Goal: Information Seeking & Learning: Learn about a topic

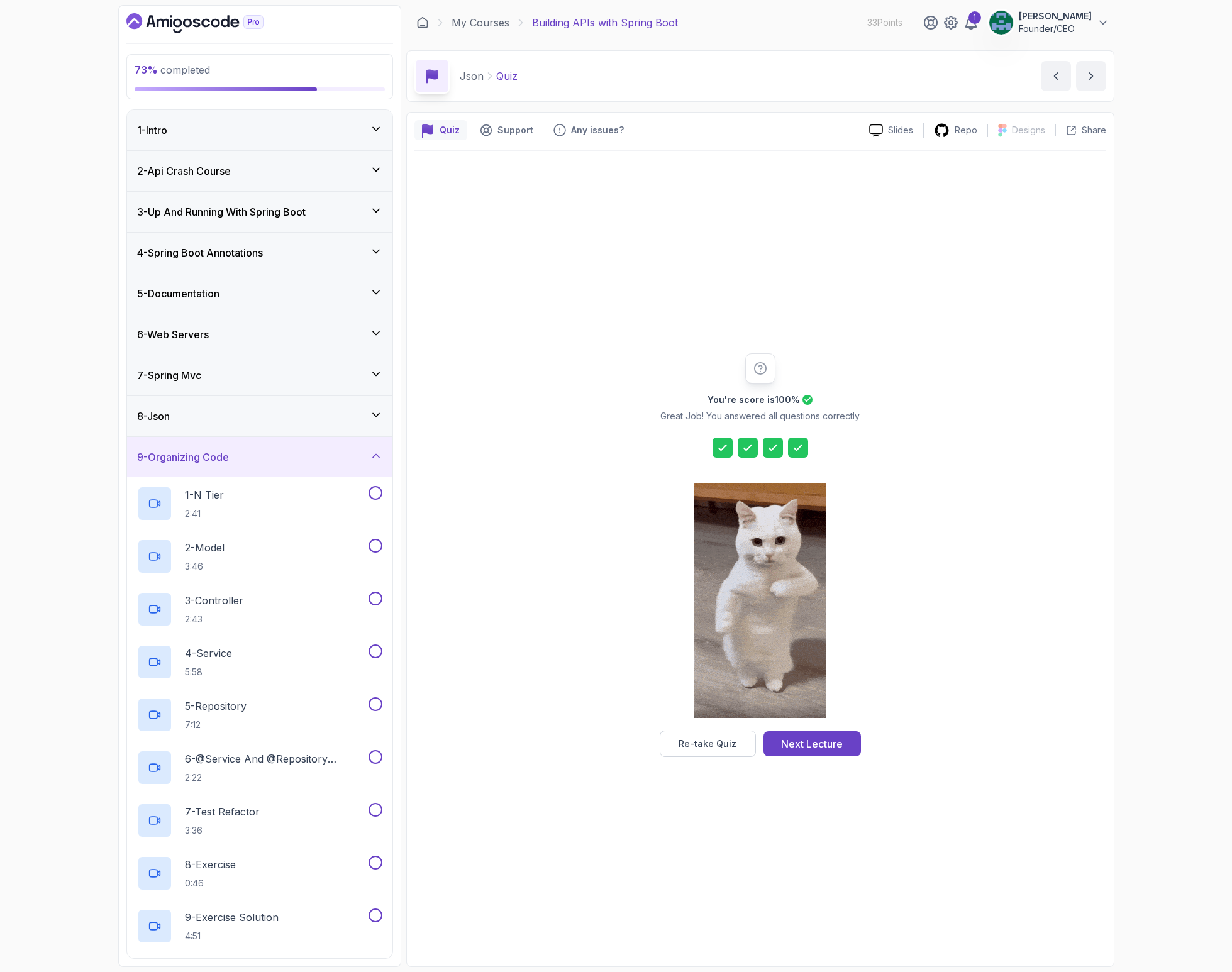
scroll to position [88, 0]
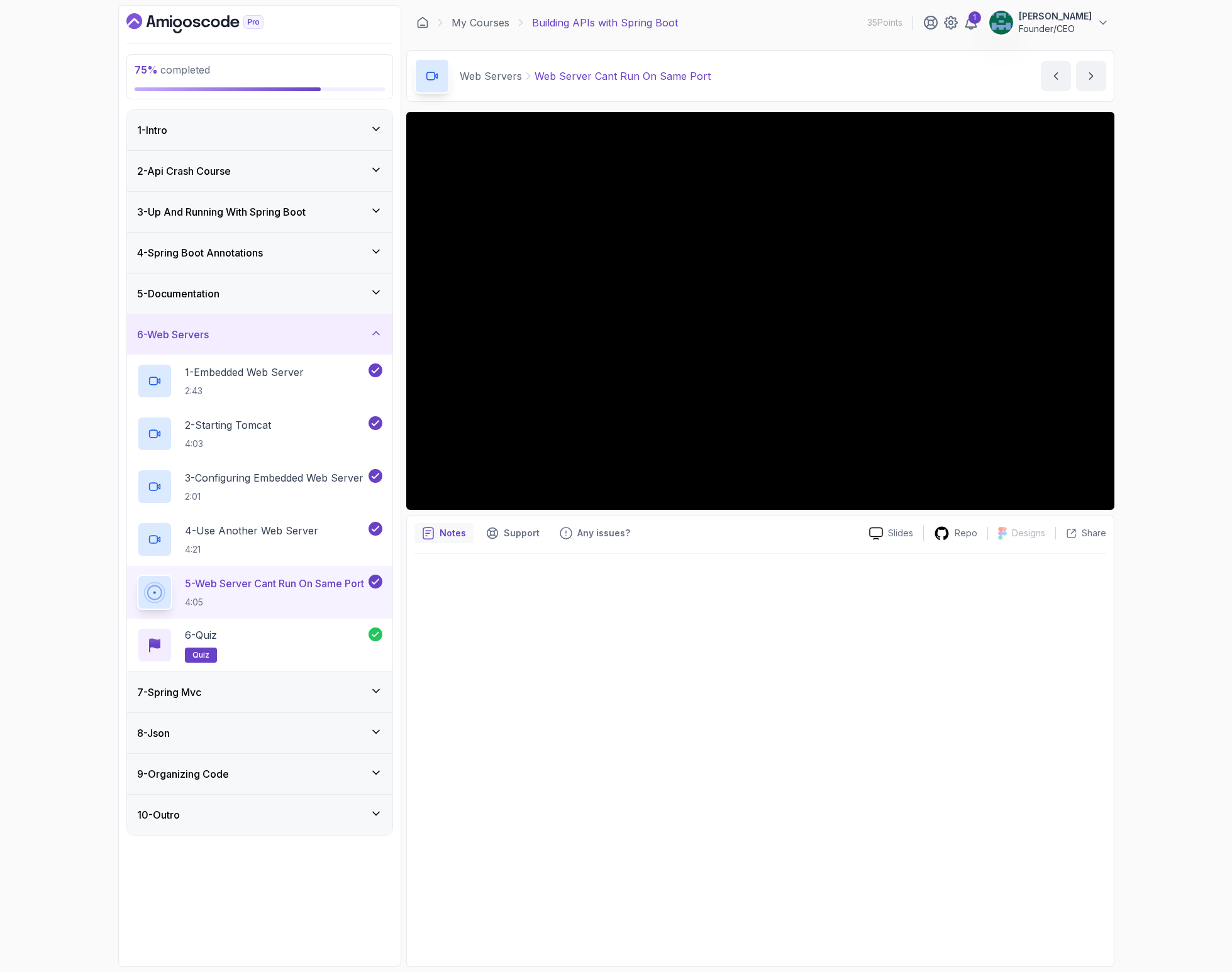
click at [498, 785] on div at bounding box center [760, 756] width 691 height 405
click at [185, 695] on h3 "7 - Spring Mvc" at bounding box center [169, 692] width 64 height 15
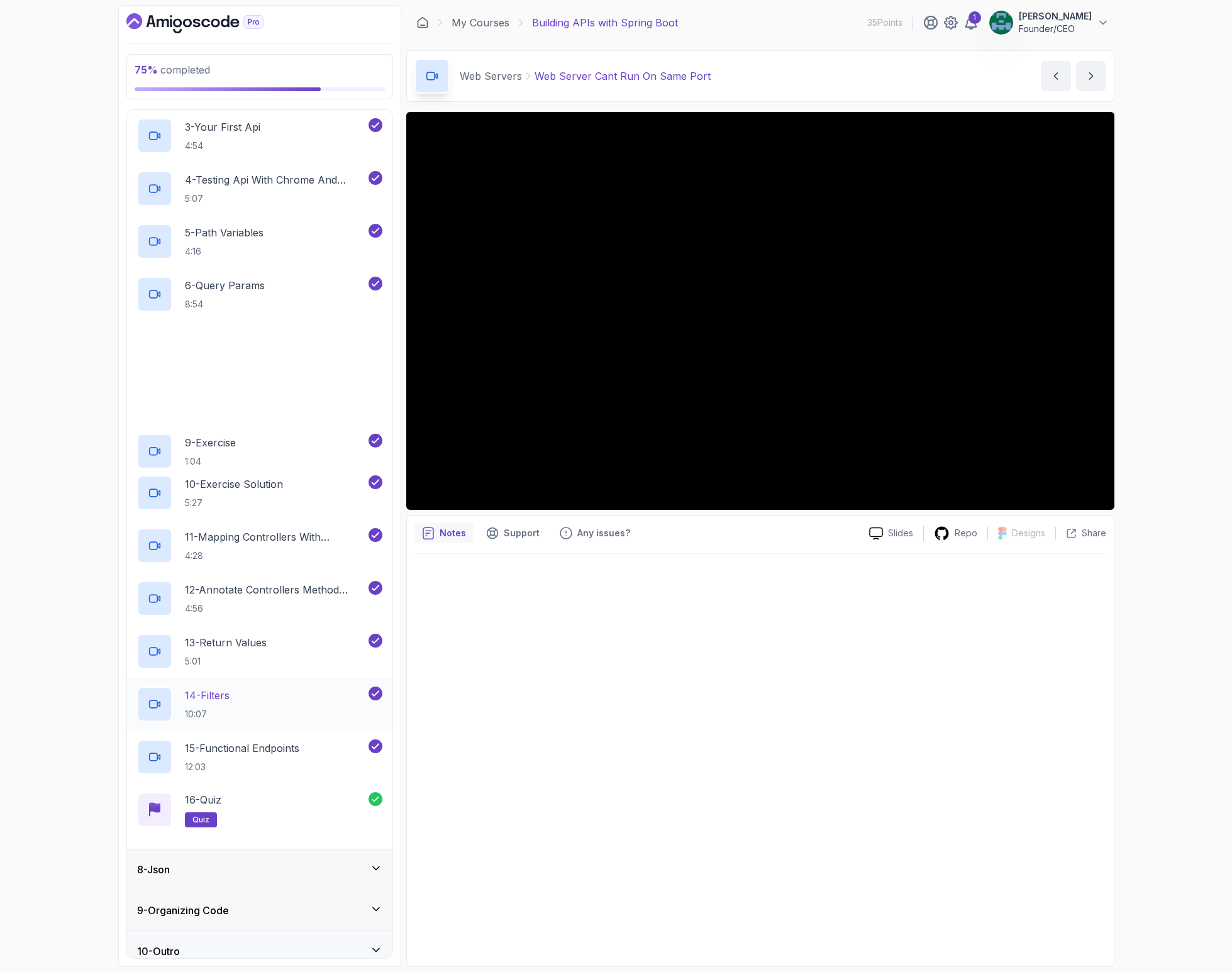
scroll to position [404, 0]
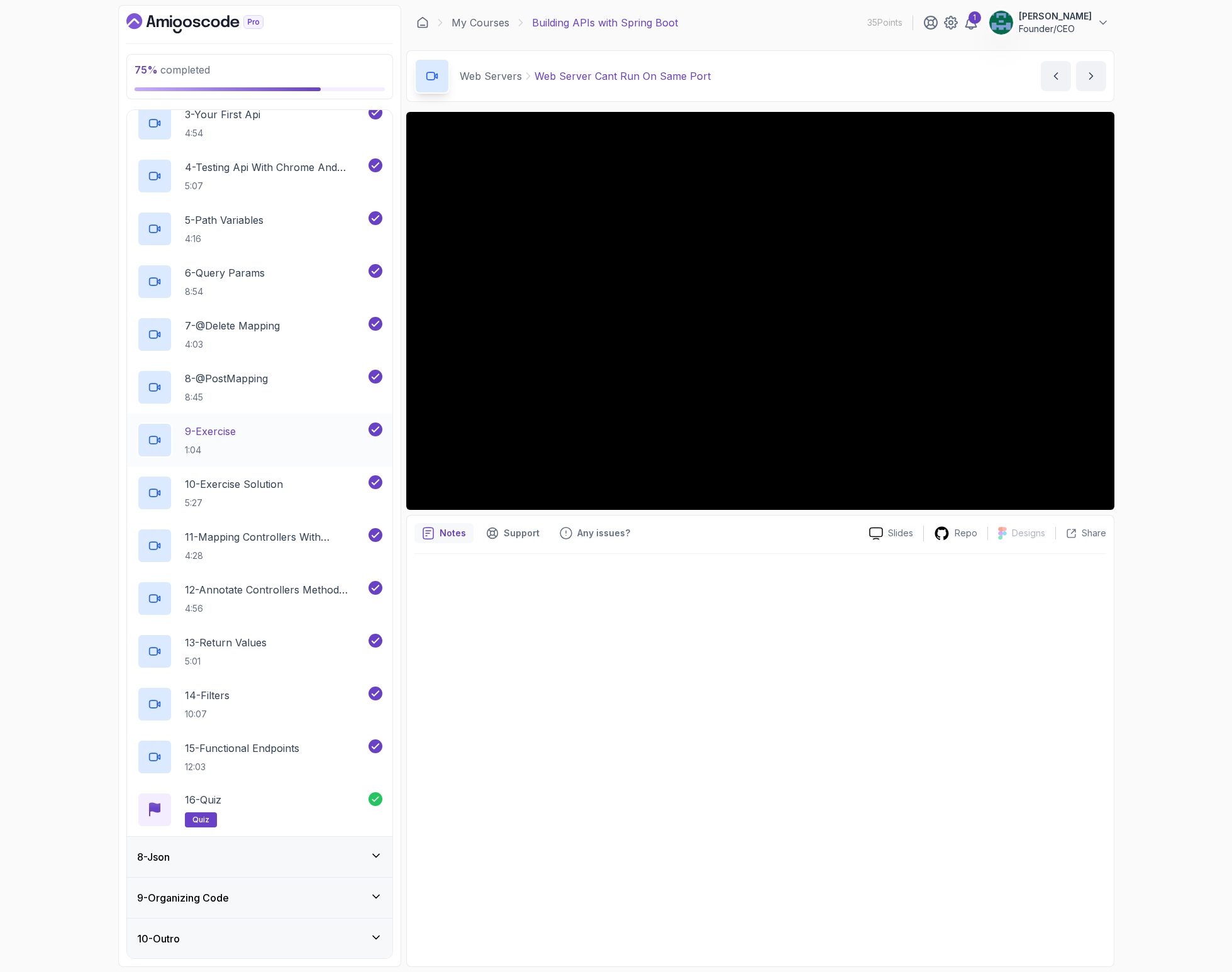
click at [255, 850] on div "8 - Json" at bounding box center [259, 857] width 245 height 15
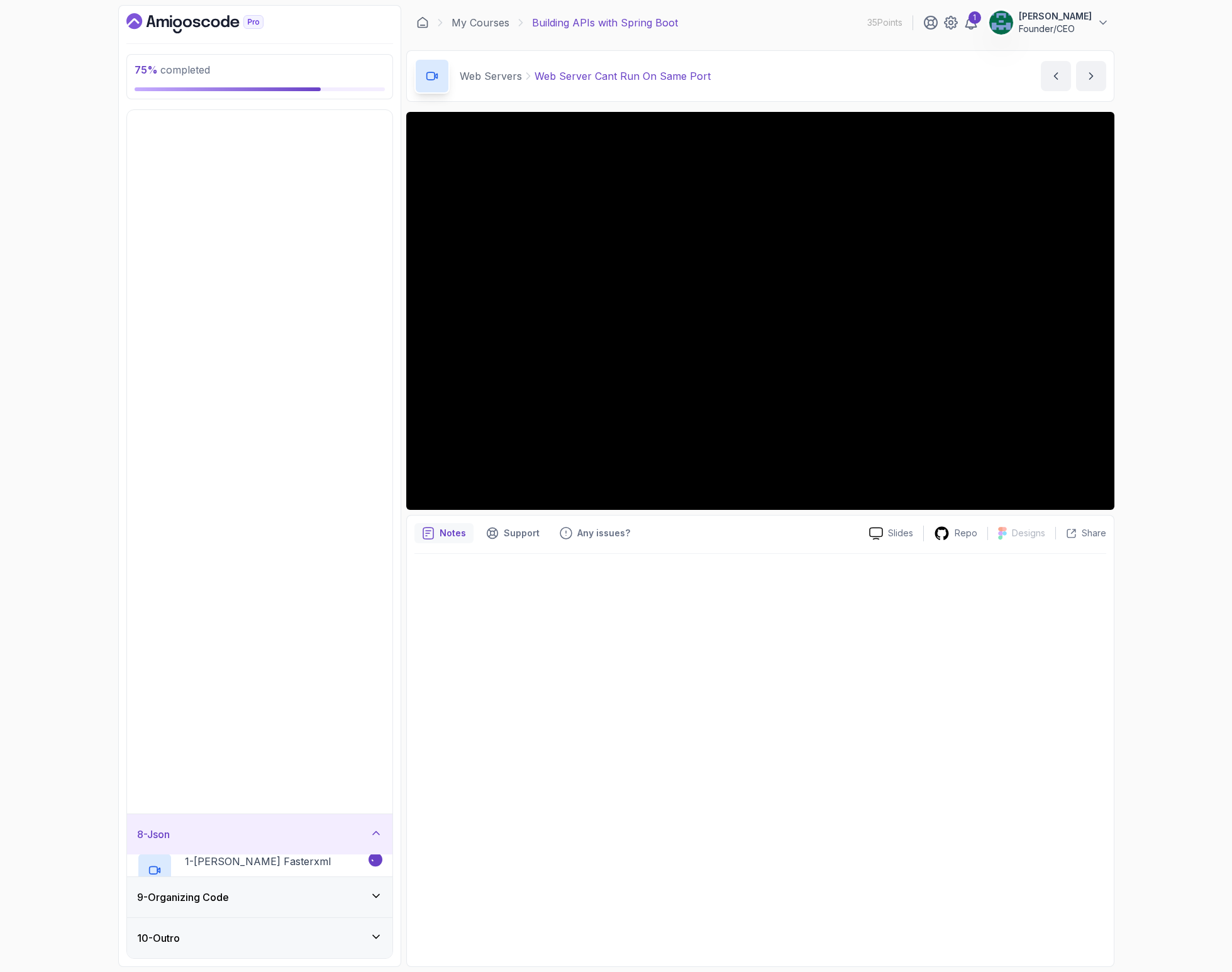
scroll to position [0, 0]
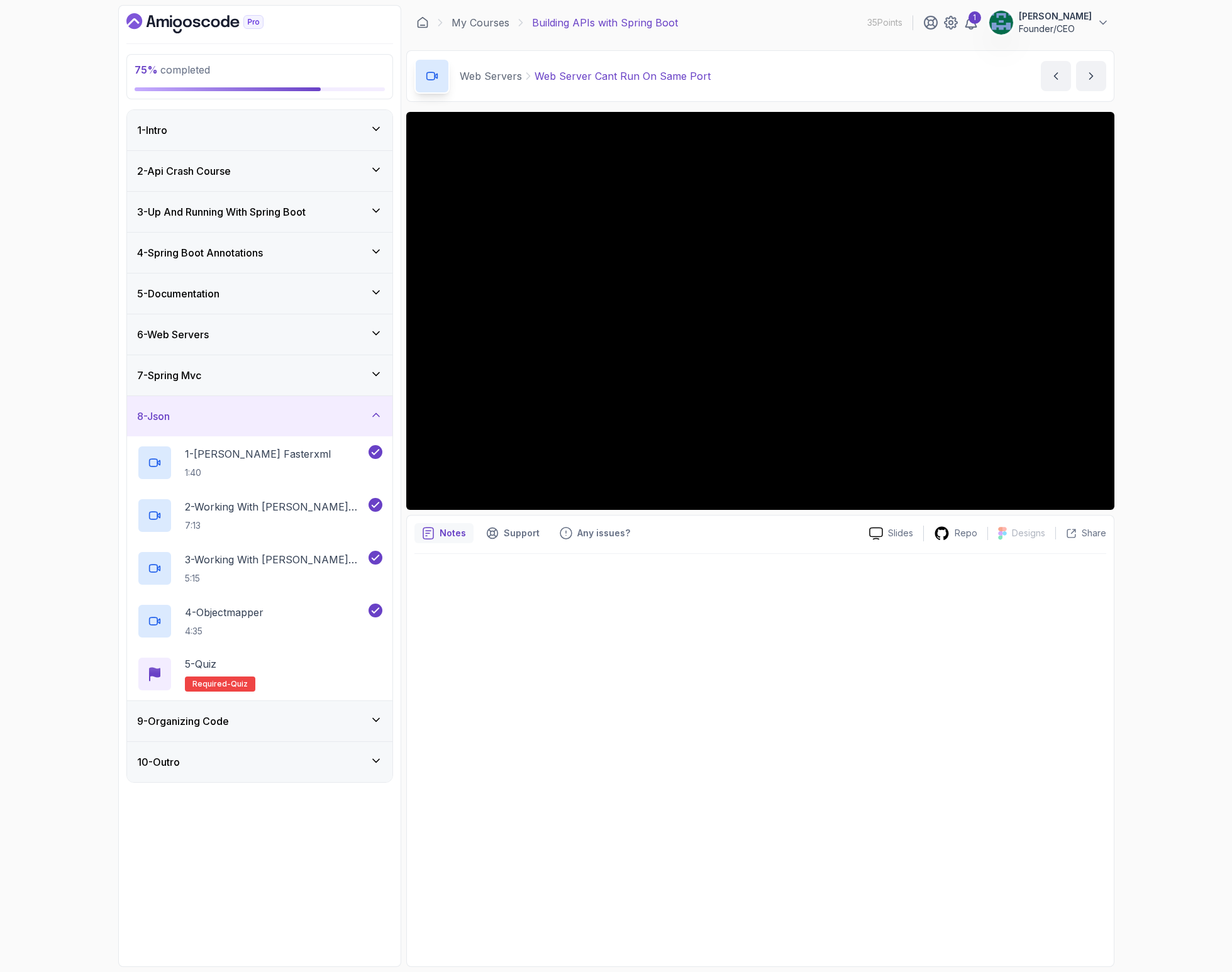
click at [264, 721] on div "9 - Organizing Code" at bounding box center [259, 722] width 245 height 15
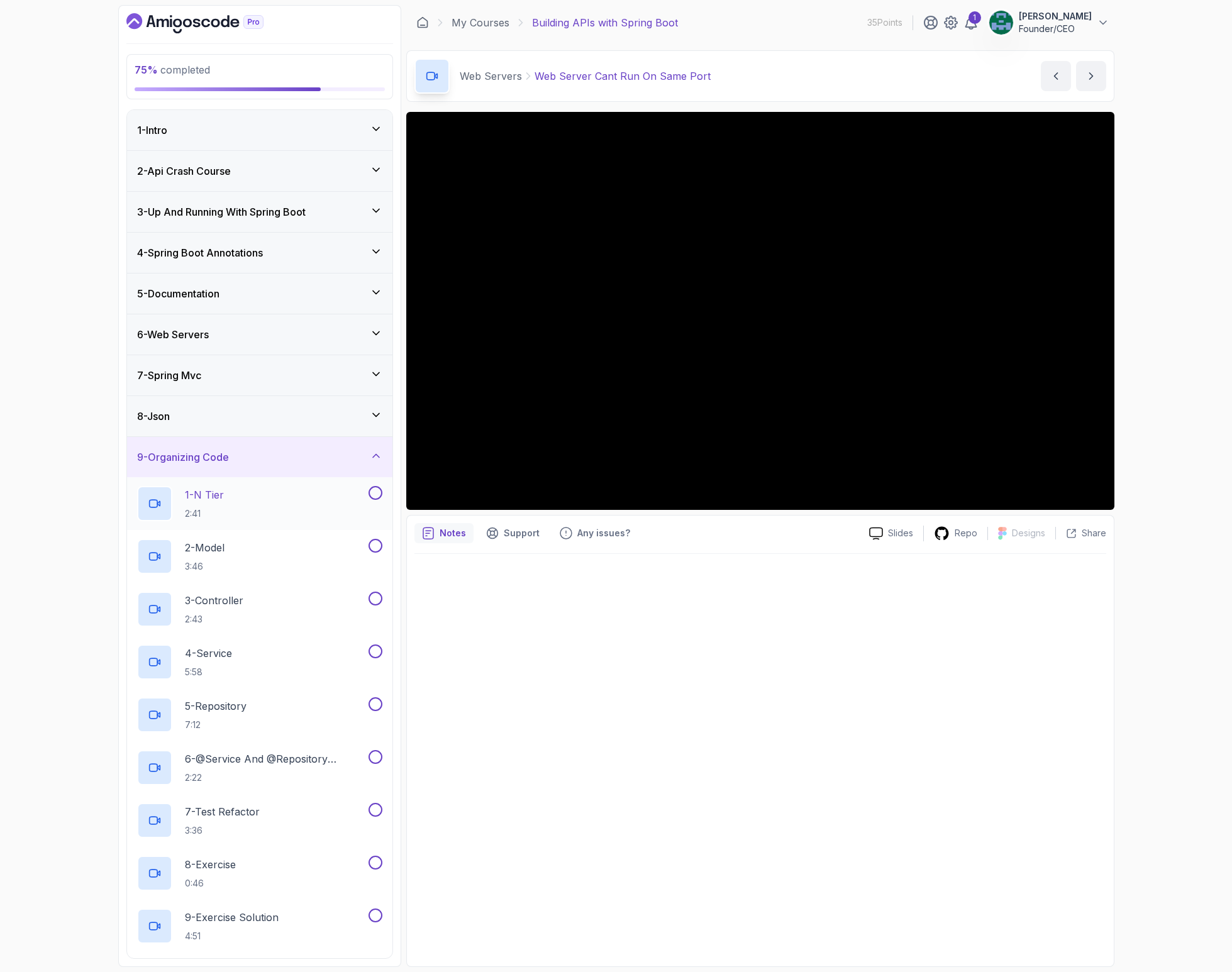
click at [372, 493] on button at bounding box center [375, 493] width 14 height 14
click at [269, 500] on div "1 - N Tier 2:41" at bounding box center [251, 504] width 229 height 35
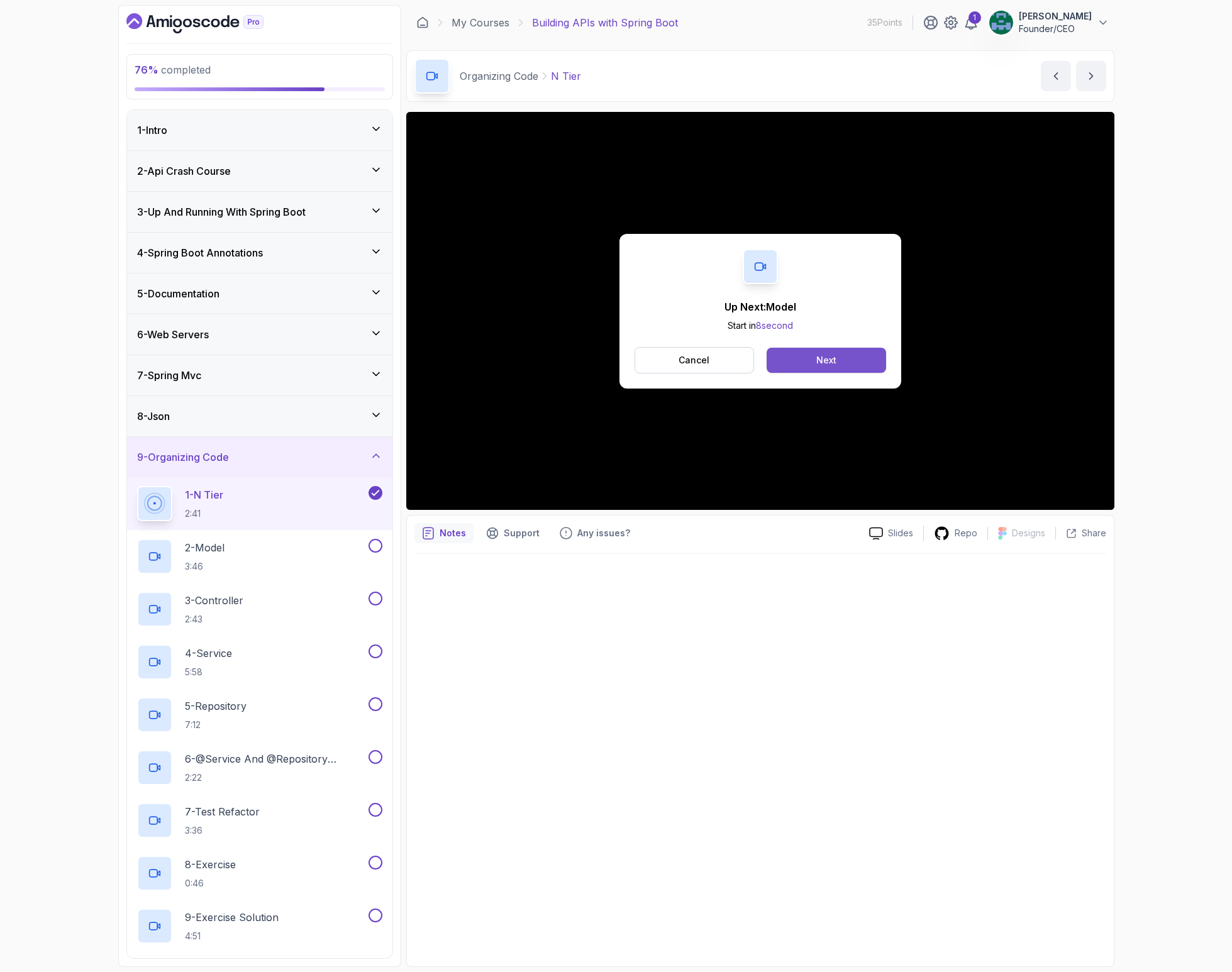
click at [802, 358] on button "Next" at bounding box center [826, 360] width 119 height 25
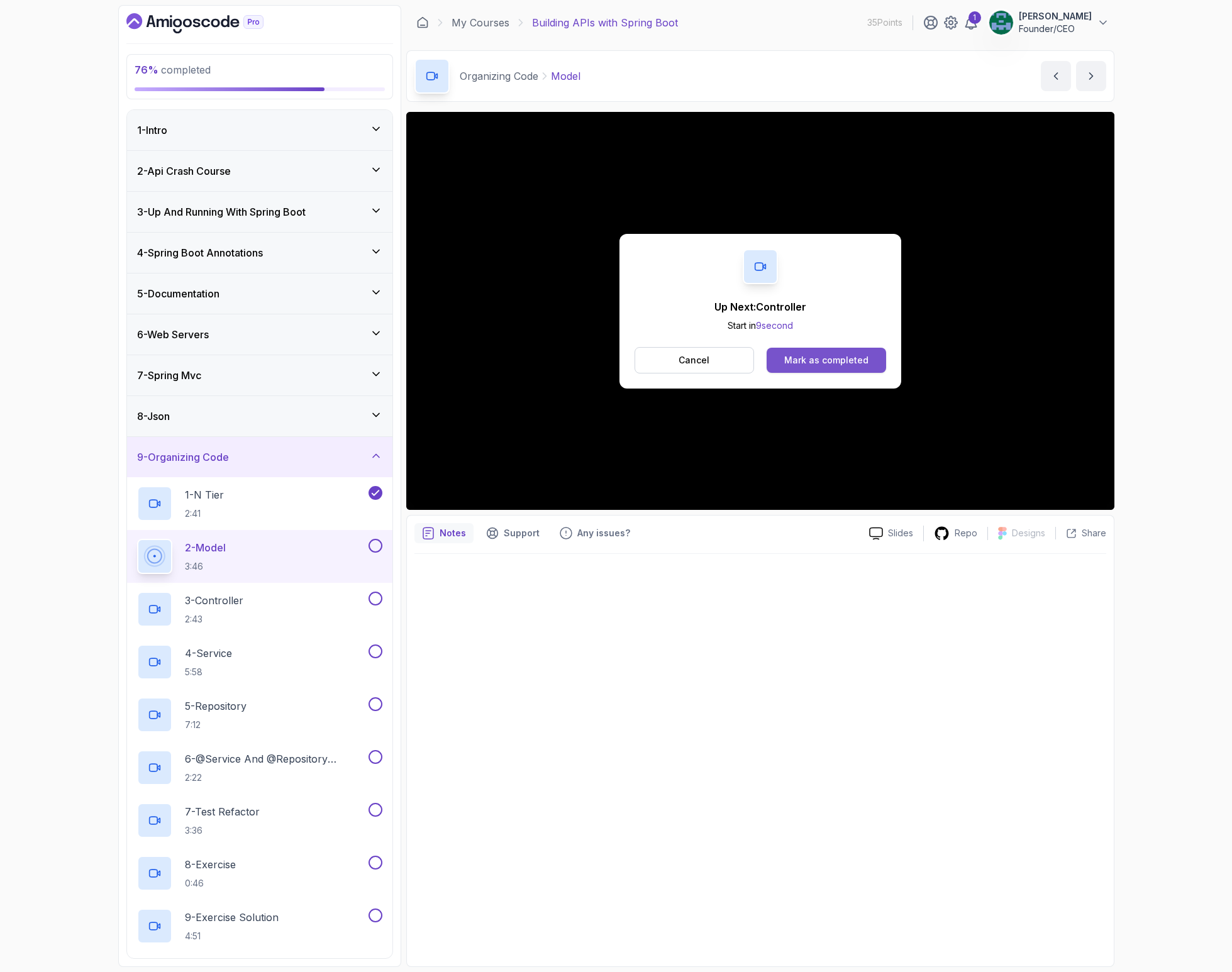
click at [846, 354] on div "Mark as completed" at bounding box center [826, 360] width 84 height 13
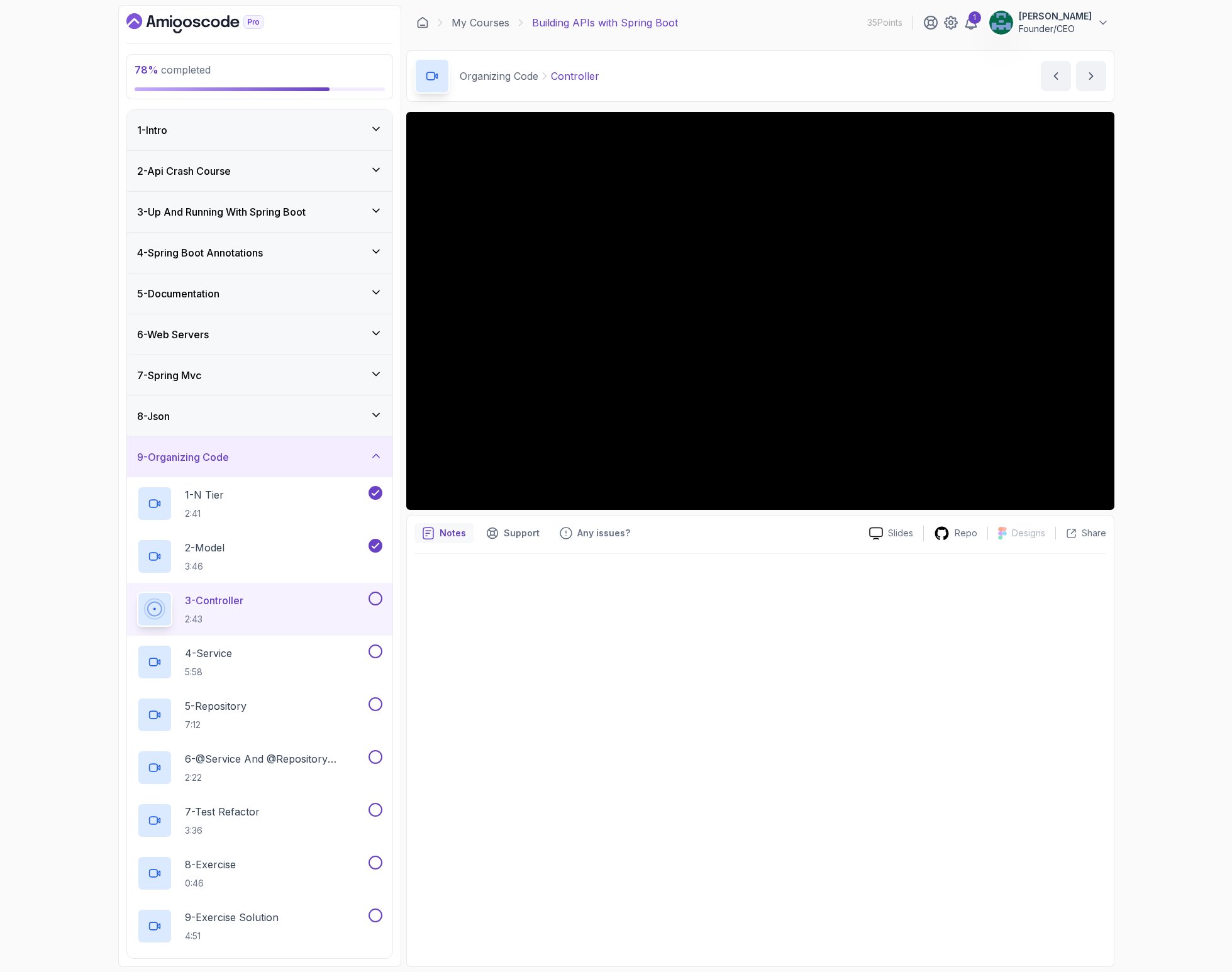
click at [373, 605] on button at bounding box center [375, 598] width 14 height 14
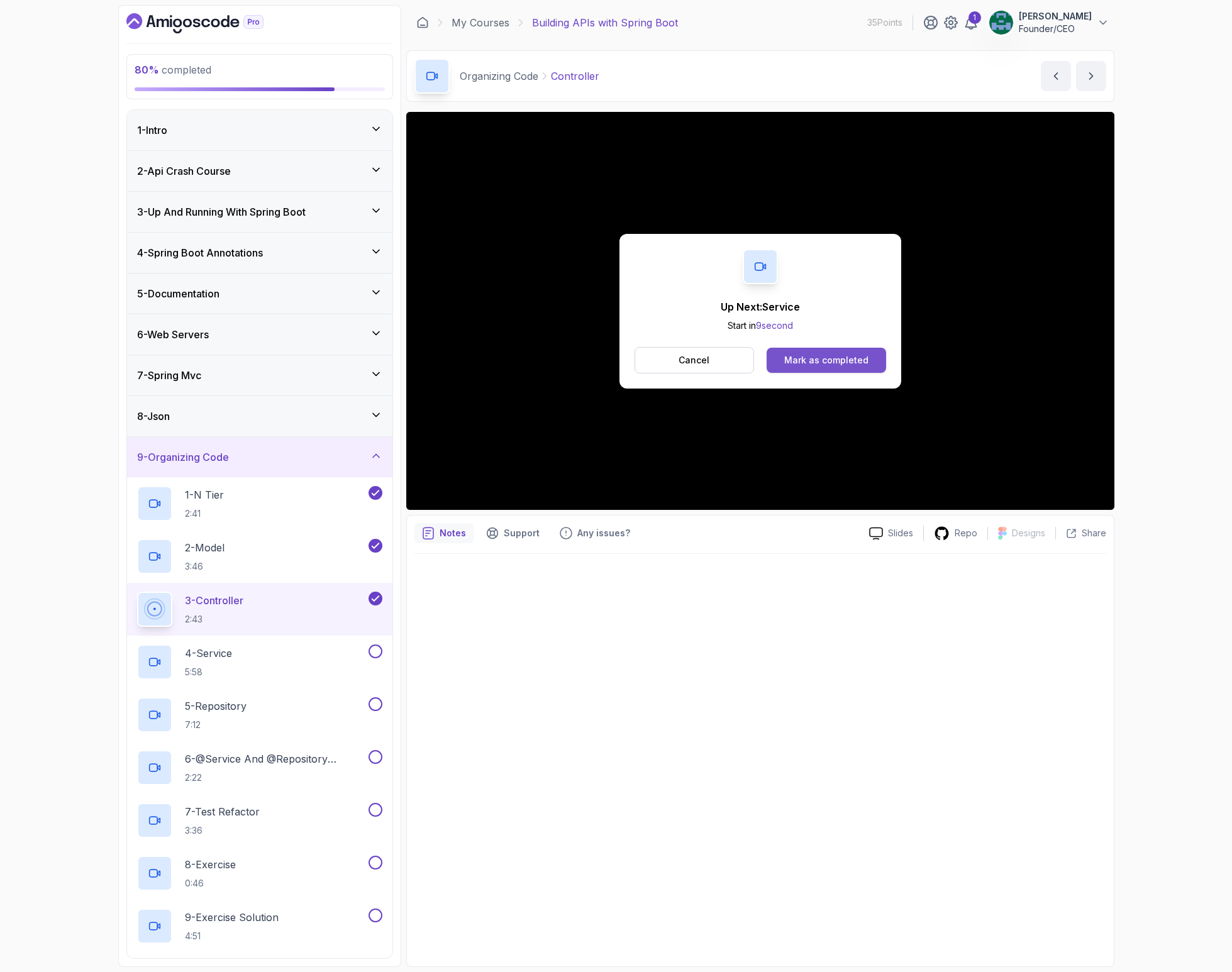
click at [860, 365] on div "Mark as completed" at bounding box center [826, 360] width 84 height 13
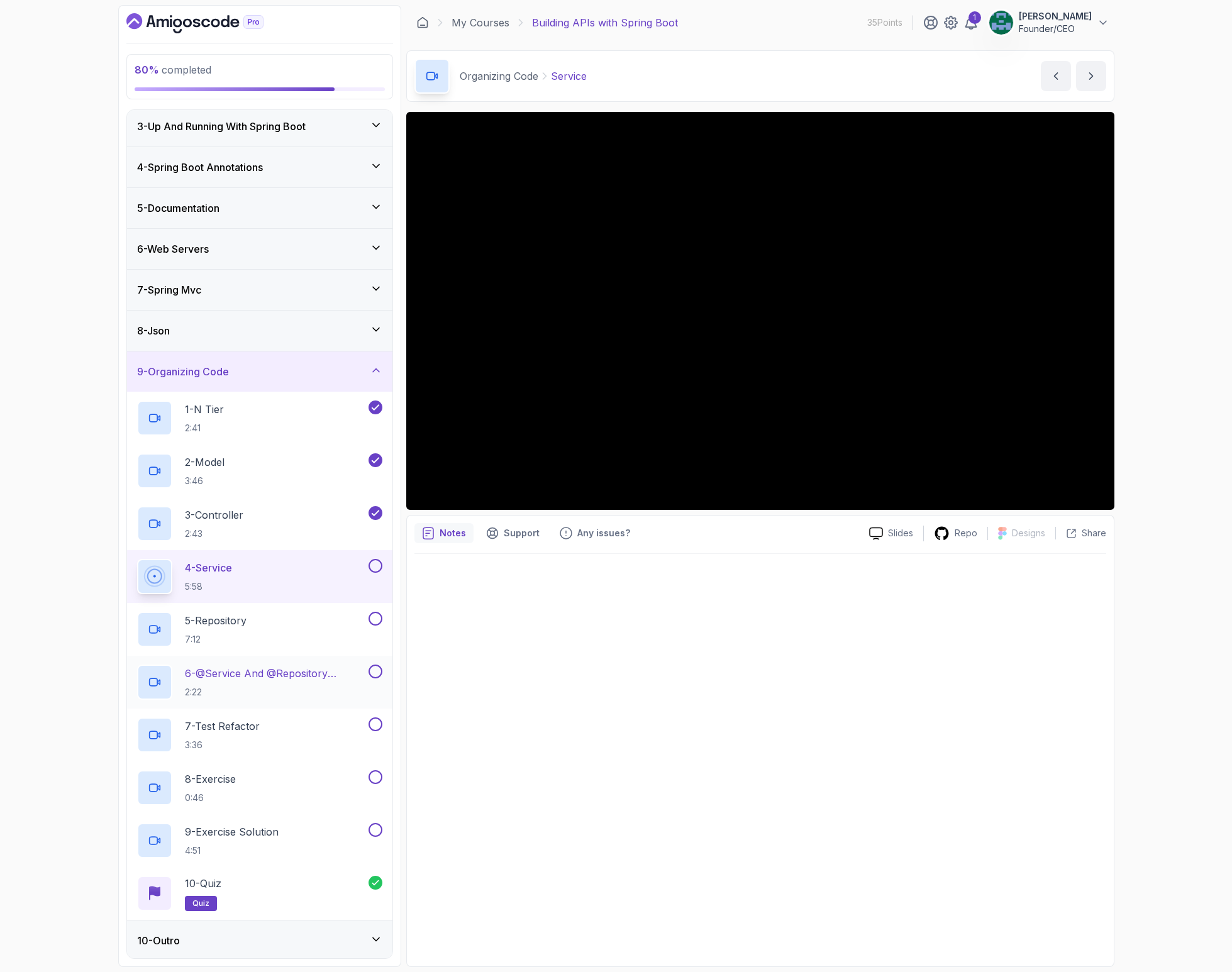
scroll to position [88, 0]
click at [244, 931] on div "10 - Outro" at bounding box center [259, 938] width 245 height 15
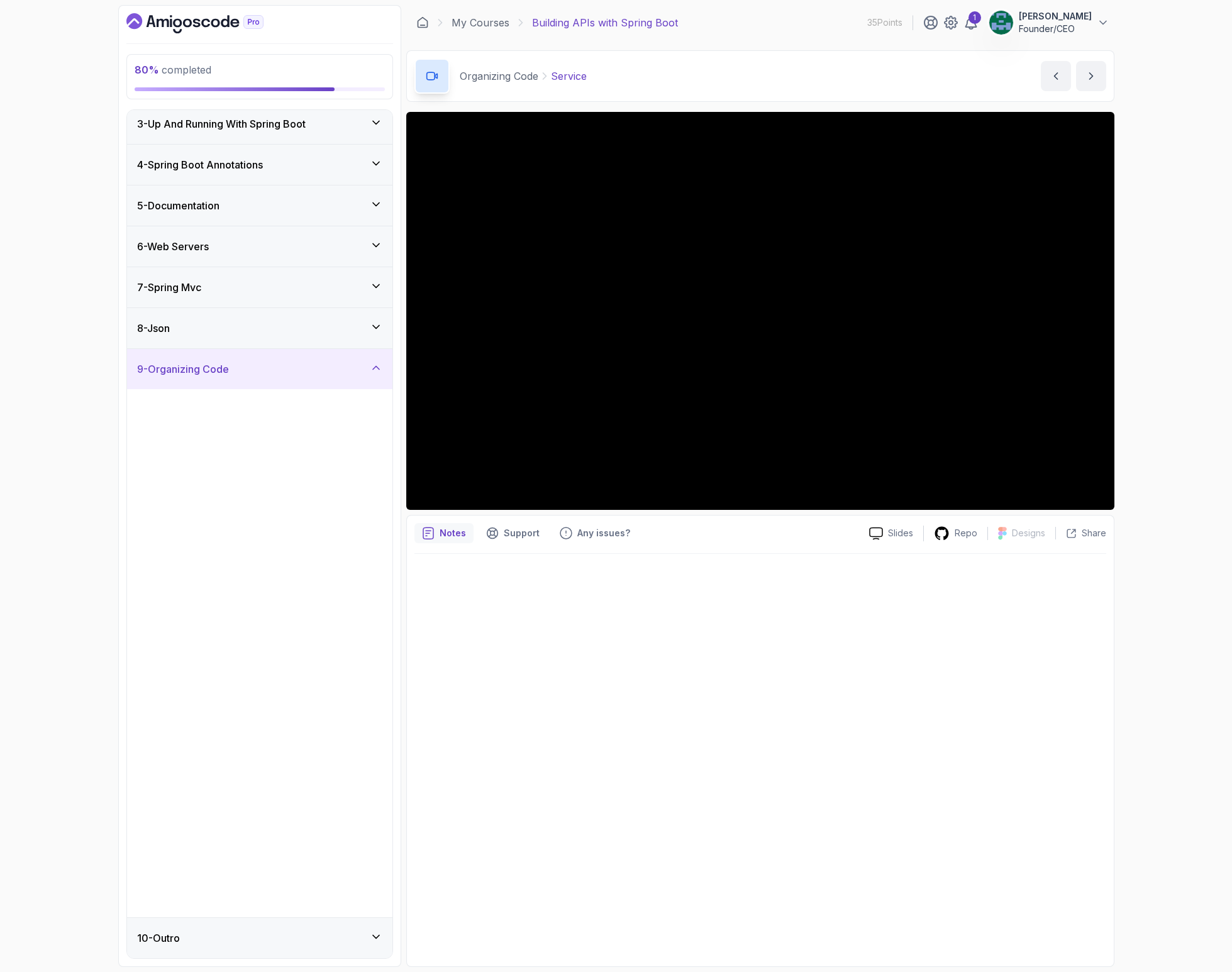
scroll to position [0, 0]
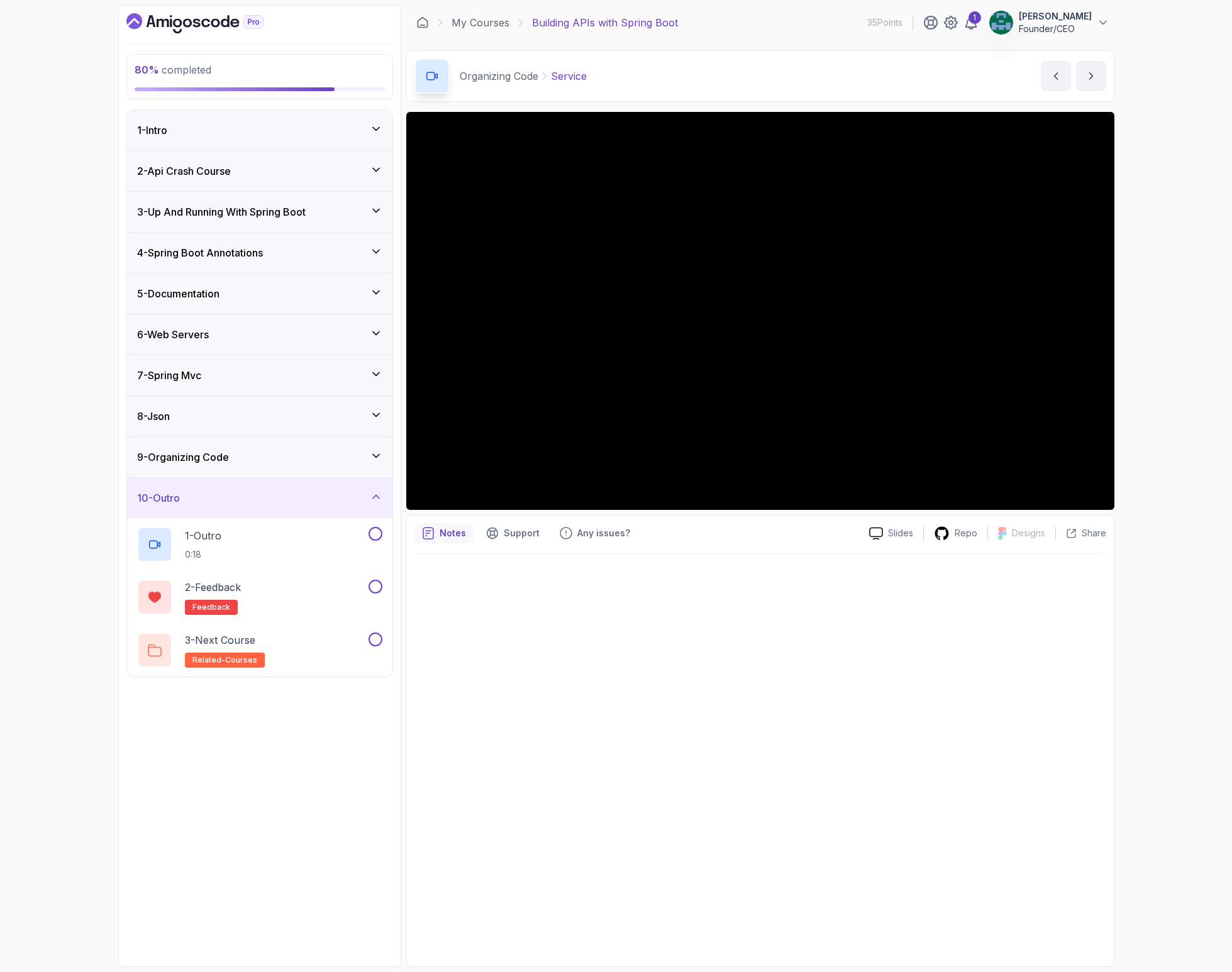
click at [301, 460] on div "9 - Organizing Code" at bounding box center [259, 457] width 245 height 15
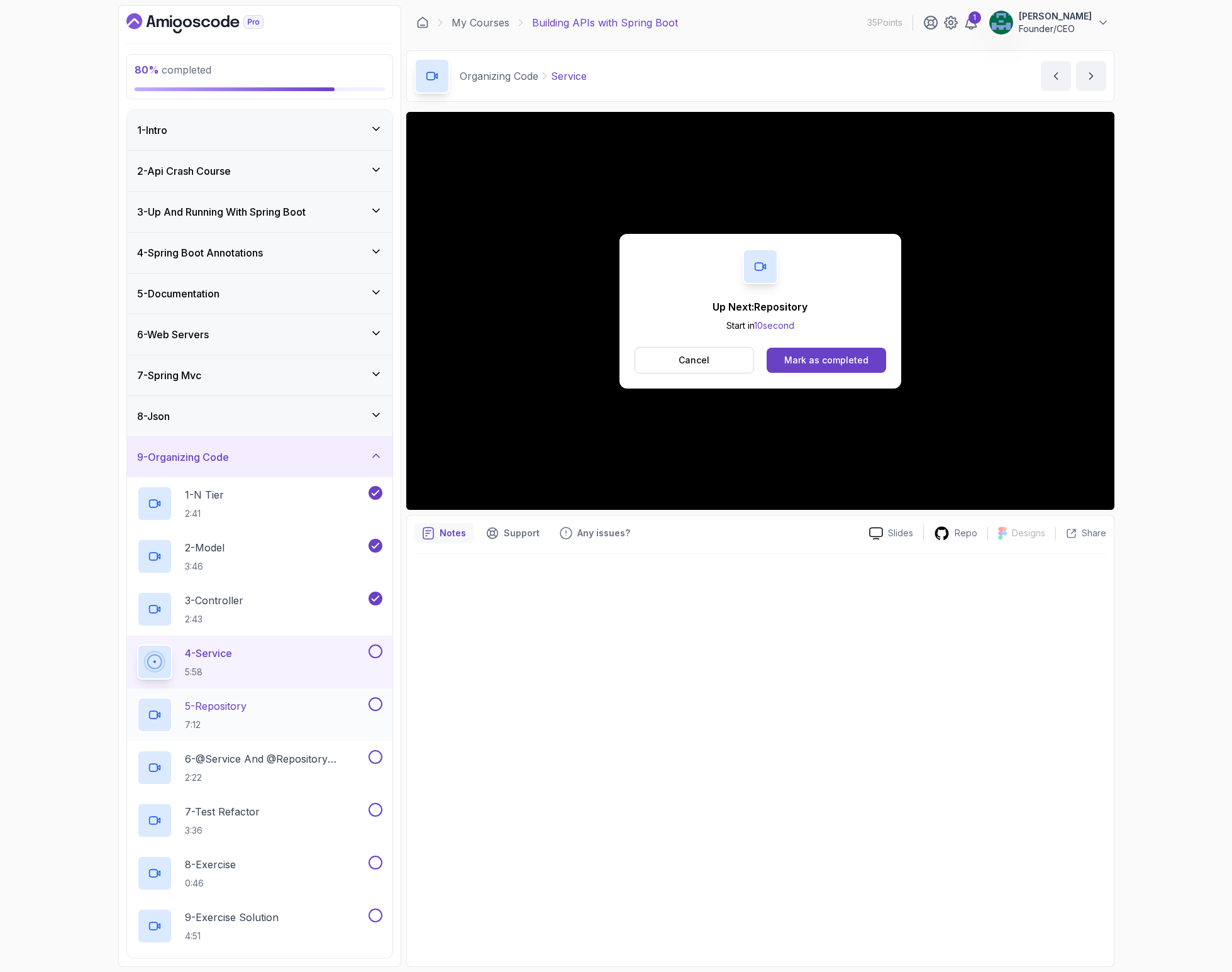
click at [284, 696] on div "5 - Repository 7:12" at bounding box center [259, 715] width 265 height 53
click at [837, 354] on div "Mark as completed" at bounding box center [826, 360] width 84 height 13
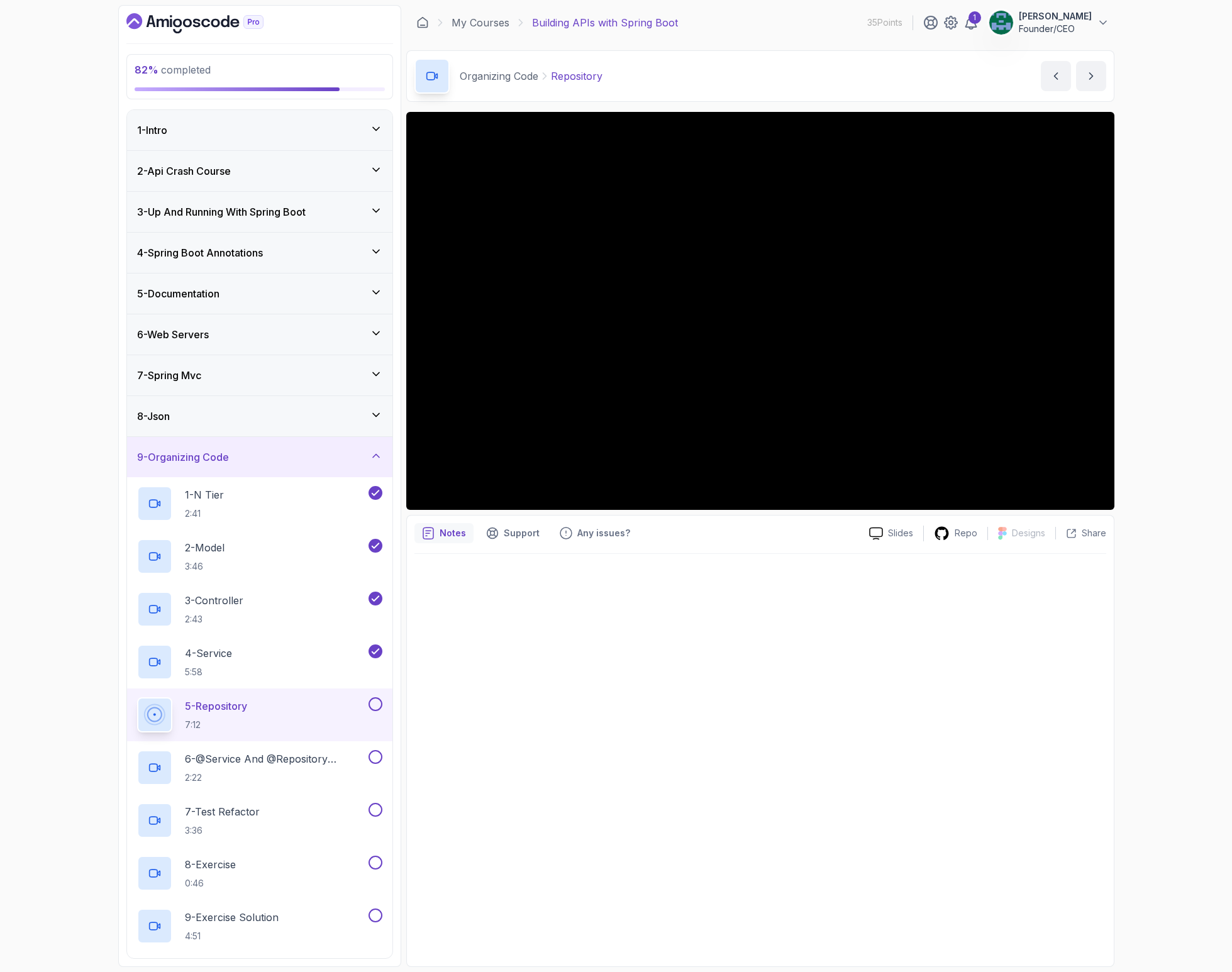
click at [297, 704] on div "5 - Repository 7:12" at bounding box center [251, 715] width 229 height 35
click at [904, 670] on div at bounding box center [760, 756] width 691 height 405
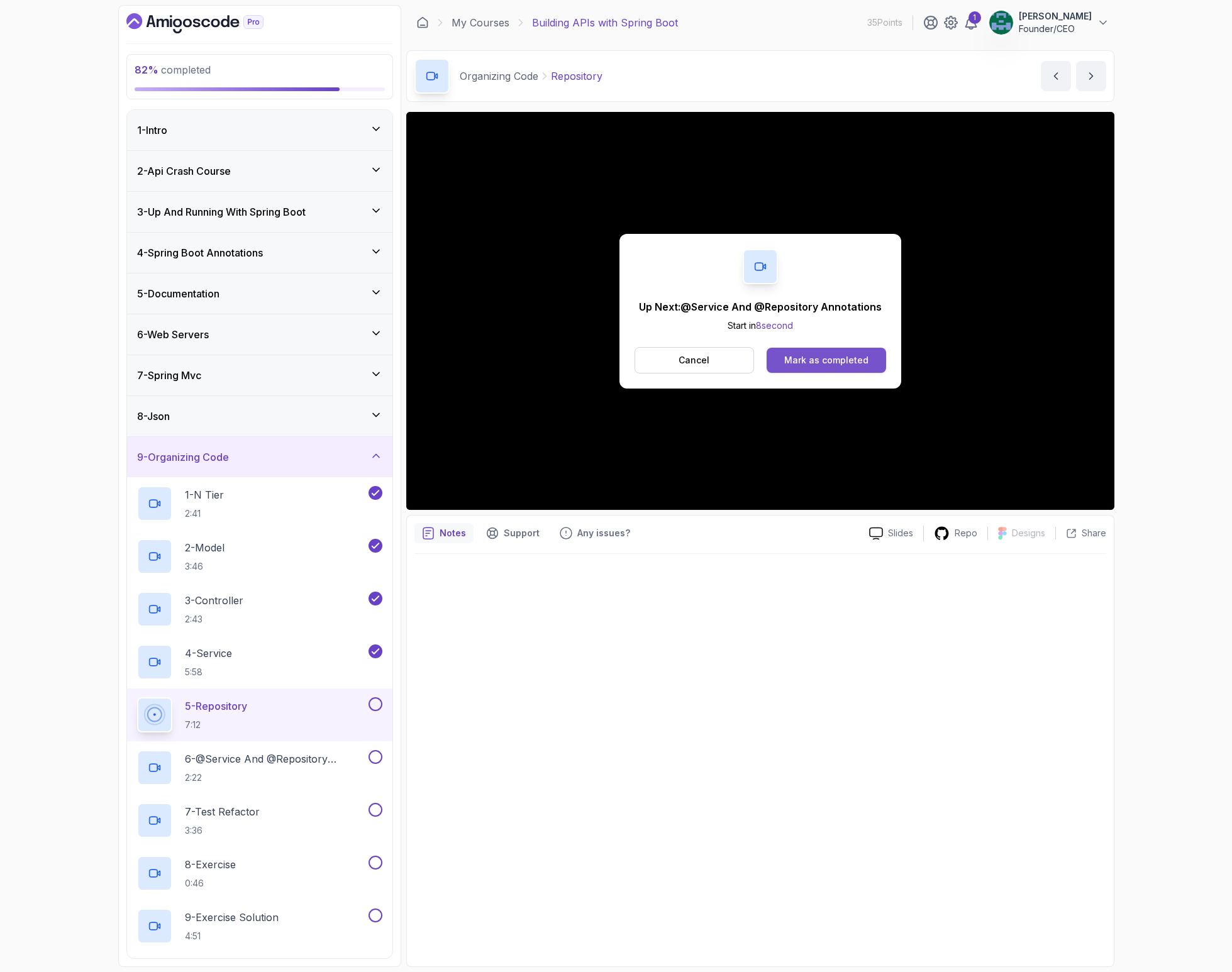
click at [833, 363] on div "Mark as completed" at bounding box center [826, 360] width 84 height 13
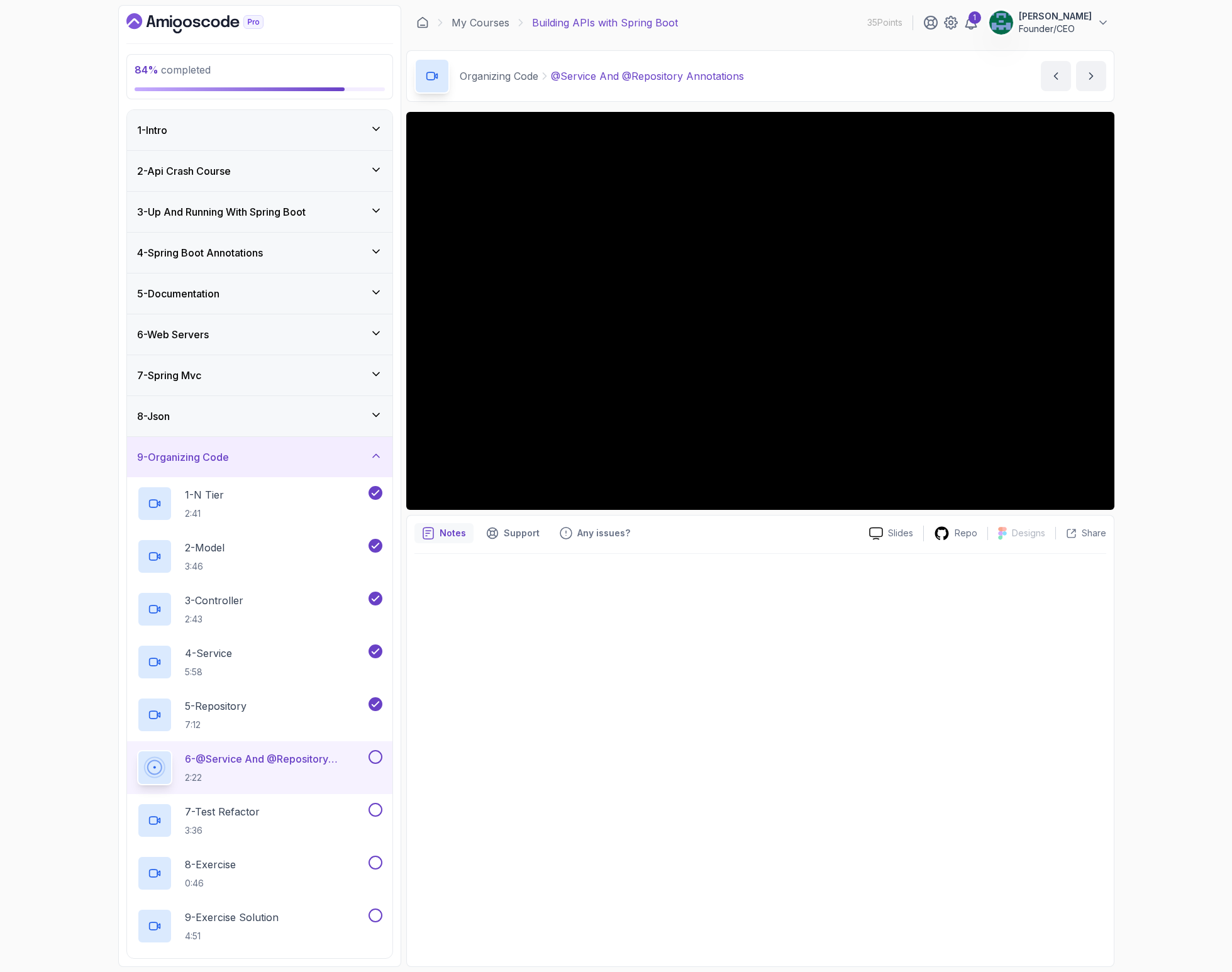
click at [374, 758] on button at bounding box center [375, 757] width 14 height 14
click at [277, 759] on p "6 - @Service And @Repository Annotations" at bounding box center [275, 759] width 181 height 15
click at [237, 768] on h2 "6 - @Service And @Repository Annotations 2:22" at bounding box center [275, 767] width 181 height 33
click at [748, 360] on div at bounding box center [760, 310] width 708 height 398
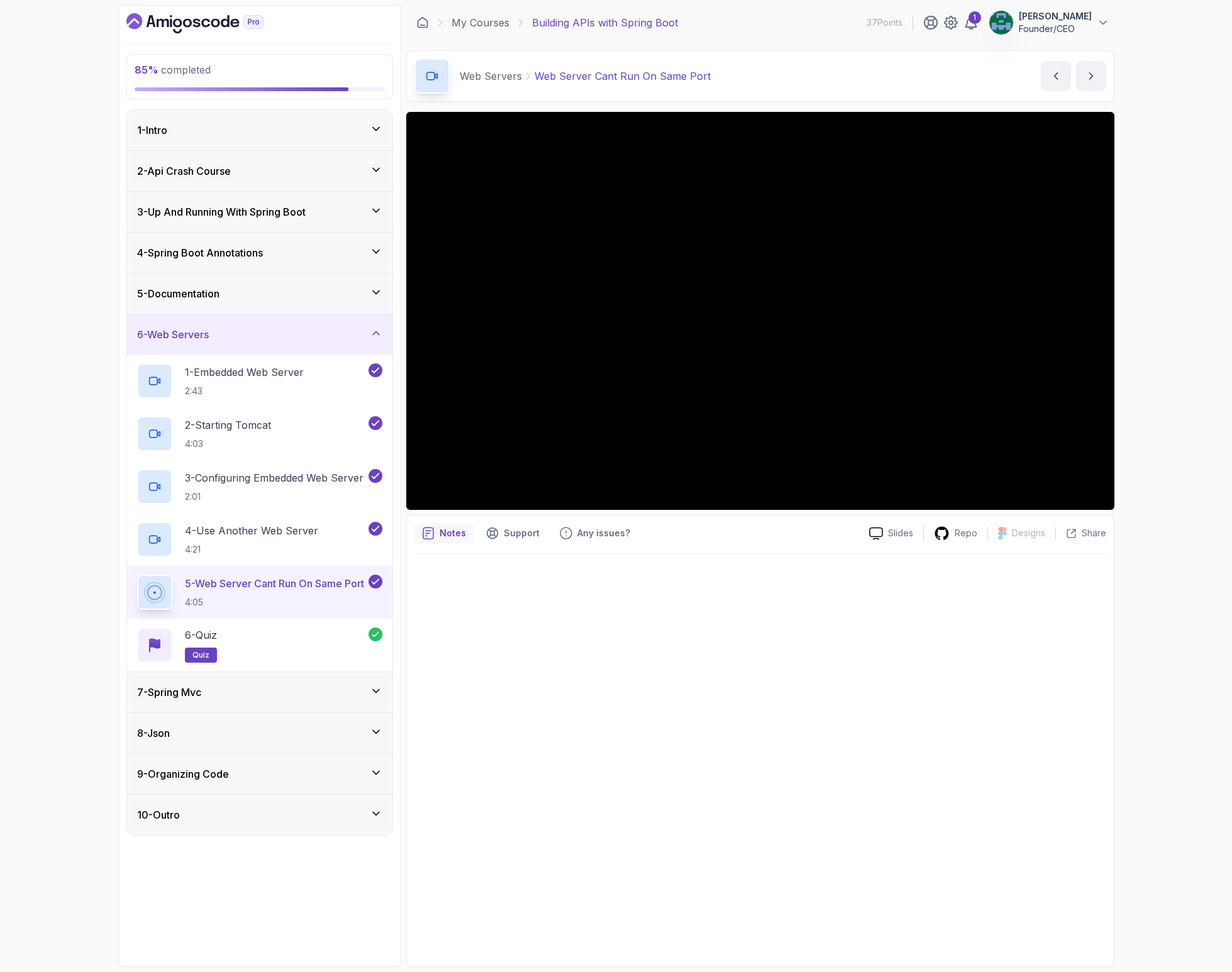
click at [227, 781] on h3 "9 - Organizing Code" at bounding box center [183, 774] width 92 height 15
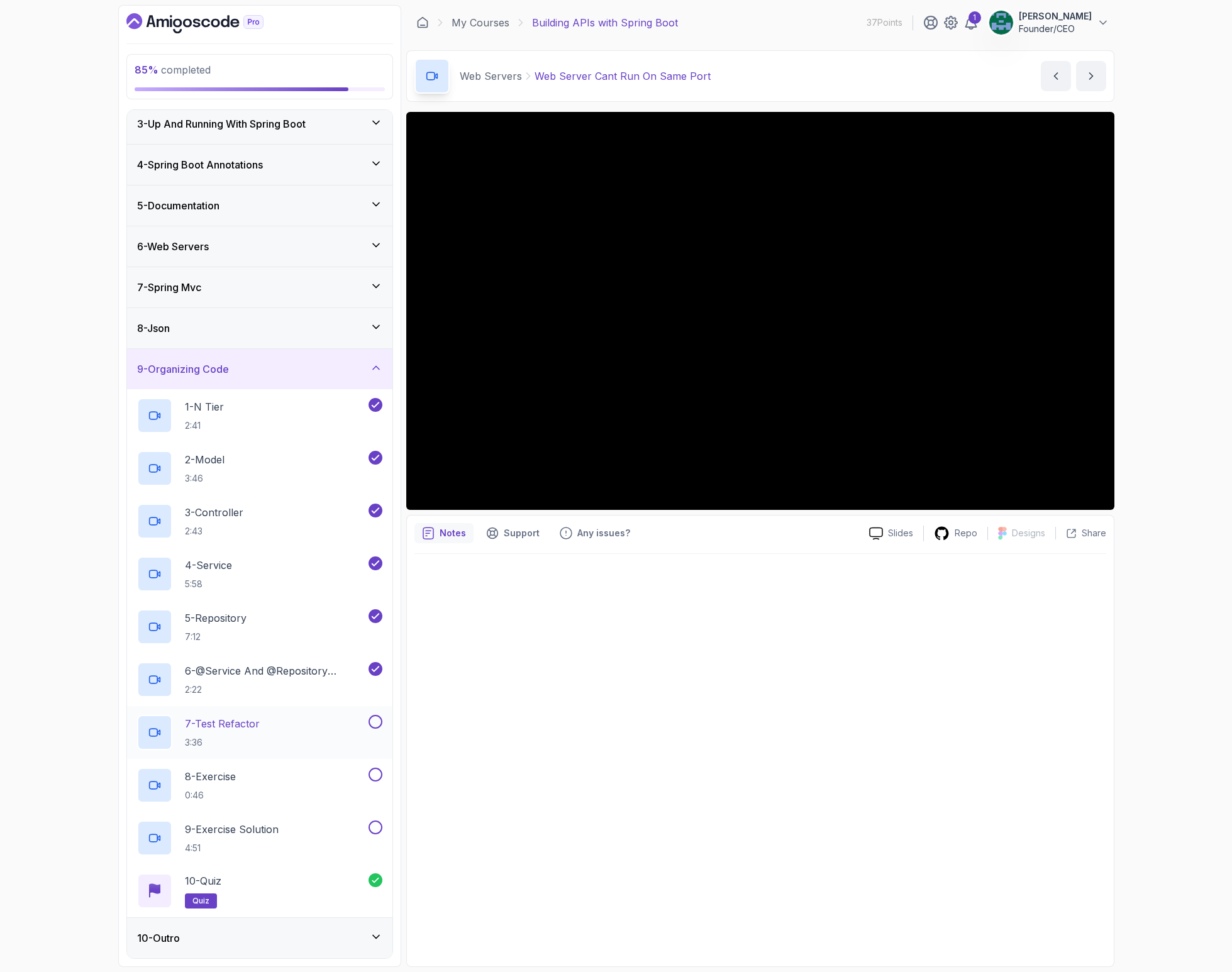
scroll to position [85, 0]
click at [276, 680] on p "6 - @Service And @Repository Annotations" at bounding box center [275, 674] width 181 height 15
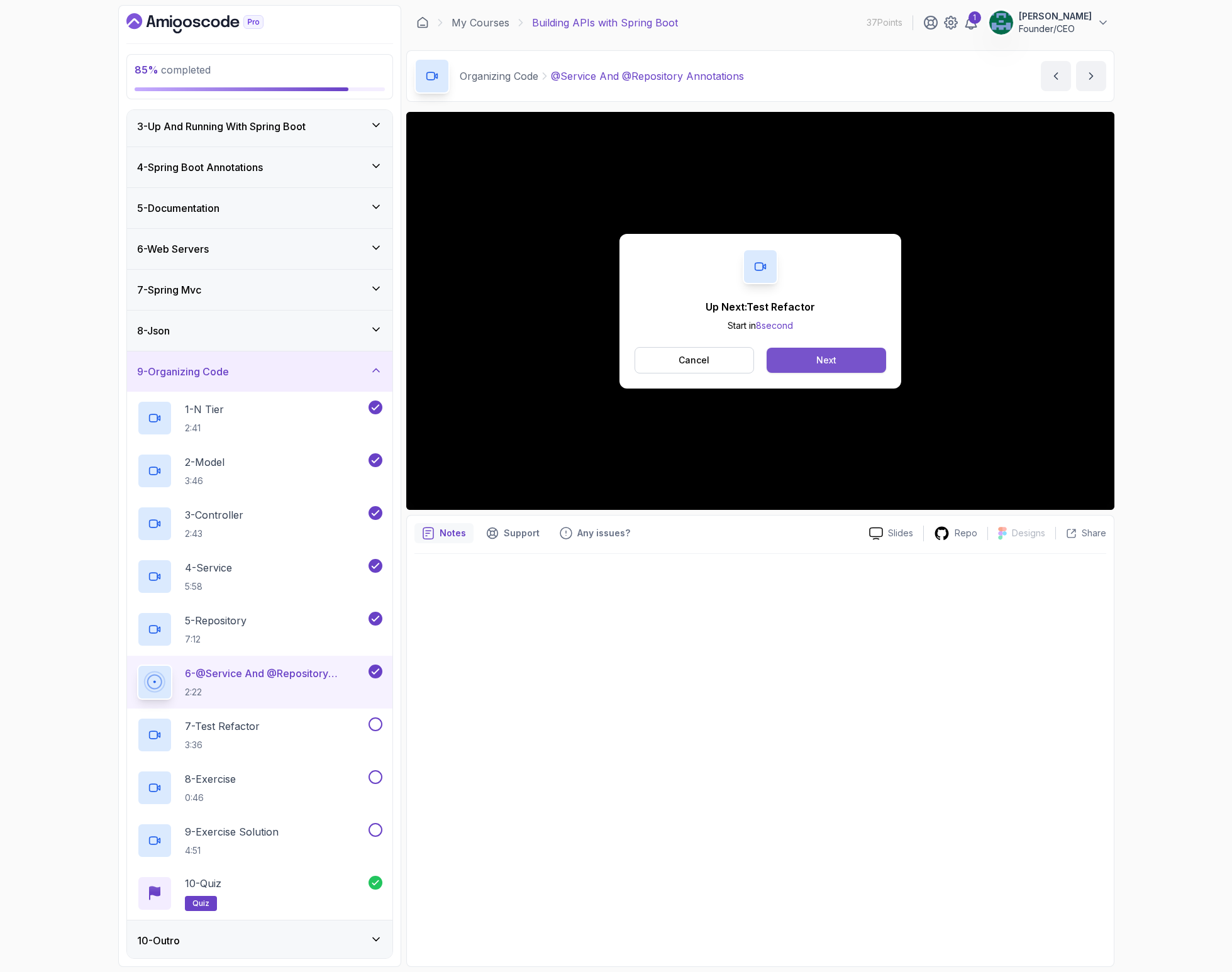
click at [820, 352] on button "Next" at bounding box center [826, 360] width 119 height 25
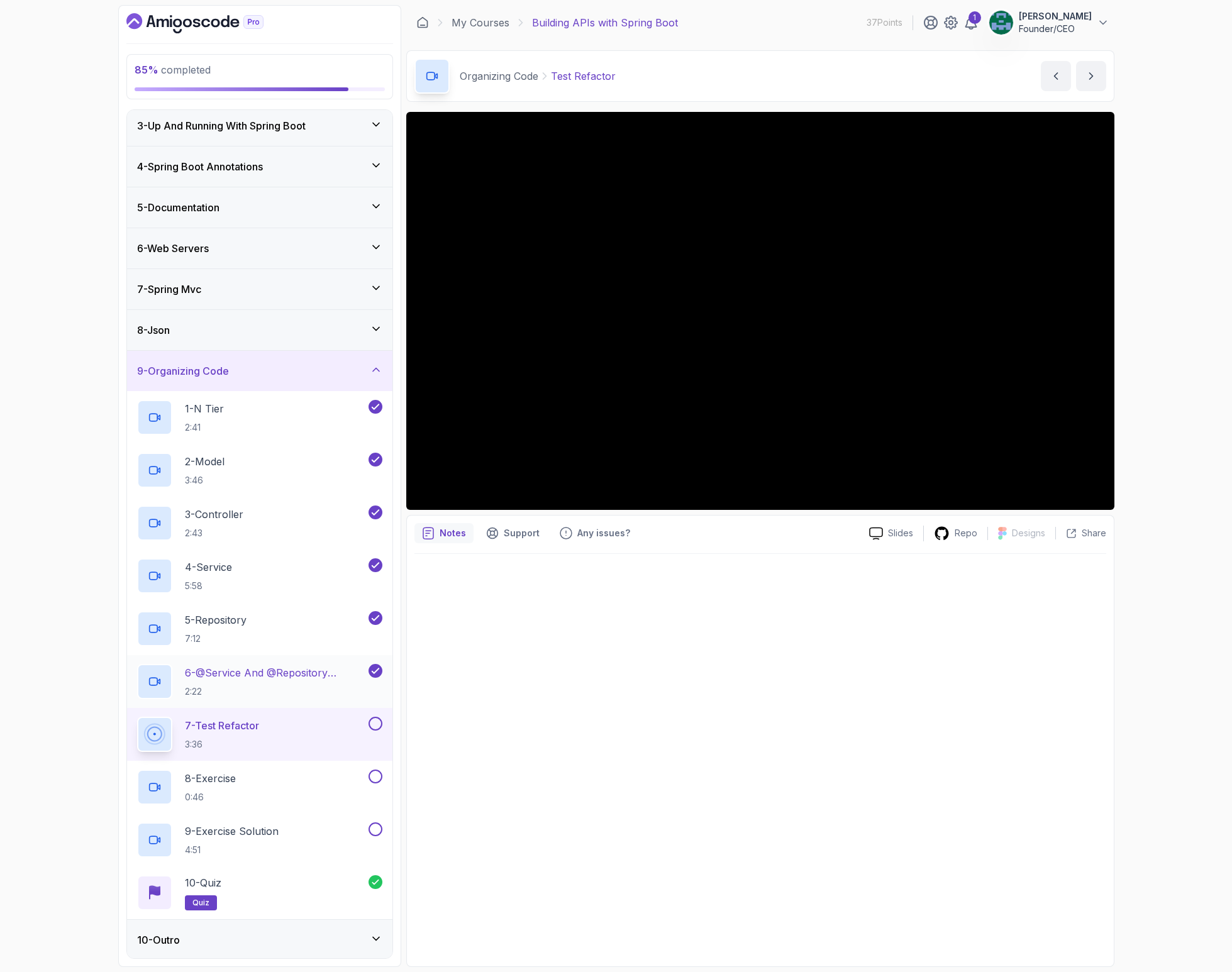
scroll to position [85, 0]
click at [380, 721] on button at bounding box center [375, 724] width 14 height 14
click at [262, 775] on div "8 - Exercise 0:46" at bounding box center [251, 788] width 229 height 35
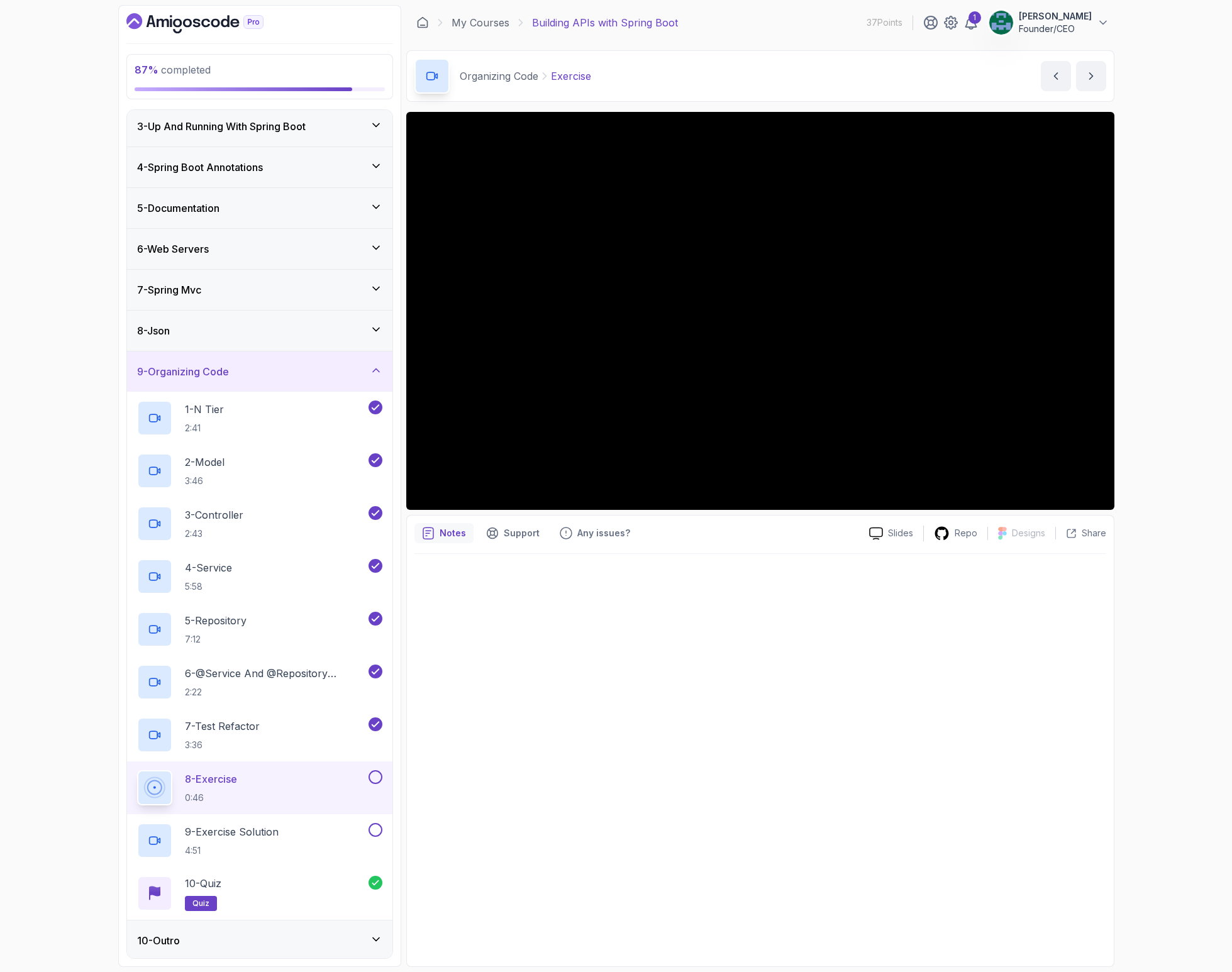
click at [370, 780] on button at bounding box center [375, 777] width 14 height 14
click at [374, 834] on button at bounding box center [375, 830] width 14 height 14
click at [184, 945] on div "10 - Outro" at bounding box center [259, 941] width 245 height 15
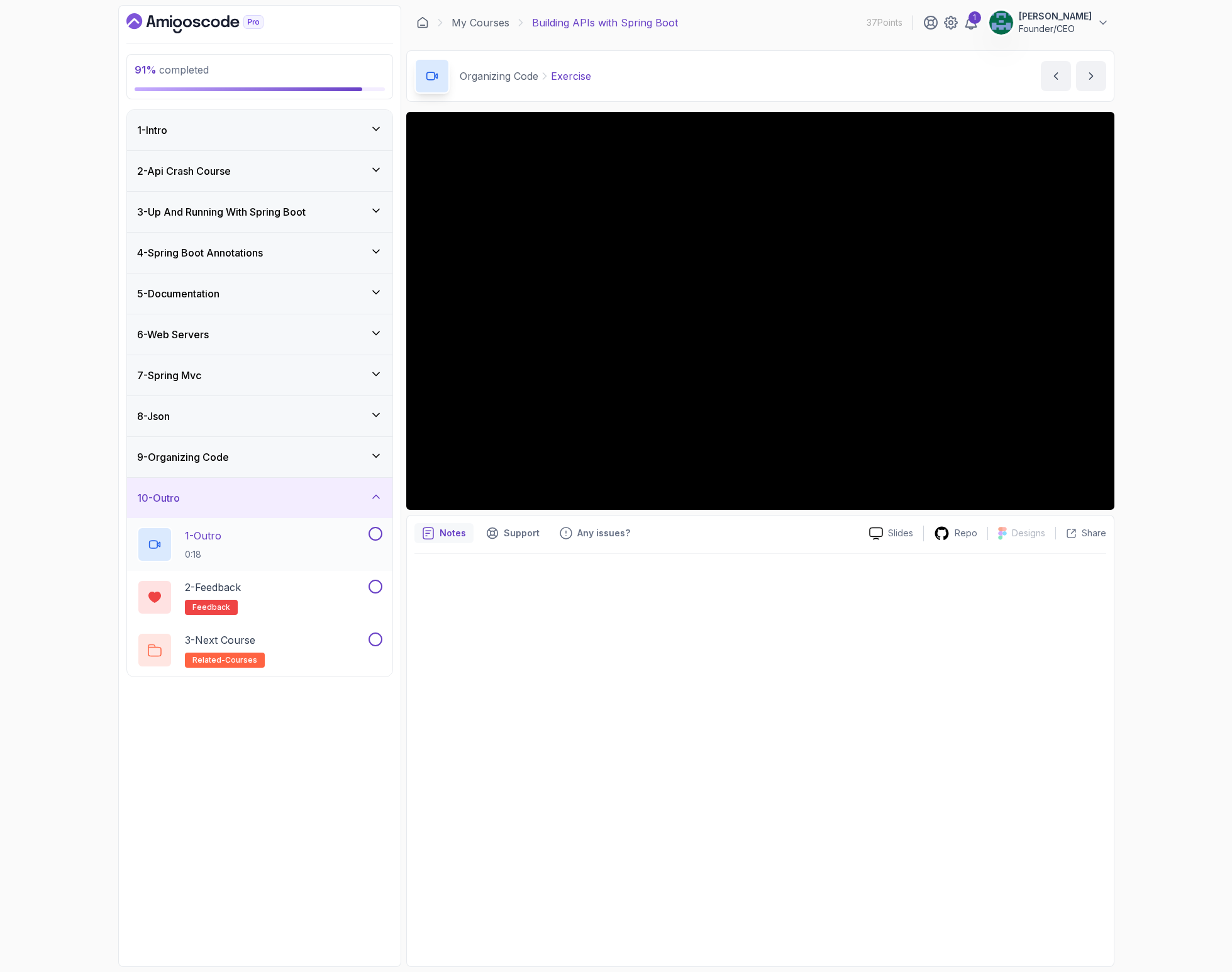
click at [259, 547] on div "1 - Outro 0:18" at bounding box center [251, 545] width 229 height 35
click at [308, 603] on div "2 - Feedback feedback" at bounding box center [251, 598] width 229 height 35
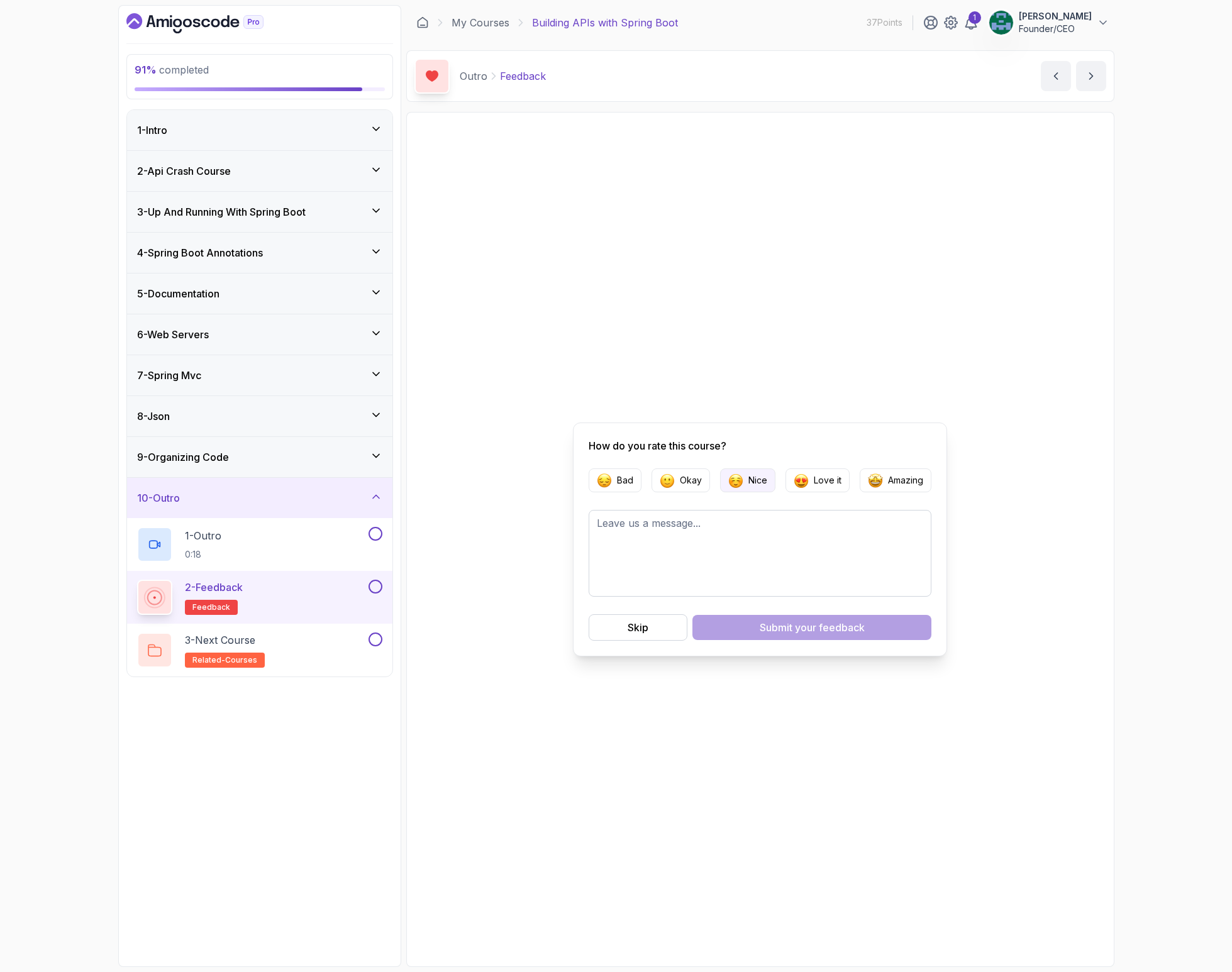
click at [750, 480] on p "Nice" at bounding box center [757, 480] width 19 height 13
click at [764, 631] on div "Submit your feedback" at bounding box center [812, 628] width 105 height 15
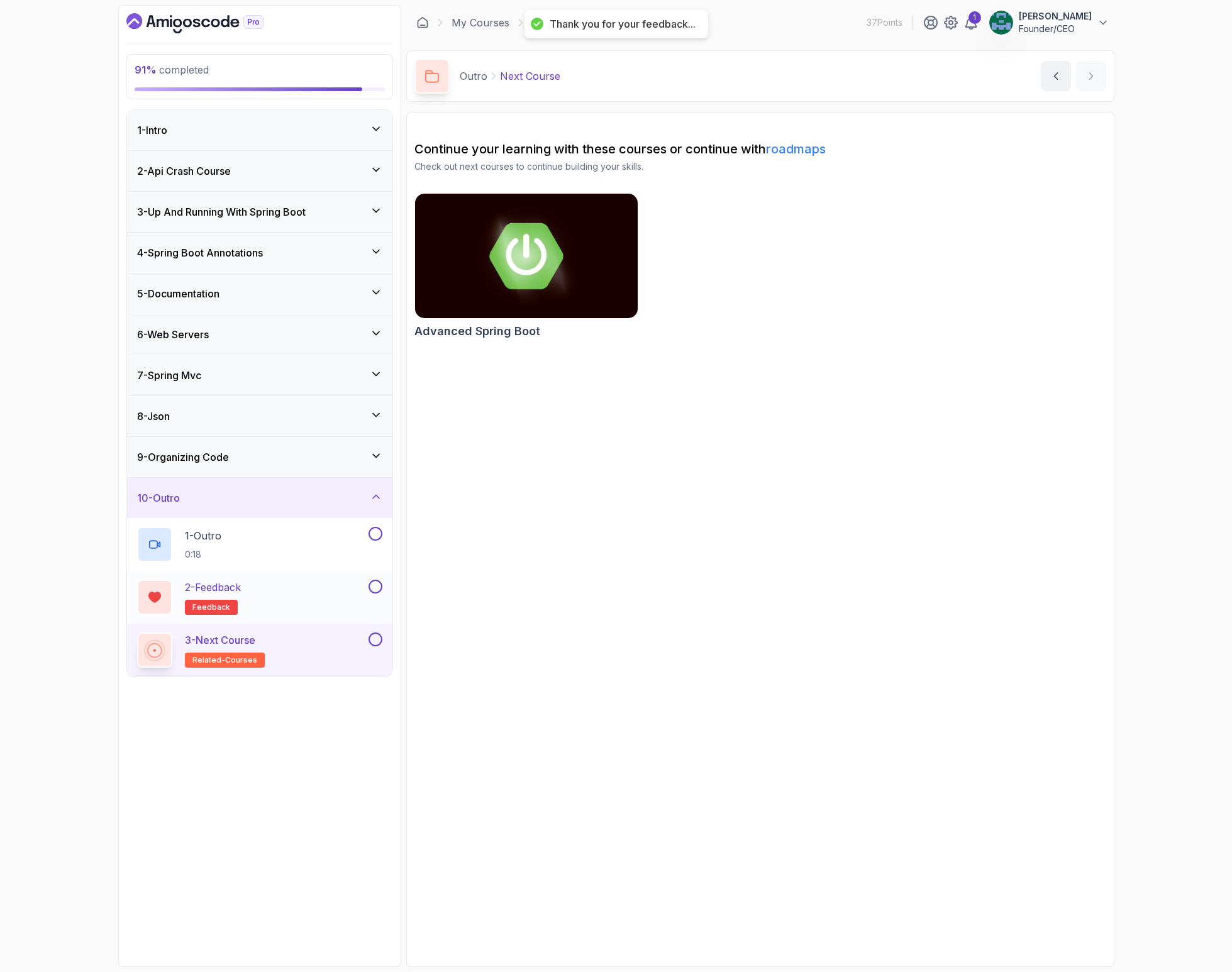
drag, startPoint x: 297, startPoint y: 650, endPoint x: 363, endPoint y: 582, distance: 94.8
click at [297, 650] on div "3 - Next Course related-courses" at bounding box center [251, 651] width 229 height 35
click at [532, 290] on img at bounding box center [526, 255] width 234 height 131
click at [499, 21] on link "My Courses" at bounding box center [480, 23] width 57 height 15
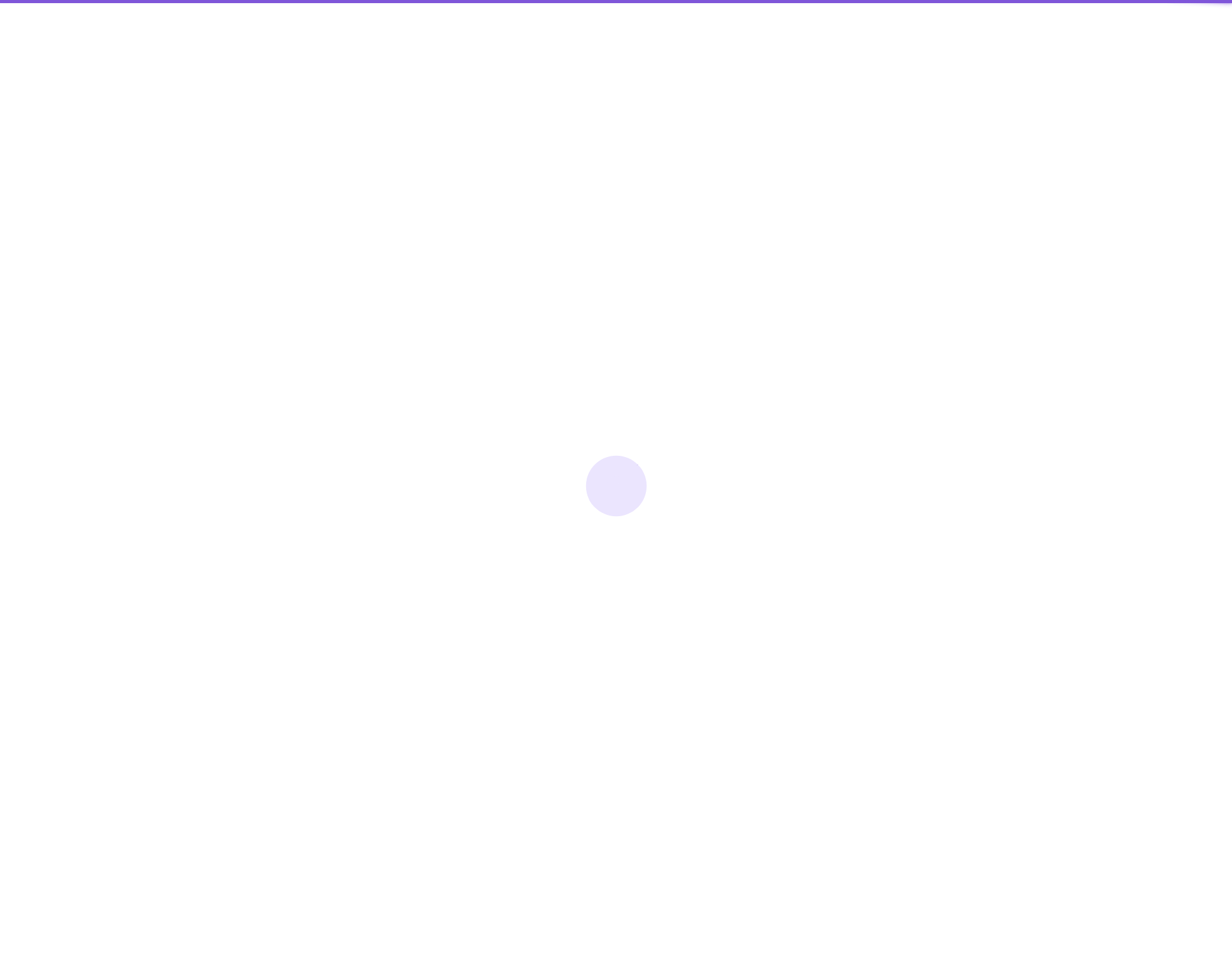
click at [505, 19] on div at bounding box center [616, 486] width 1232 height 972
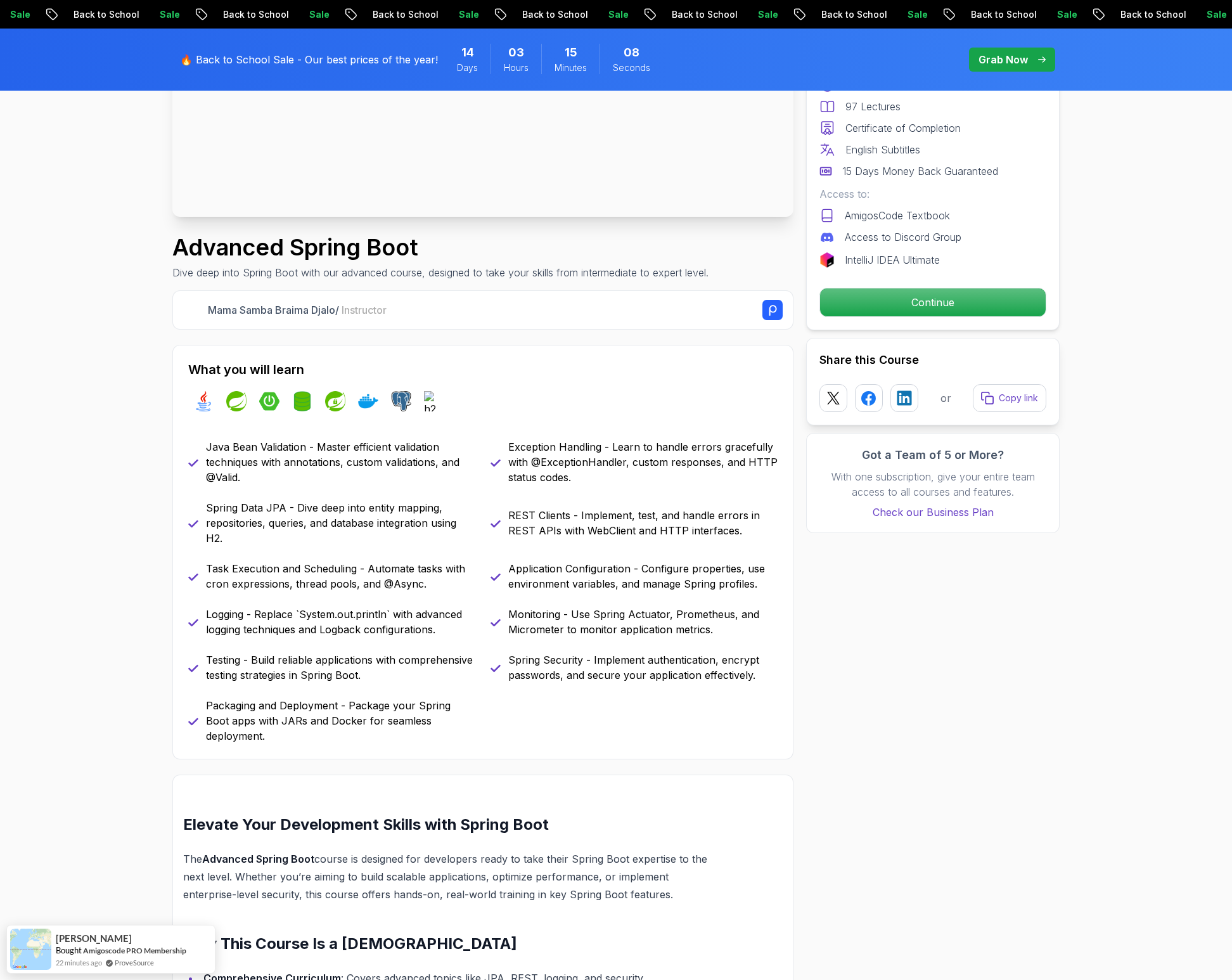
scroll to position [297, 0]
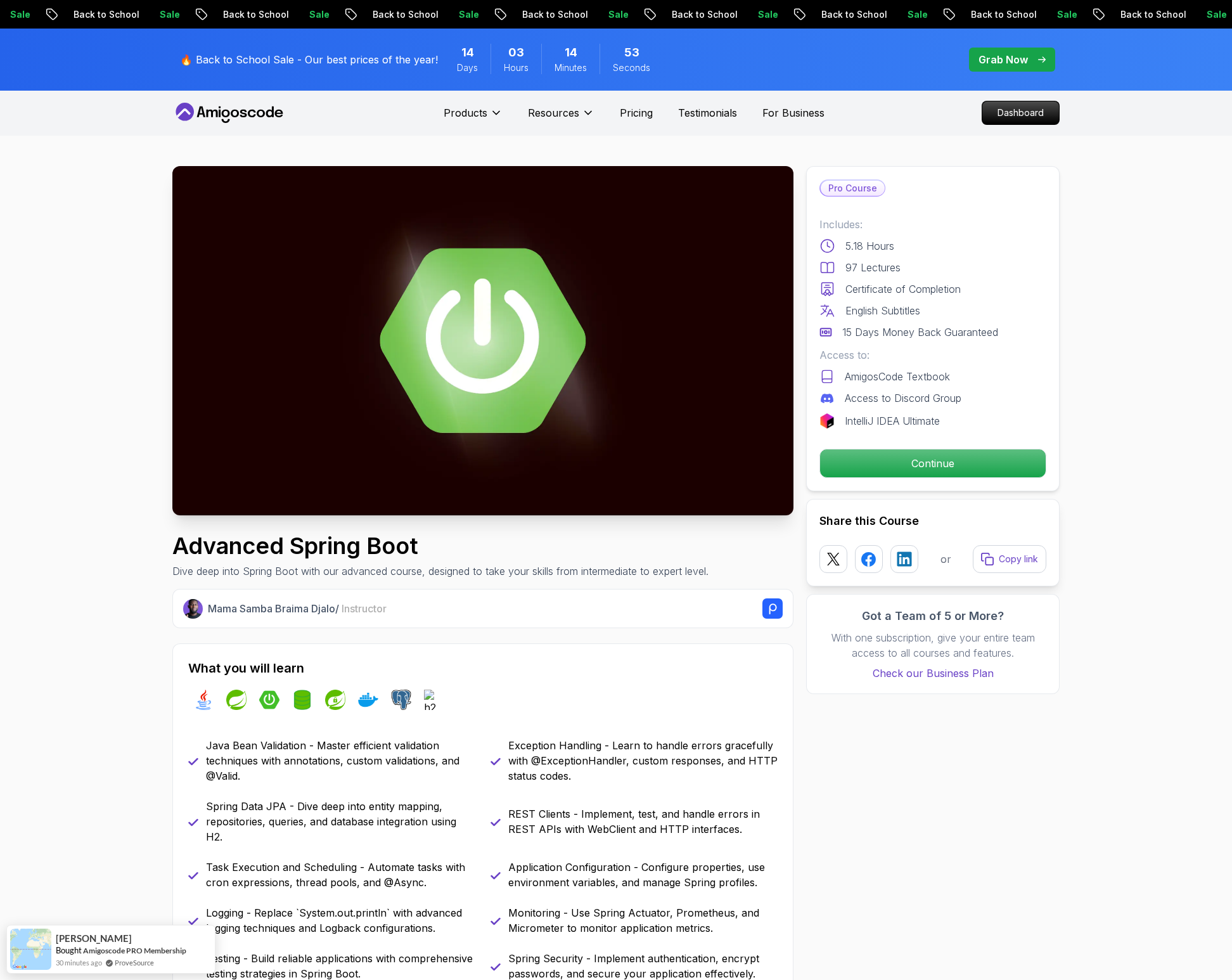
scroll to position [0, 0]
click at [884, 378] on p "AmigosCode Textbook" at bounding box center [898, 378] width 106 height 15
click at [812, 377] on div "Pro Course Includes: 5.18 Hours 97 Lectures Certificate of Completion English S…" at bounding box center [933, 330] width 254 height 326
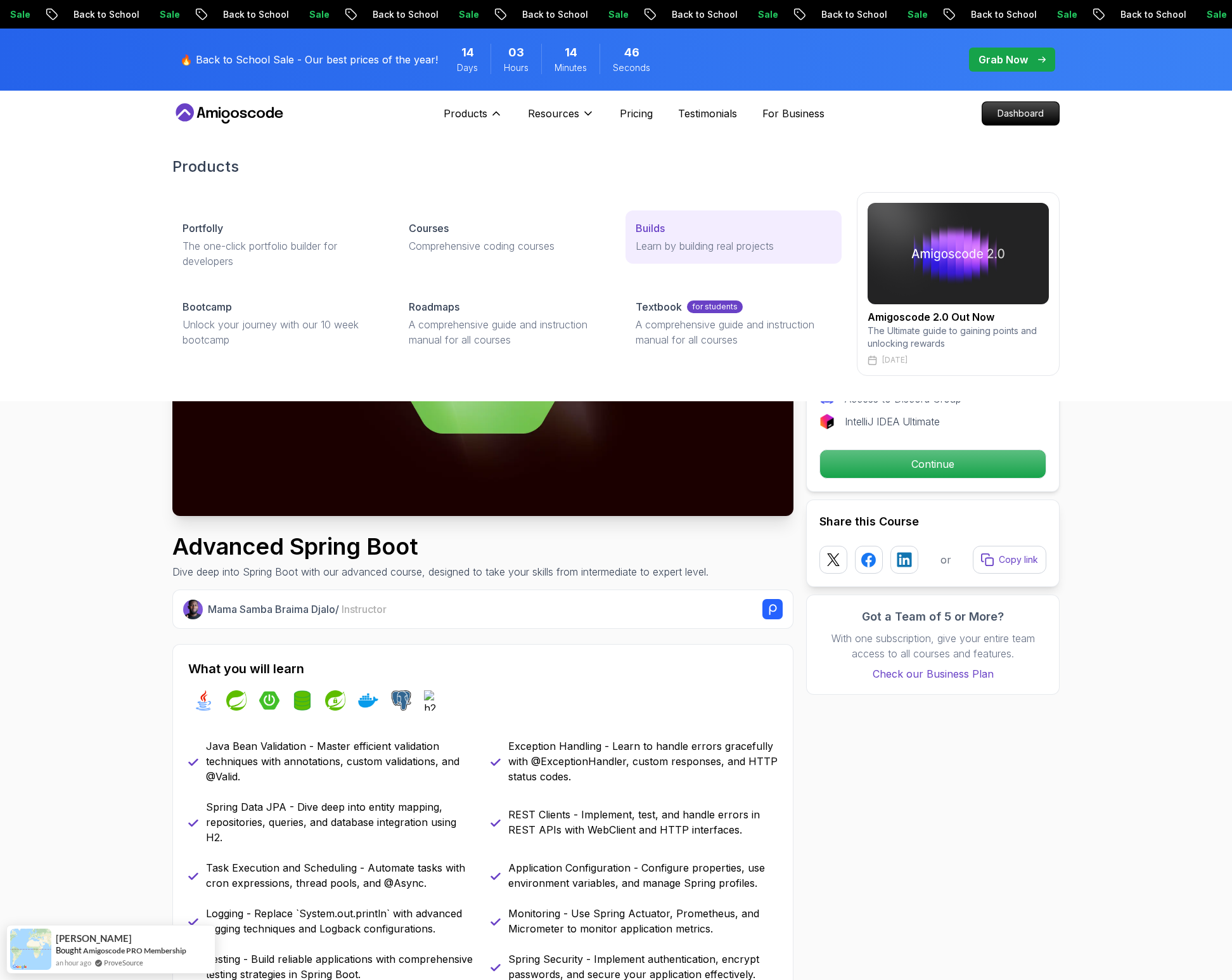
click at [662, 233] on p "Builds" at bounding box center [650, 228] width 29 height 15
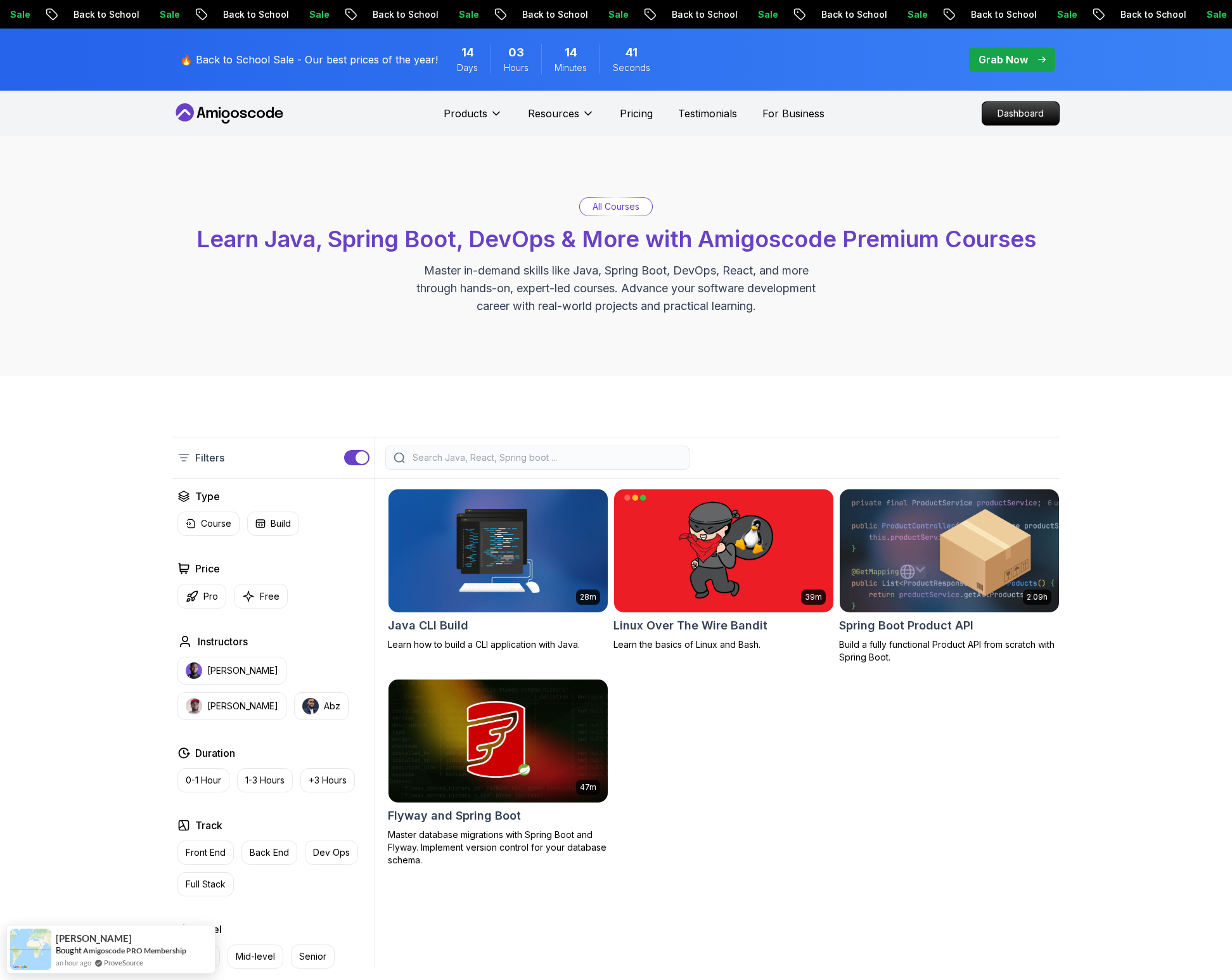
click at [885, 535] on img at bounding box center [949, 551] width 230 height 129
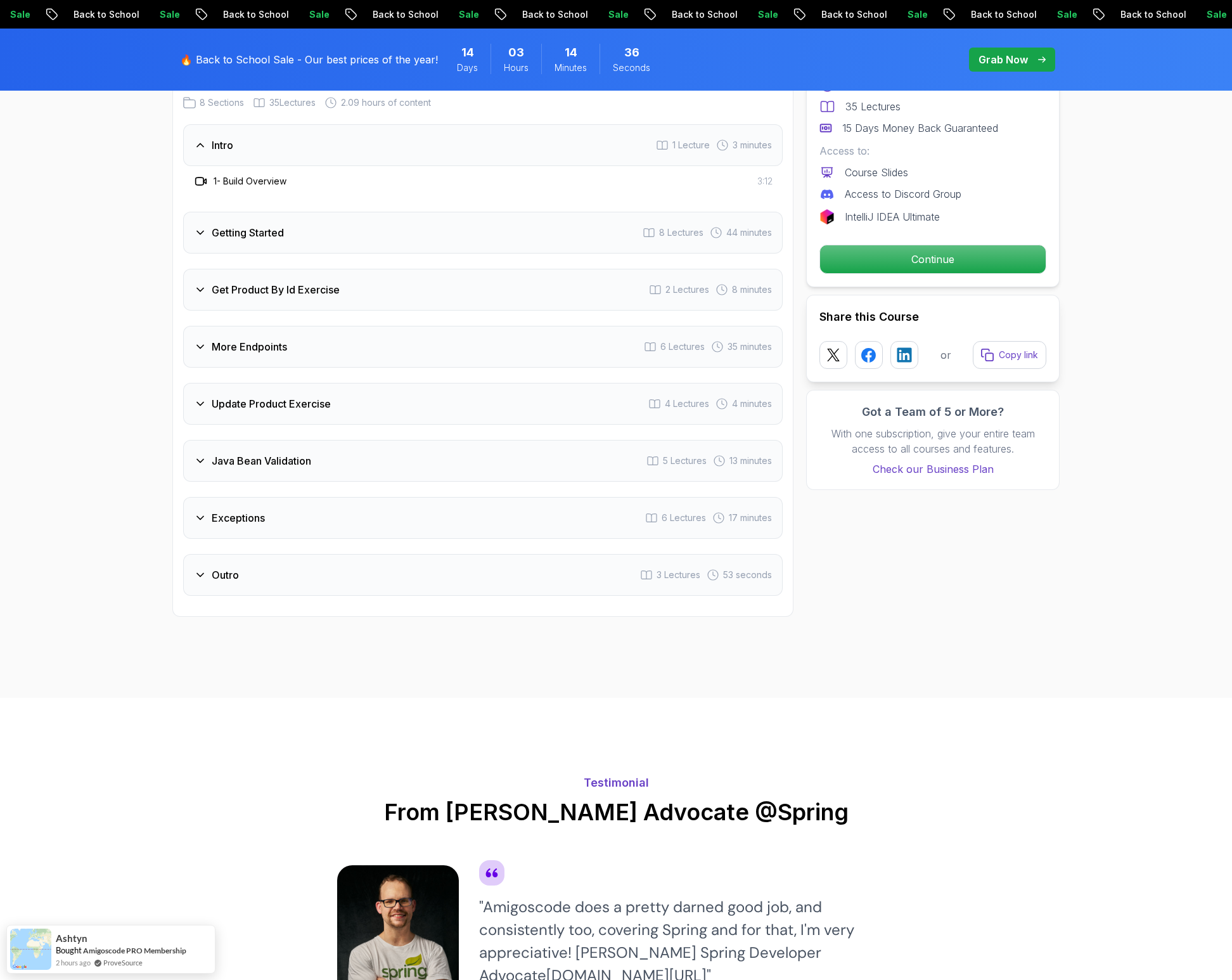
scroll to position [1608, 0]
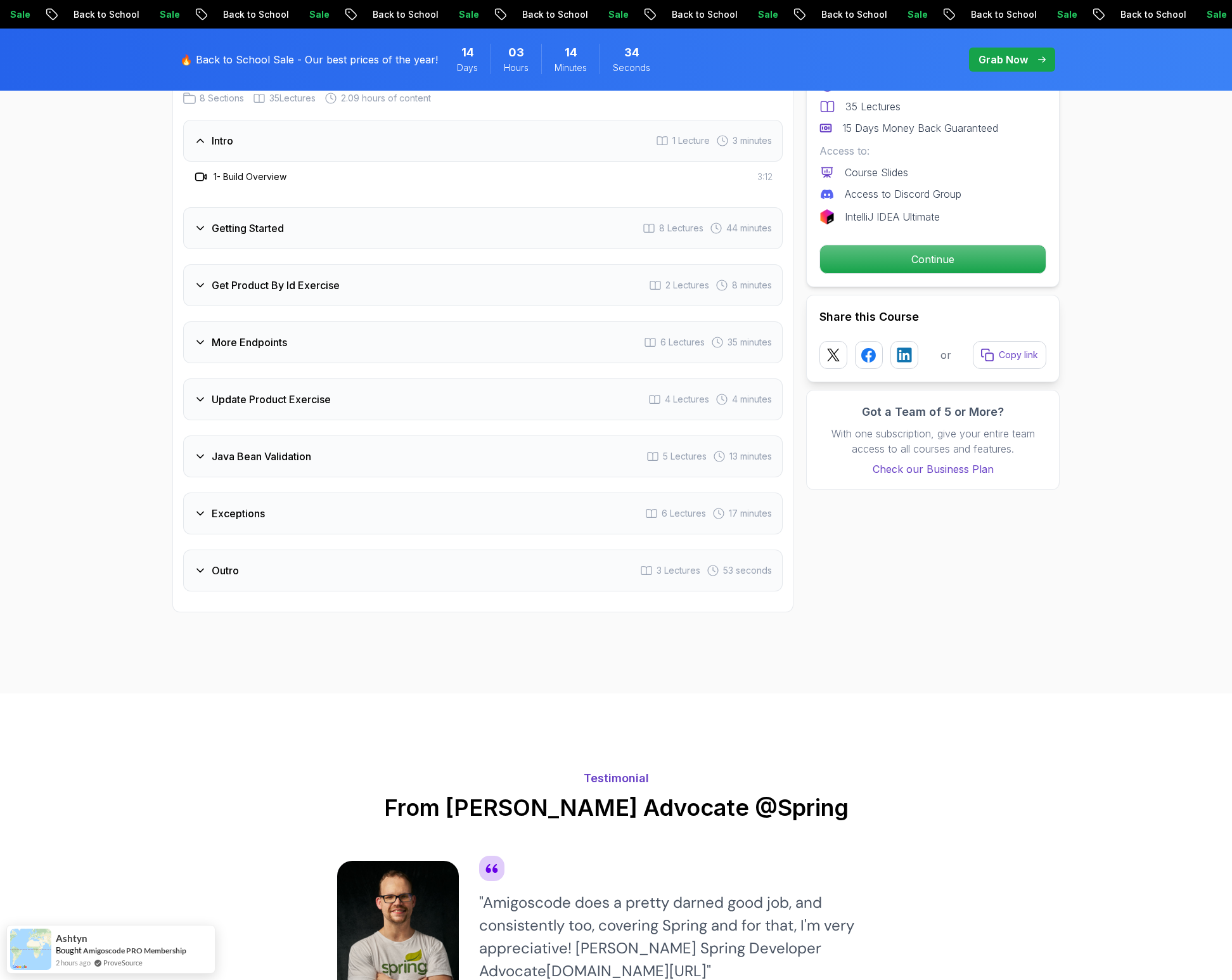
click at [270, 221] on h3 "Getting Started" at bounding box center [248, 228] width 72 height 15
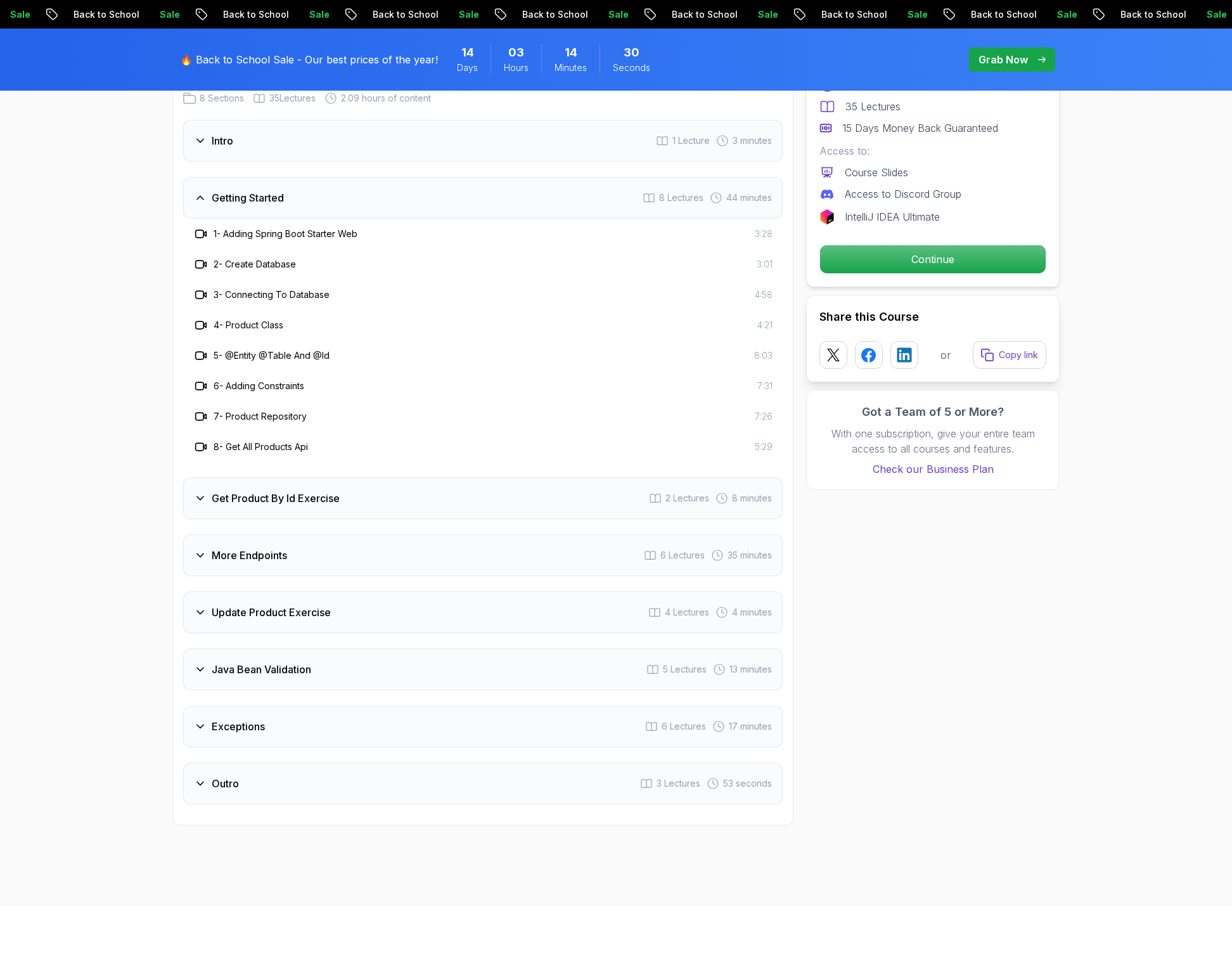
click at [314, 491] on h3 "Get Product By Id Exercise" at bounding box center [276, 499] width 128 height 15
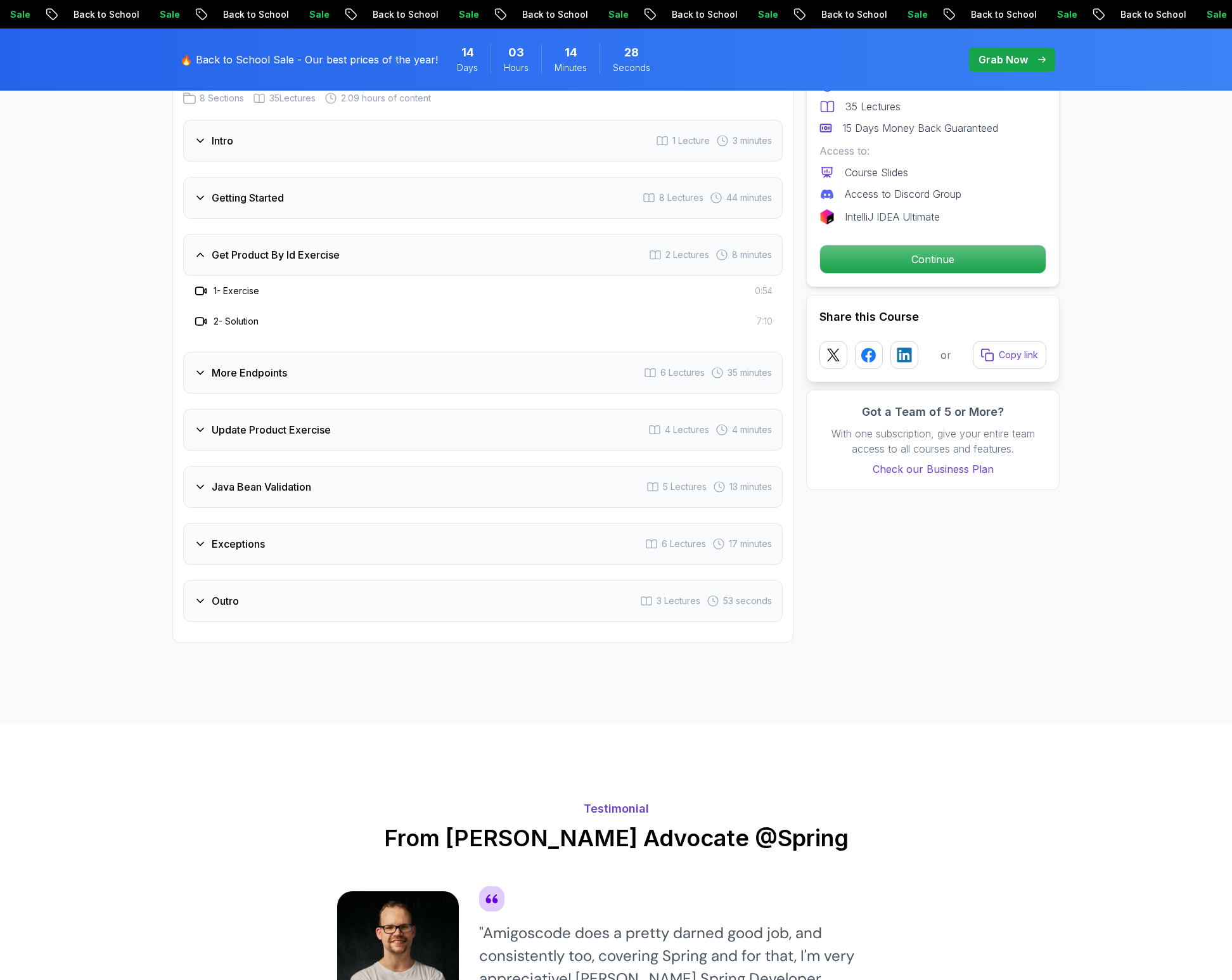
click at [294, 355] on div "More Endpoints 6 Lectures 35 minutes" at bounding box center [483, 372] width 600 height 42
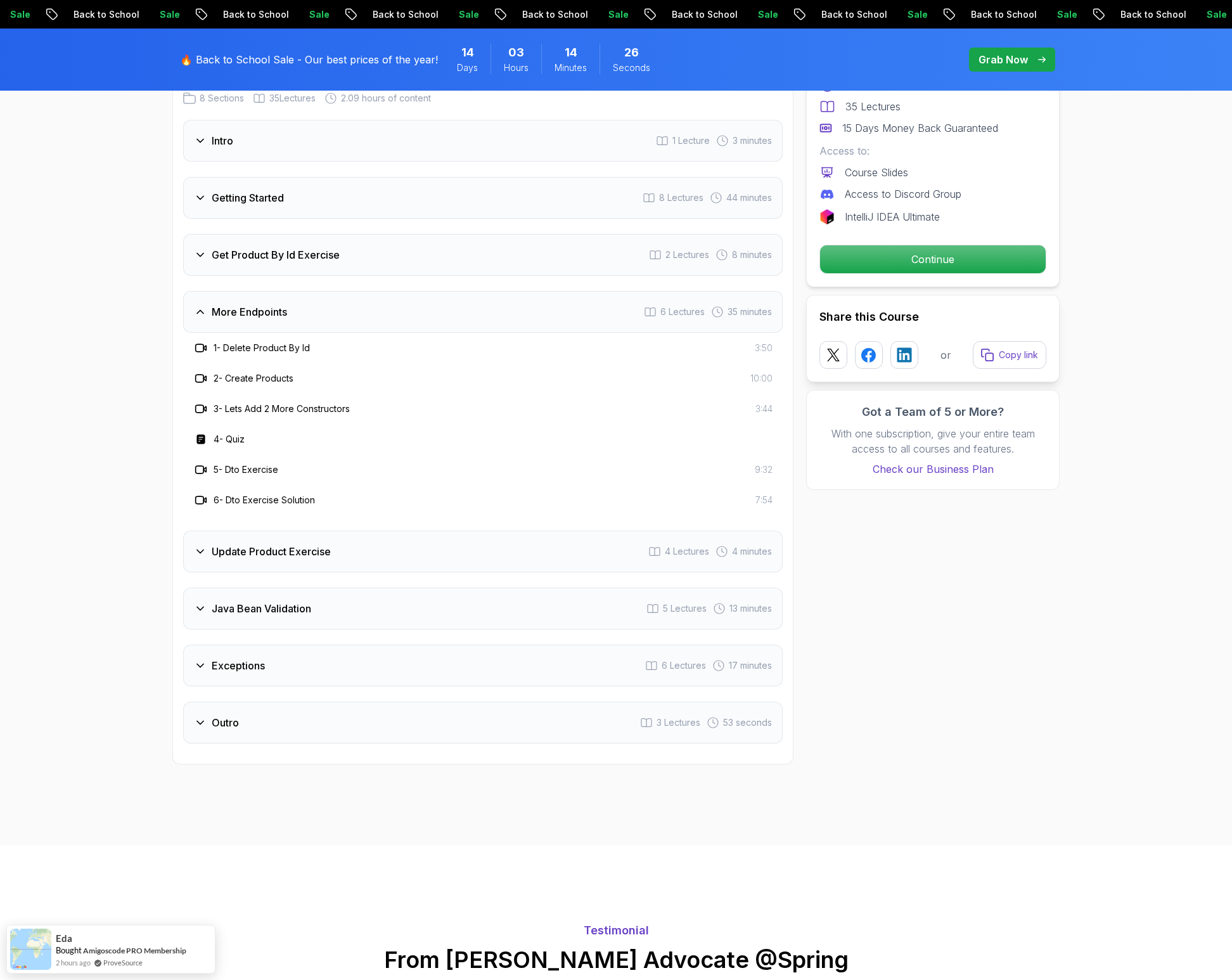
click at [317, 531] on div "Update Product Exercise 4 Lectures 4 minutes" at bounding box center [483, 551] width 600 height 42
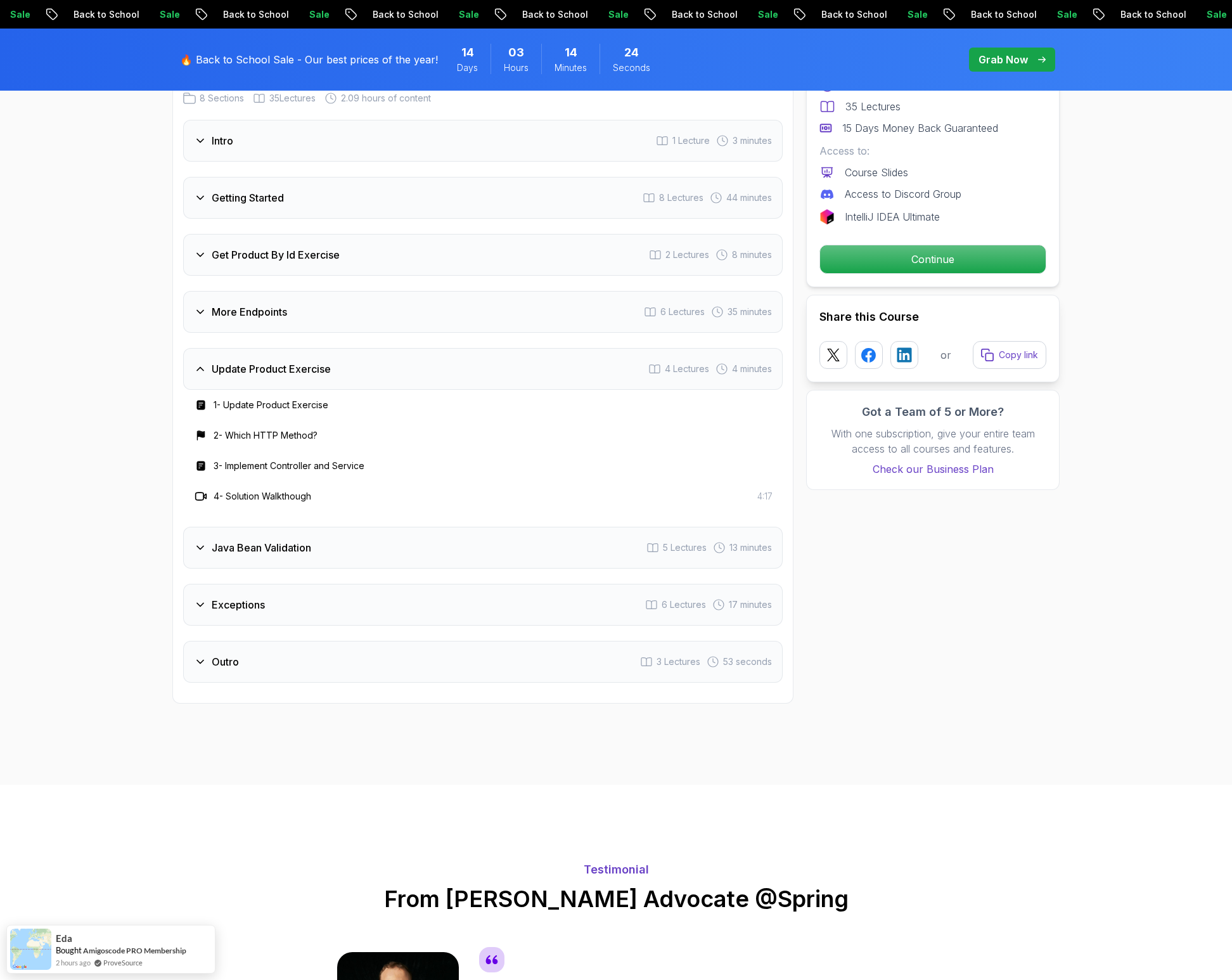
click at [316, 527] on div "Java Bean Validation 5 Lectures 13 minutes" at bounding box center [483, 547] width 600 height 42
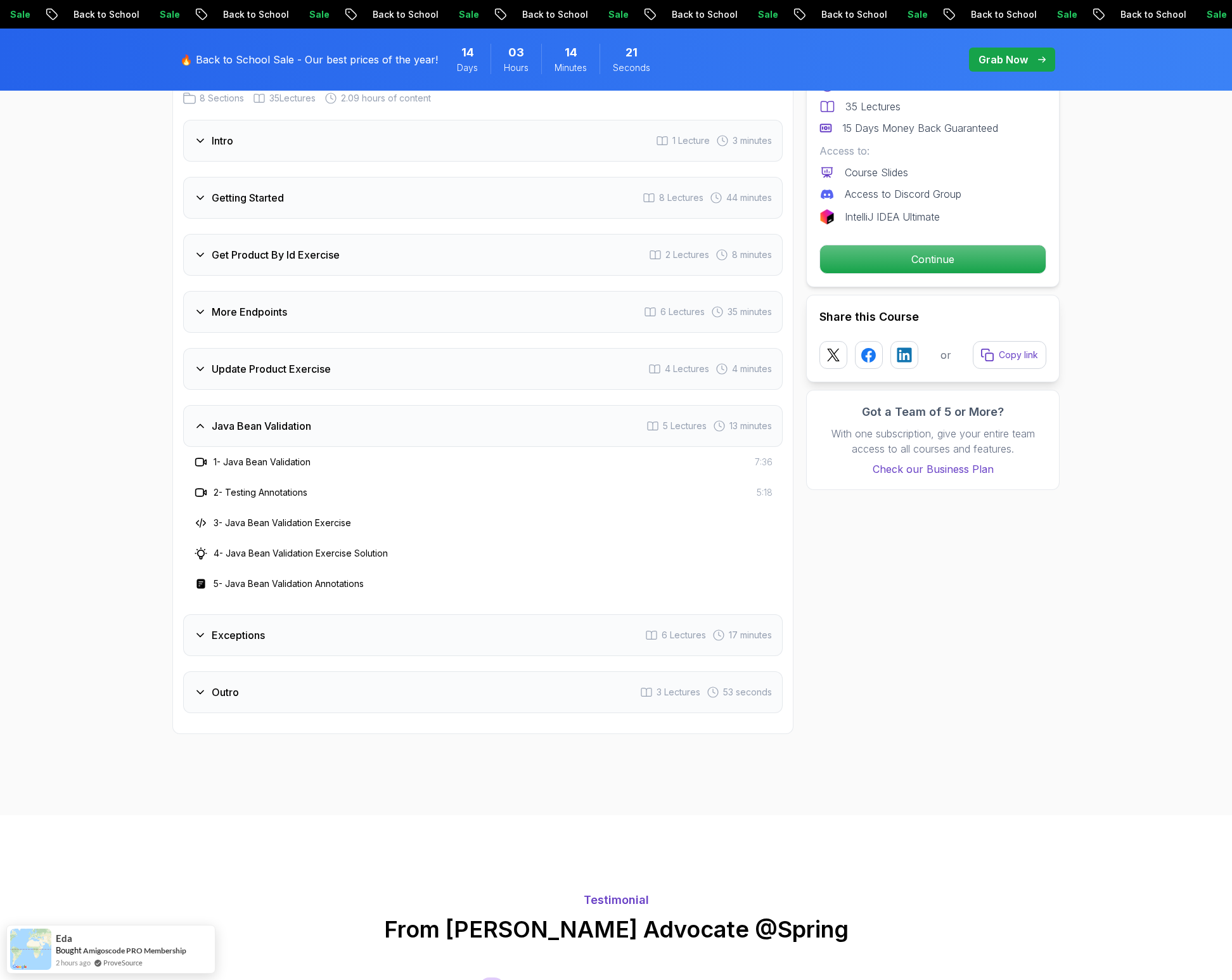
click at [243, 614] on div "Exceptions 6 Lectures 17 minutes" at bounding box center [483, 635] width 600 height 42
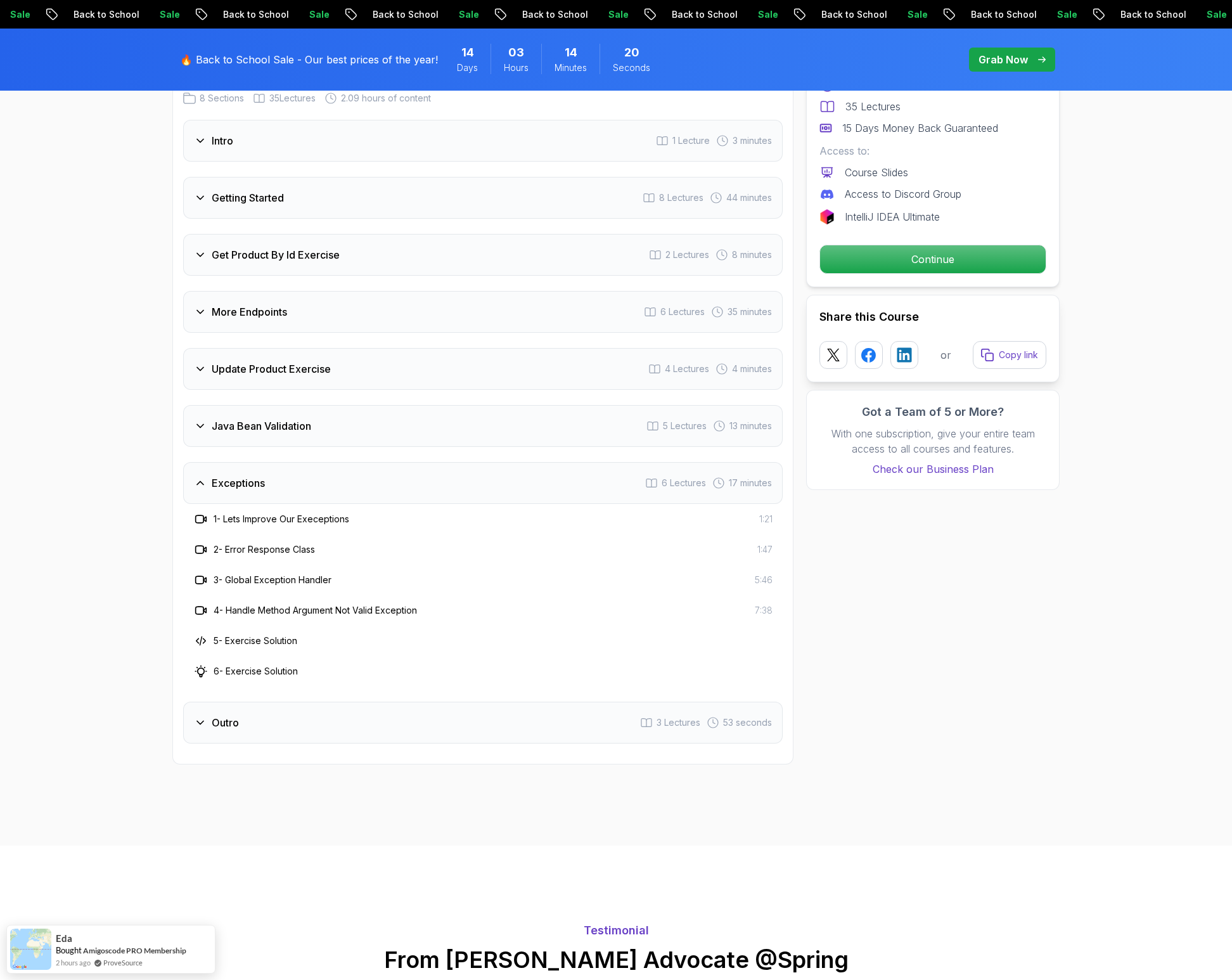
click at [249, 702] on div "Outro 3 Lectures 53 seconds" at bounding box center [483, 723] width 600 height 42
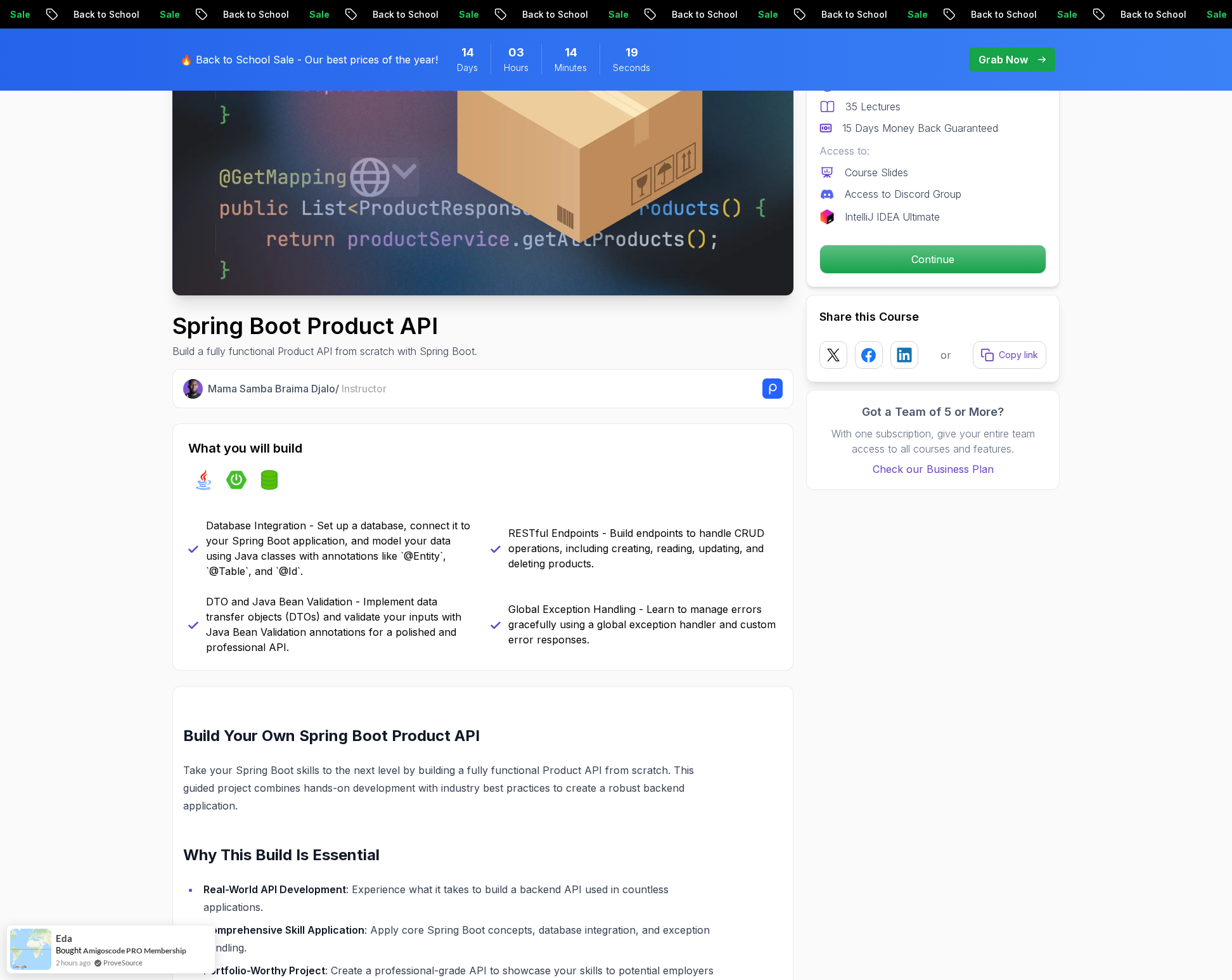
scroll to position [0, 0]
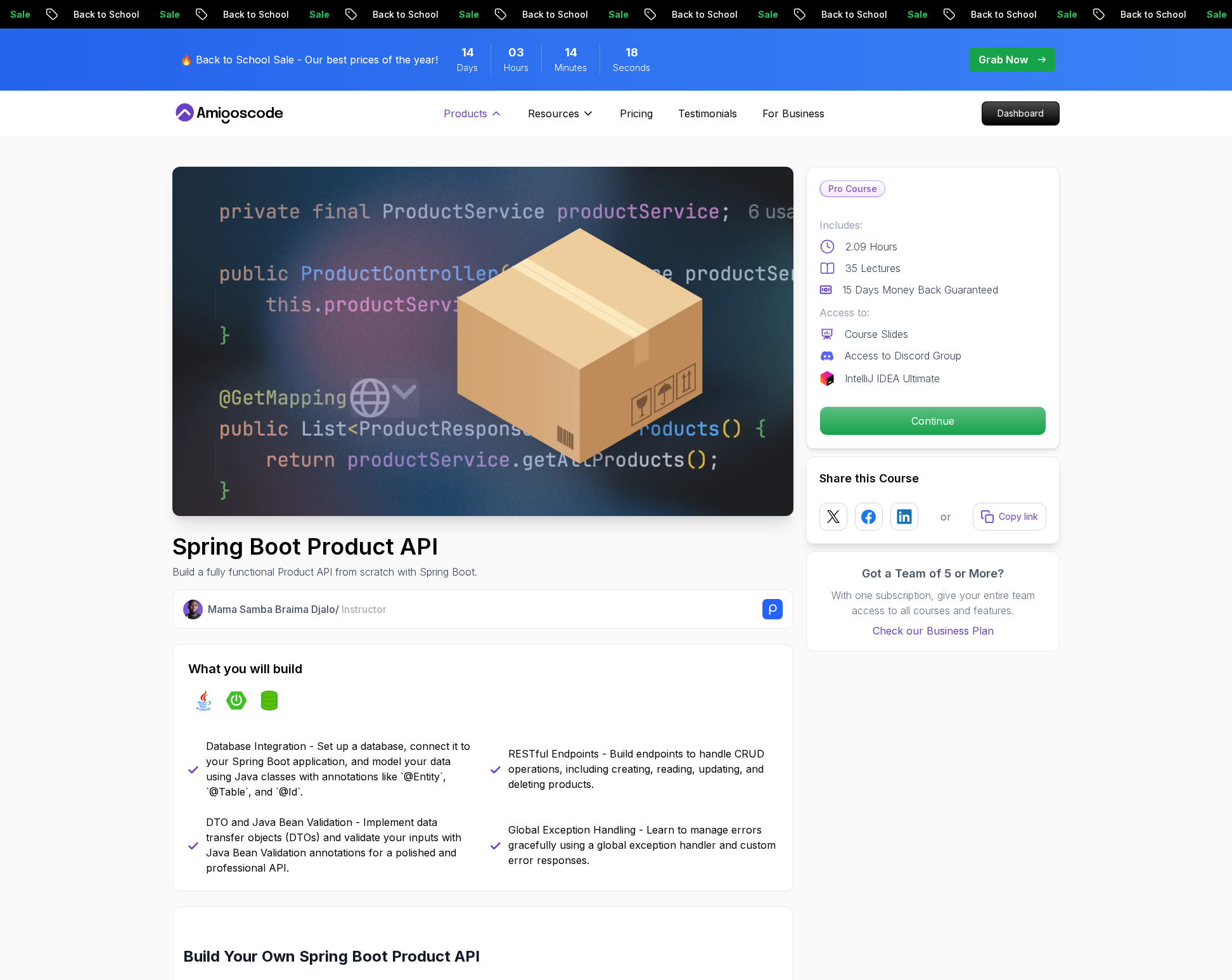
click at [473, 107] on p "Products" at bounding box center [465, 113] width 43 height 15
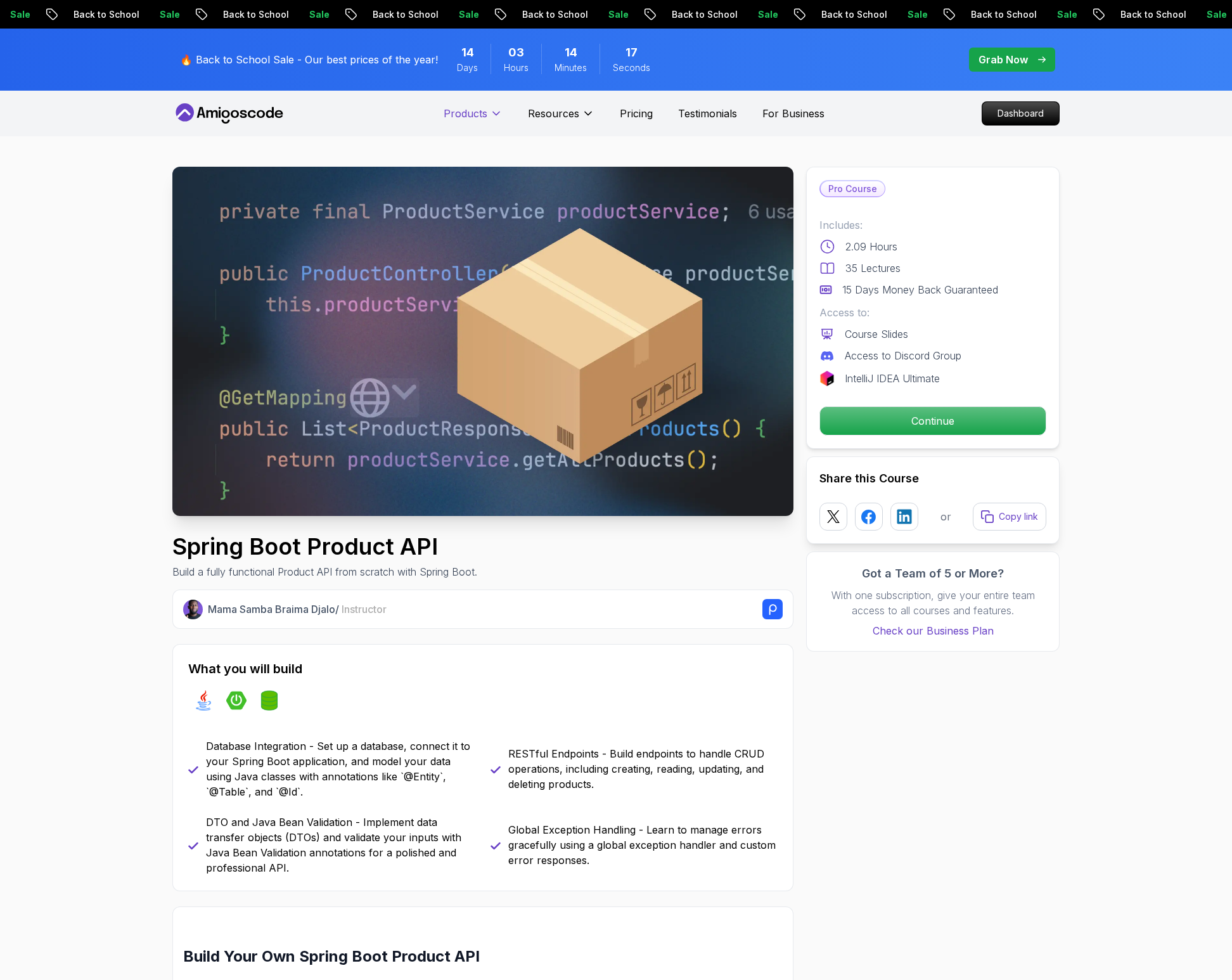
click at [473, 107] on p "Products" at bounding box center [465, 113] width 43 height 15
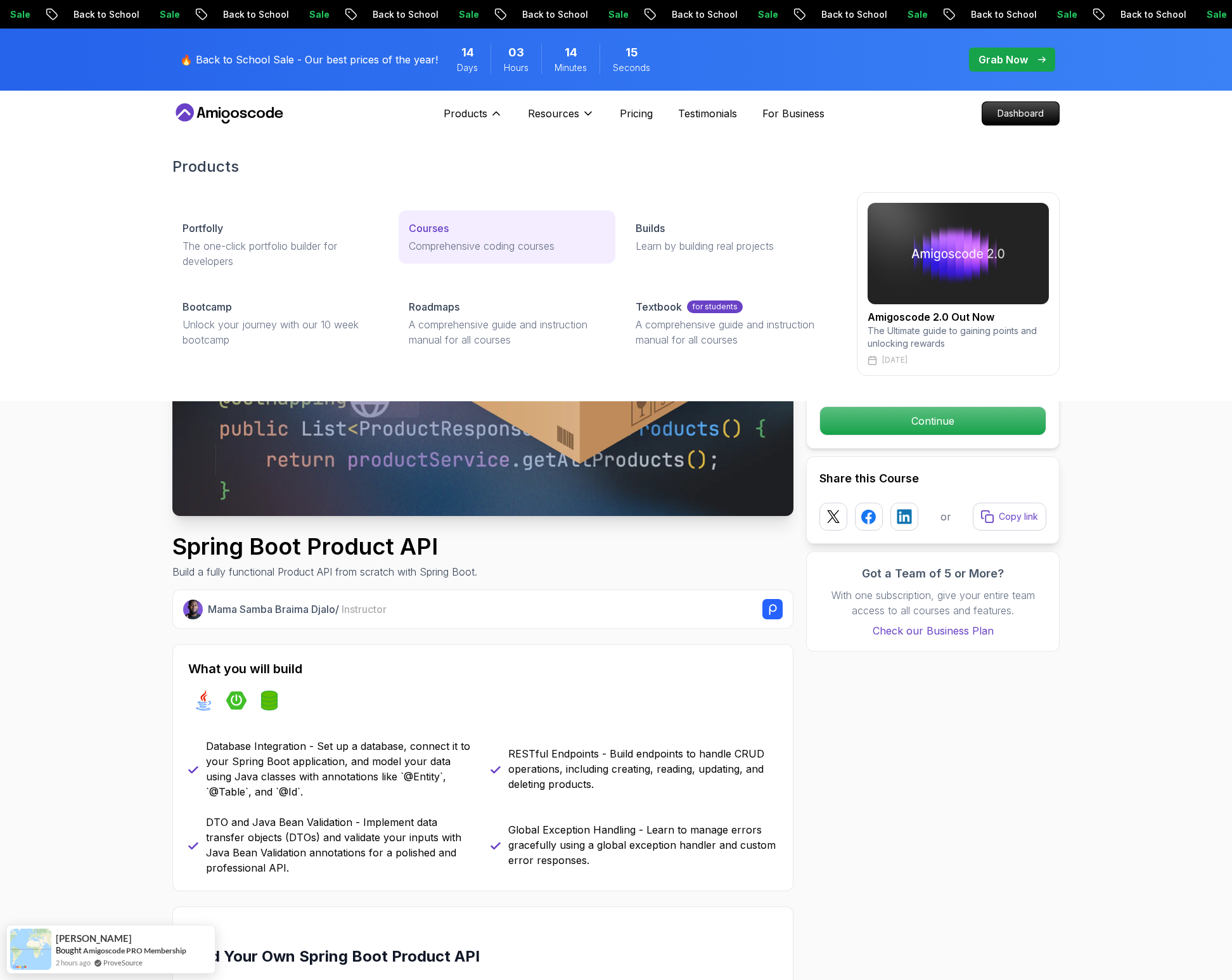
click at [433, 242] on p "Comprehensive coding courses" at bounding box center [507, 246] width 196 height 15
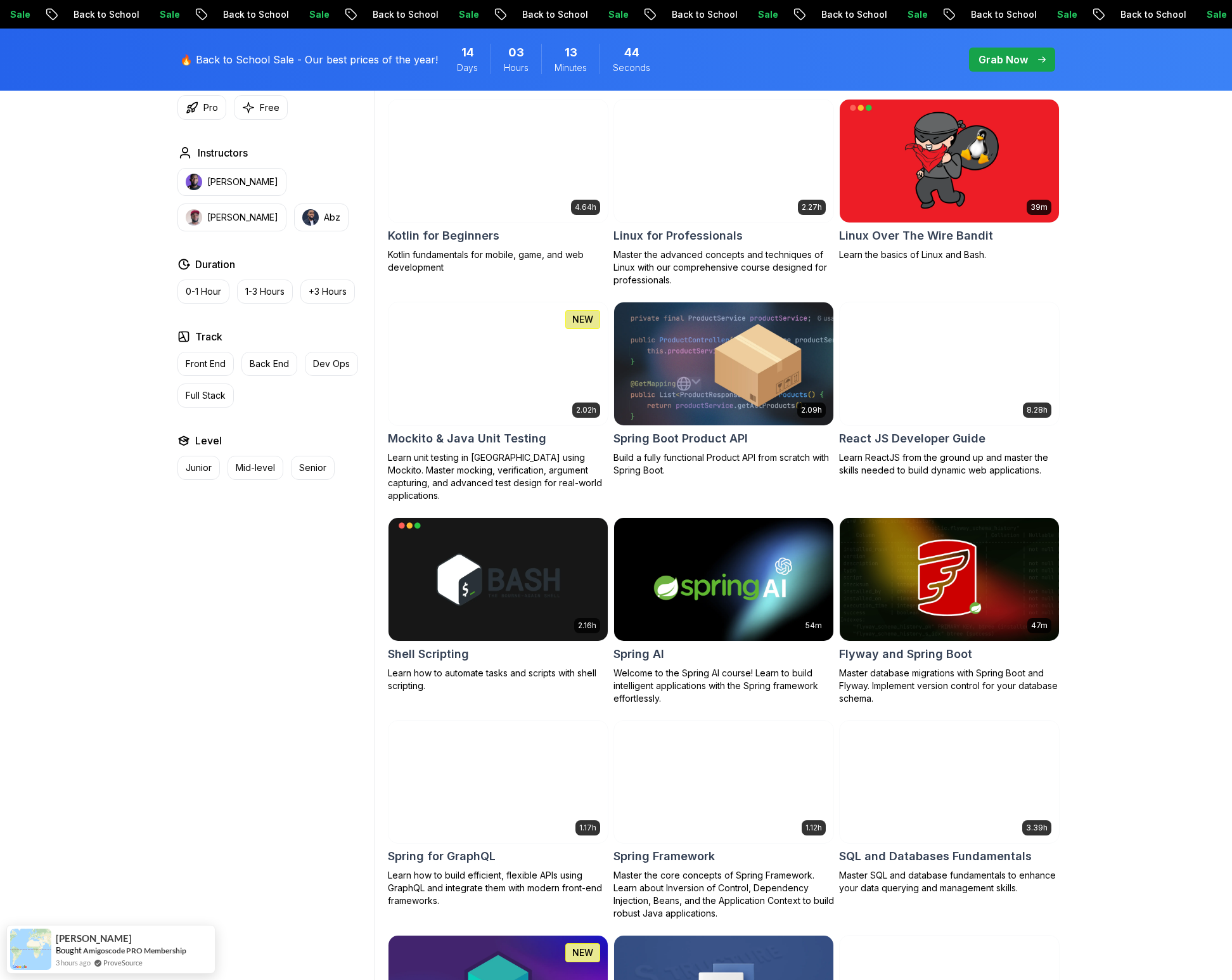
scroll to position [2594, 0]
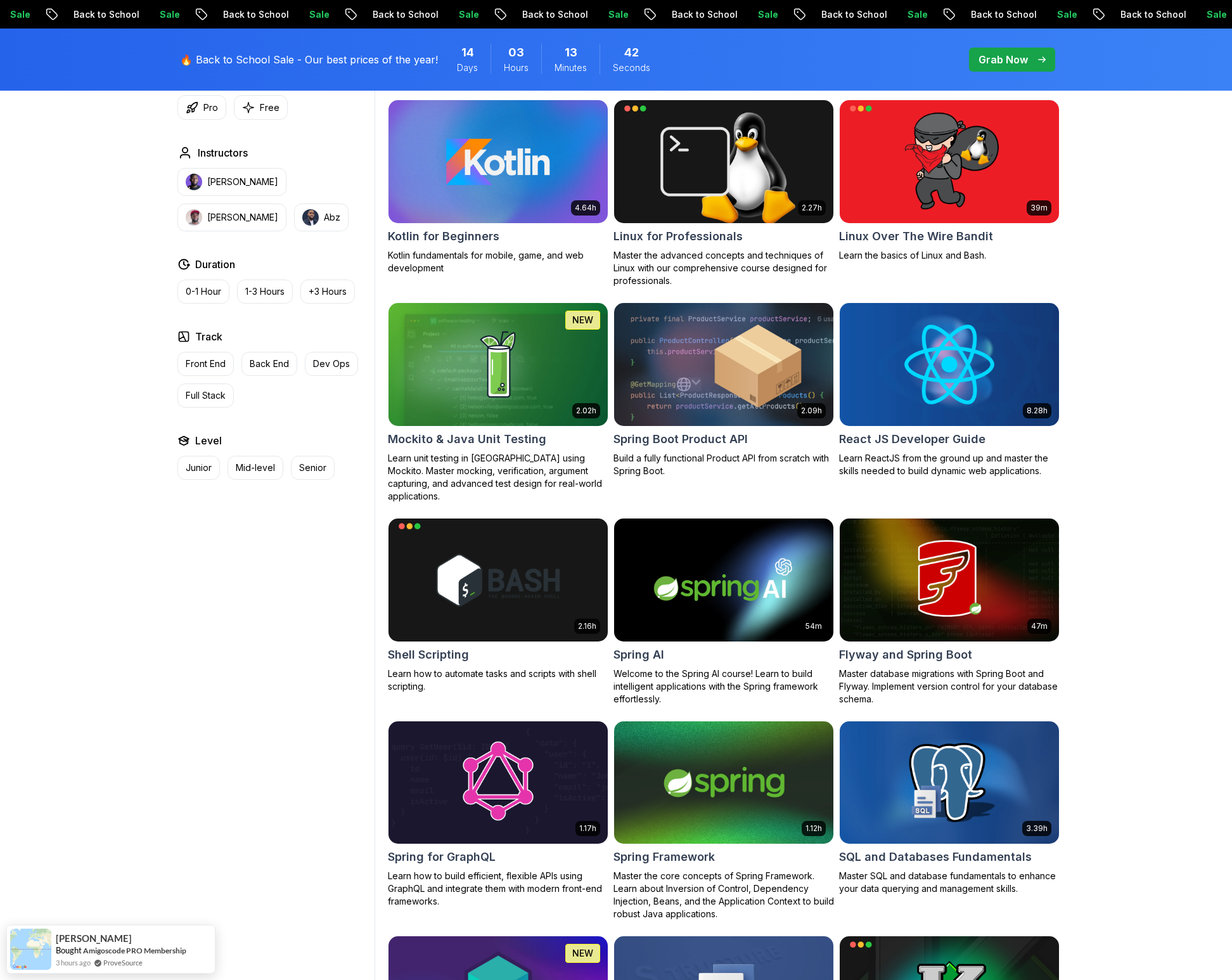
click at [721, 772] on img at bounding box center [723, 782] width 230 height 129
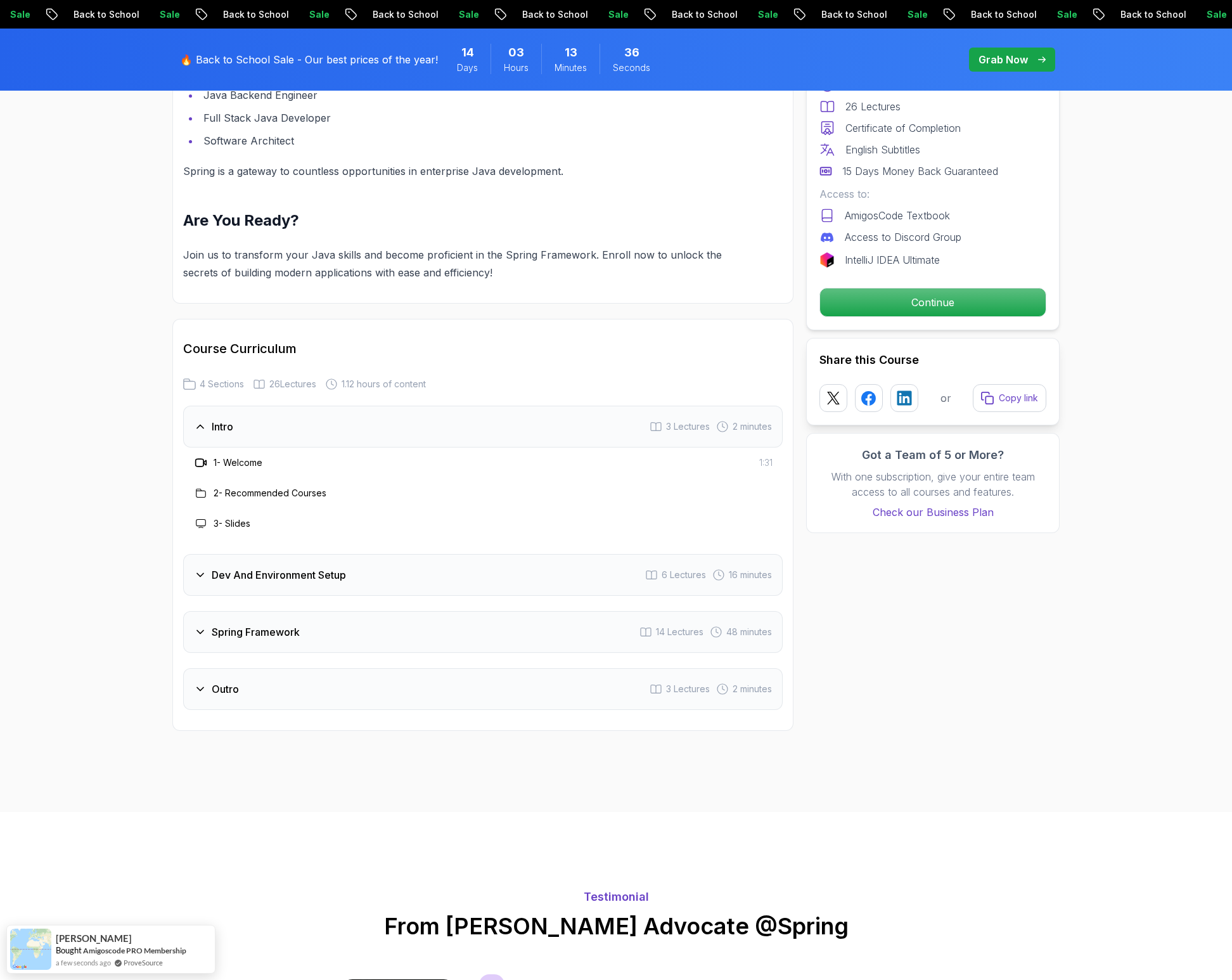
scroll to position [1413, 0]
click at [310, 568] on h3 "Dev And Environment Setup" at bounding box center [279, 576] width 135 height 15
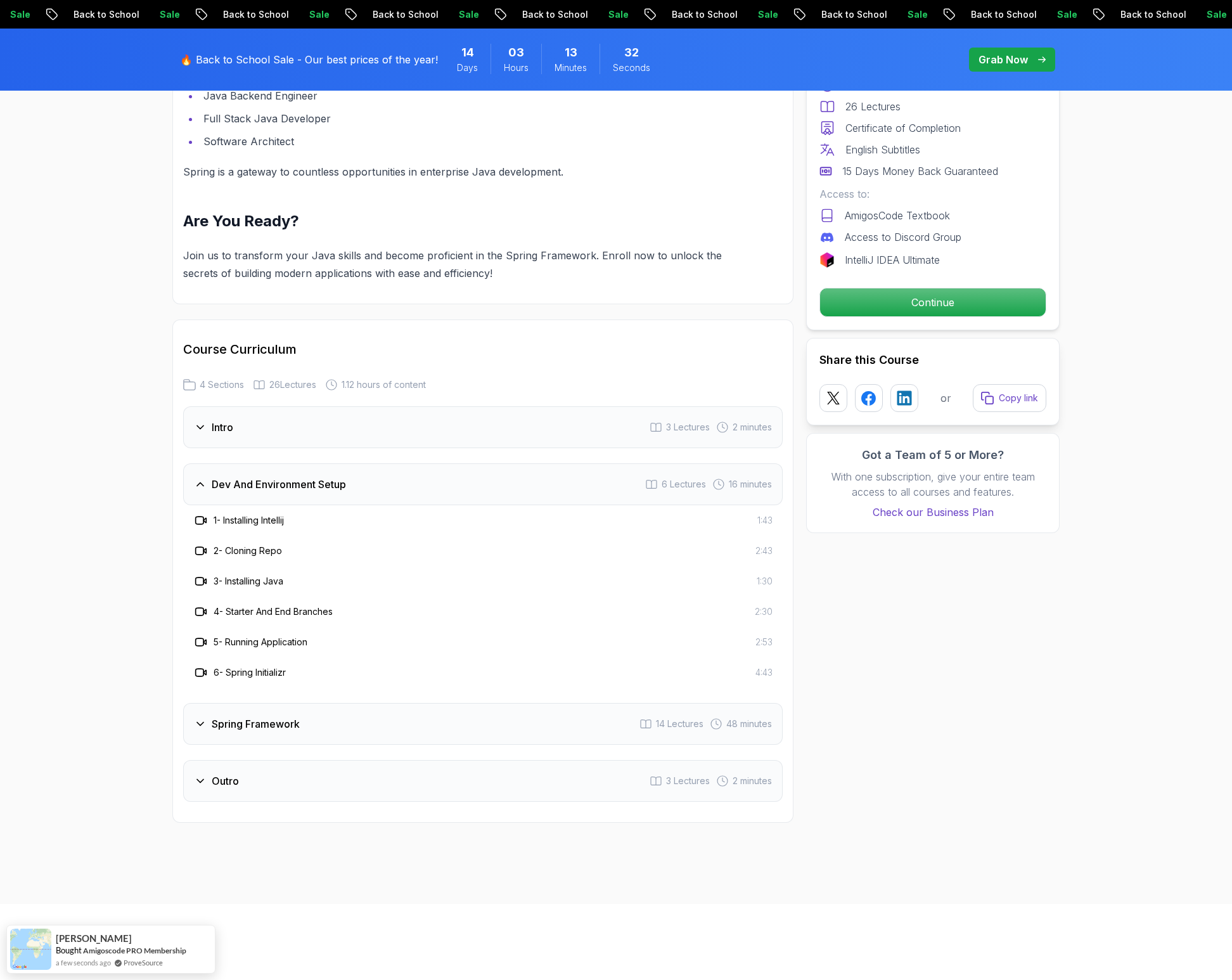
click at [296, 717] on h3 "Spring Framework" at bounding box center [256, 724] width 88 height 15
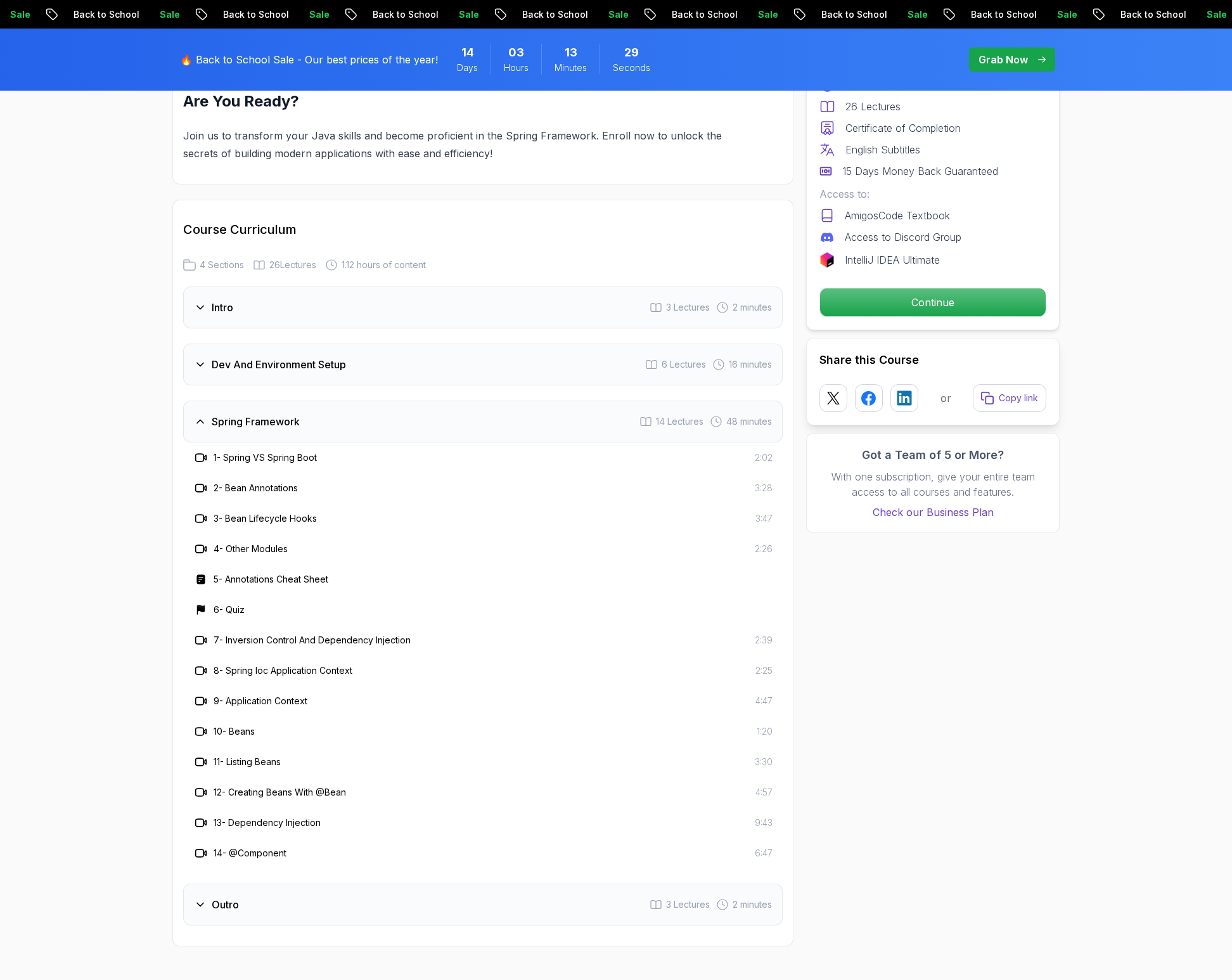
scroll to position [1709, 0]
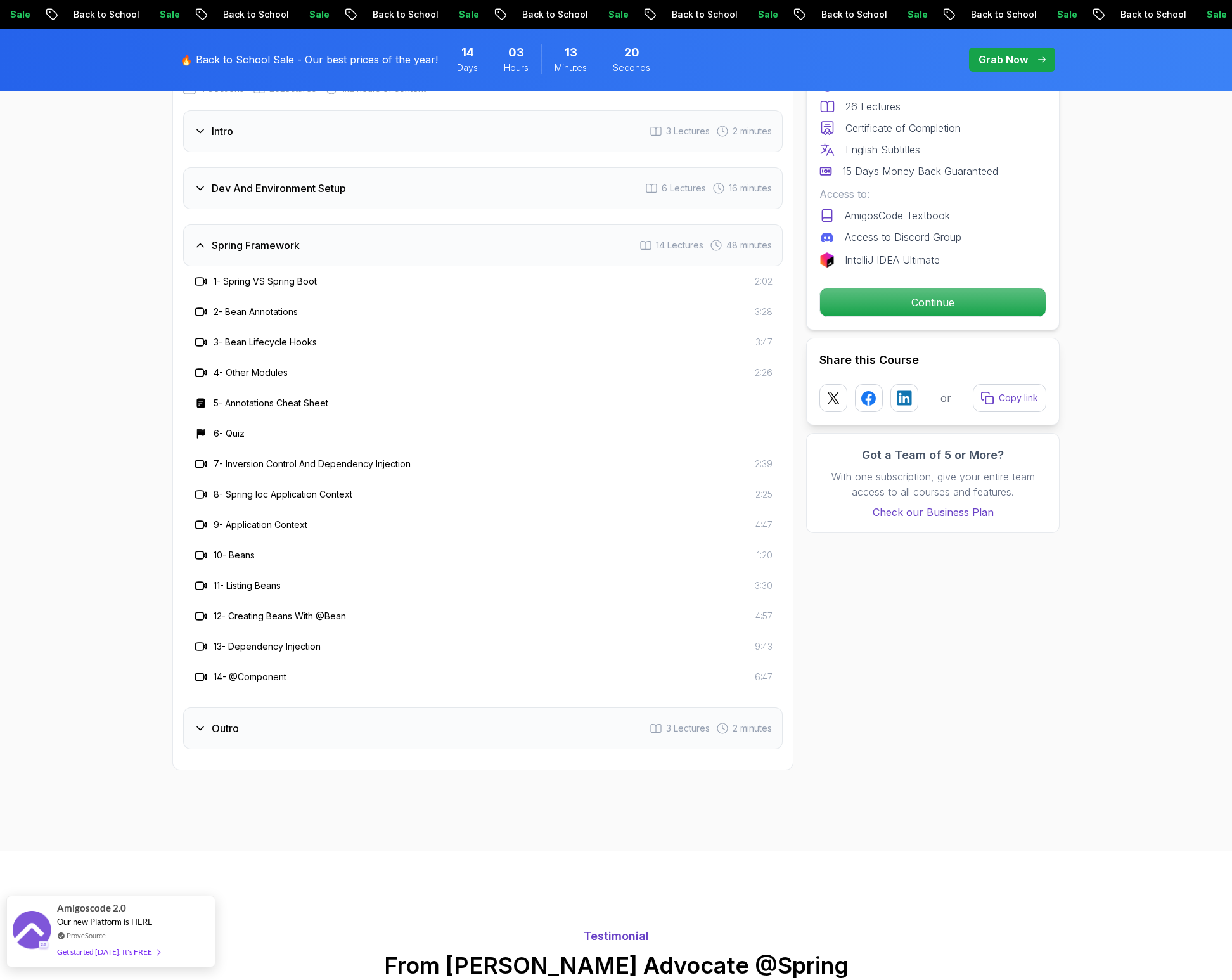
click at [112, 921] on span "Our new Platform is HERE" at bounding box center [105, 922] width 95 height 10
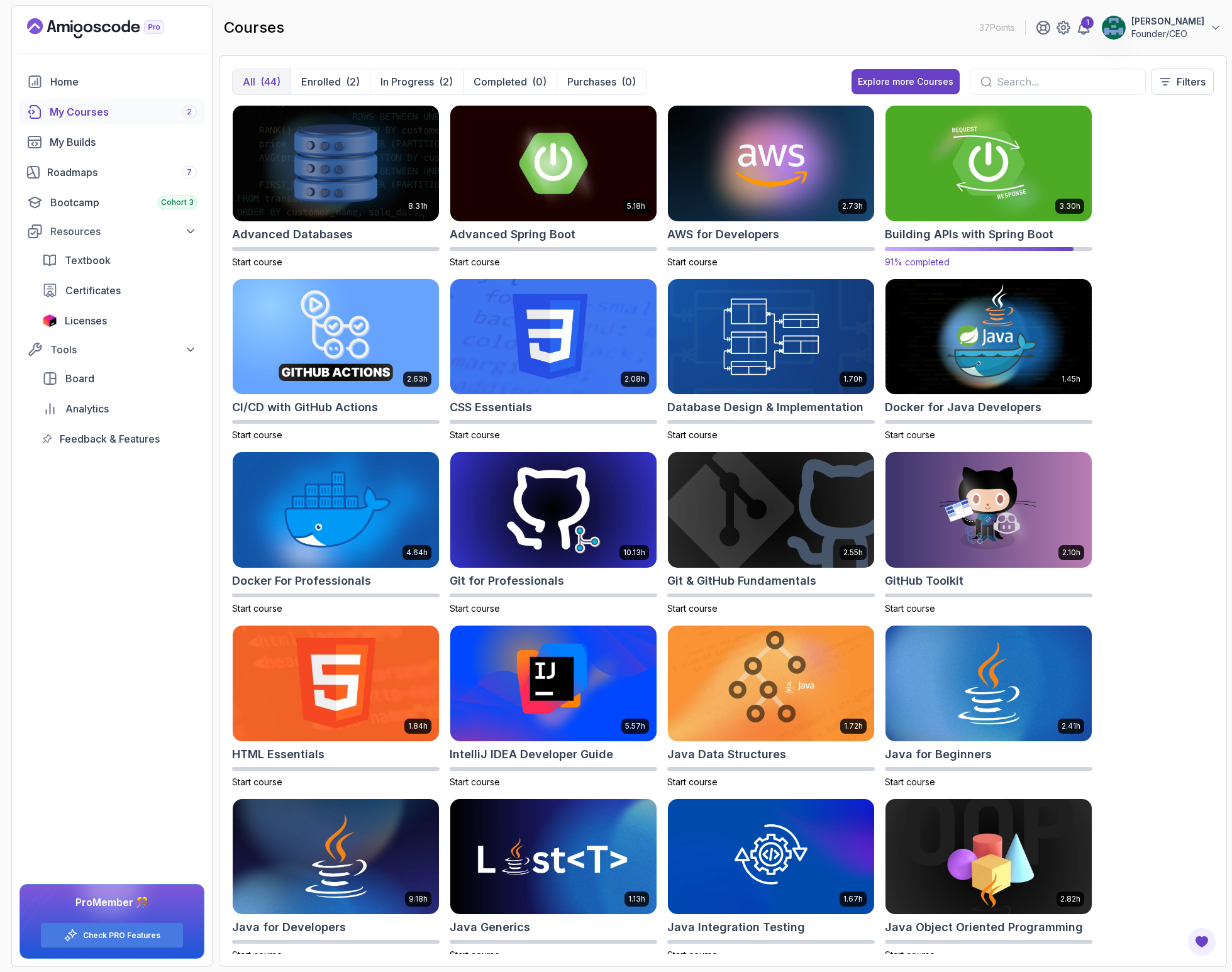
click at [996, 191] on img at bounding box center [989, 163] width 216 height 122
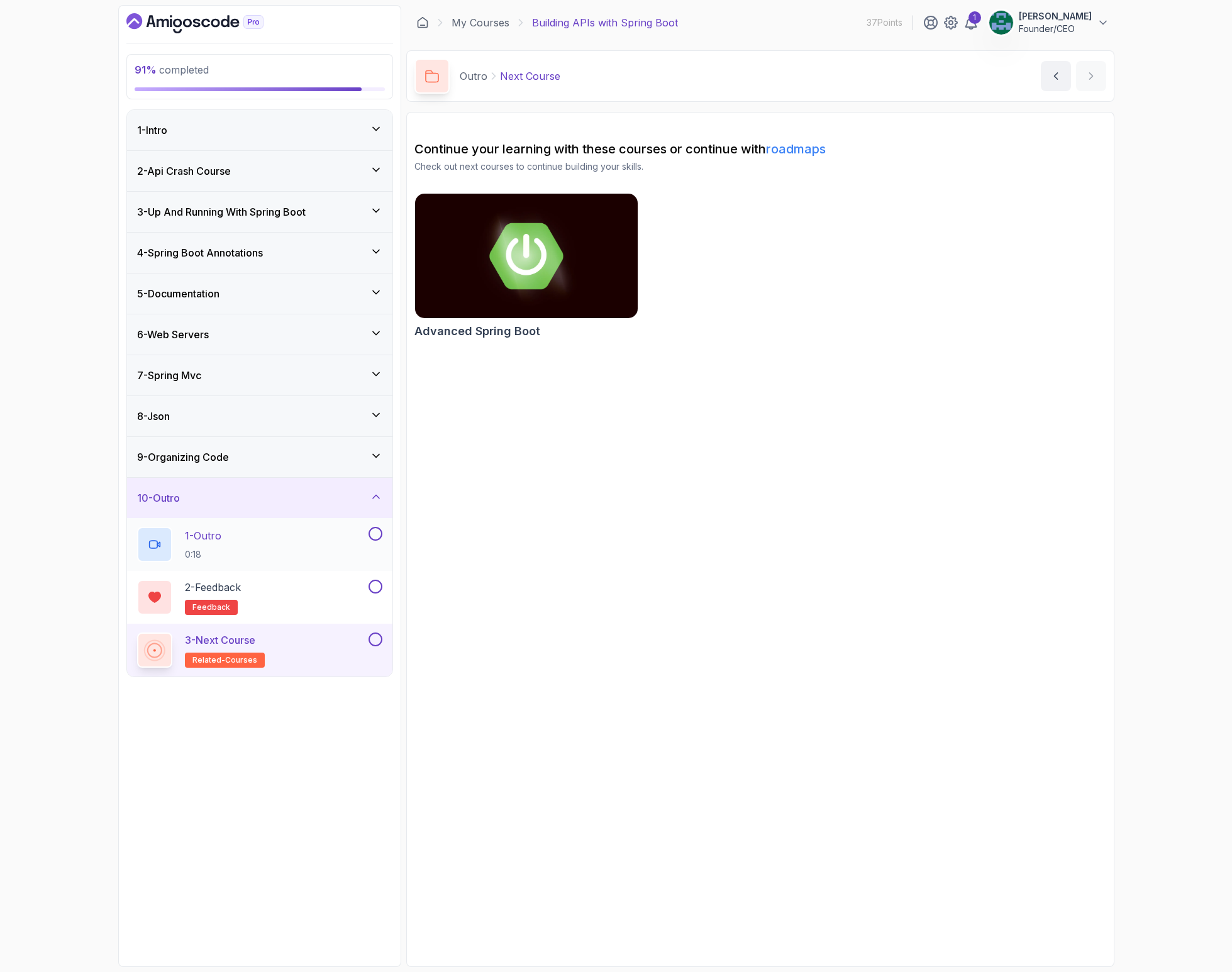
click at [380, 534] on div "1 - Outro 0:18" at bounding box center [259, 544] width 265 height 53
click at [376, 536] on button at bounding box center [375, 534] width 14 height 14
click at [372, 587] on button at bounding box center [375, 587] width 14 height 14
click at [372, 636] on button at bounding box center [375, 640] width 14 height 14
click at [377, 459] on icon at bounding box center [376, 456] width 13 height 13
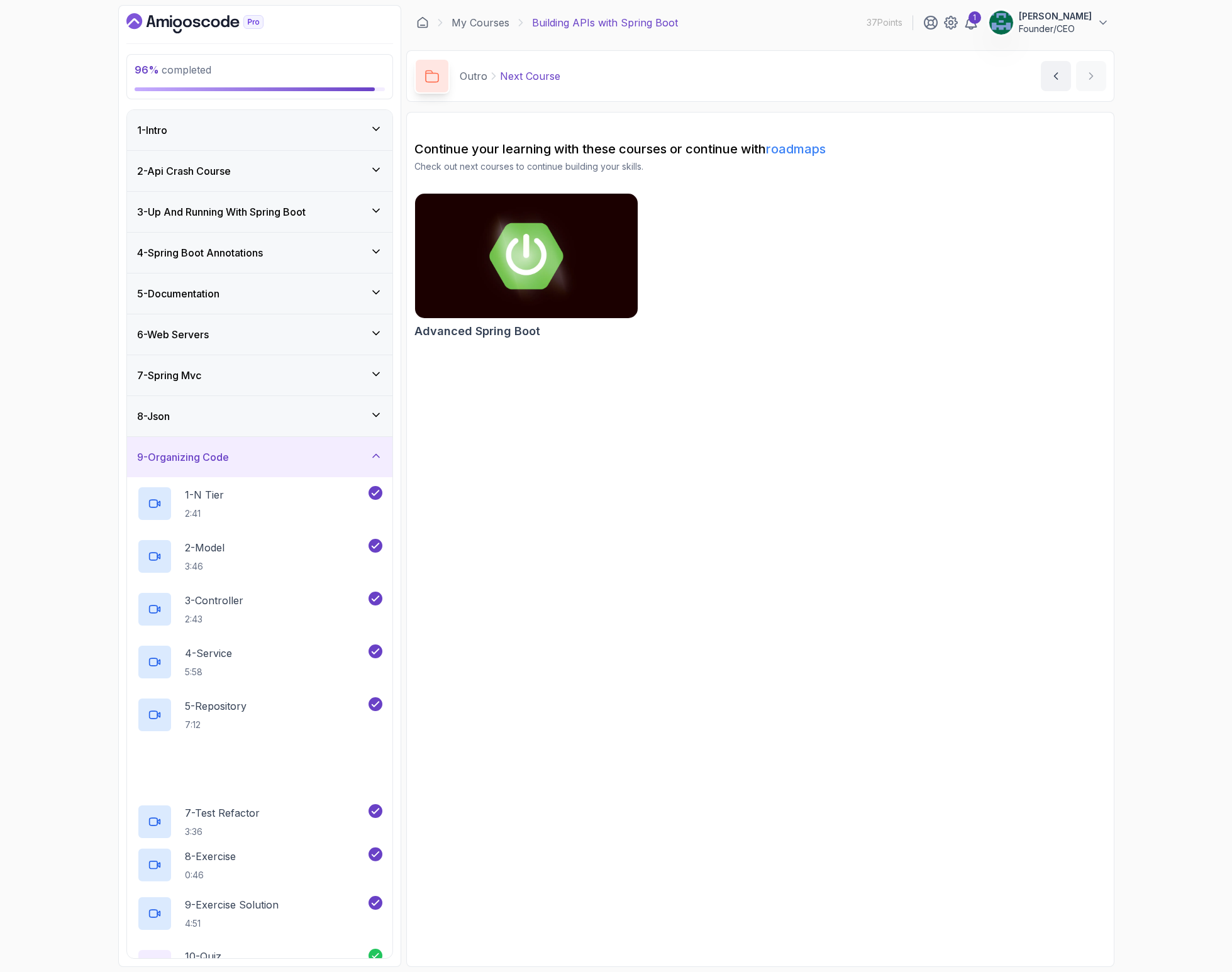
click at [377, 458] on icon at bounding box center [376, 456] width 13 height 13
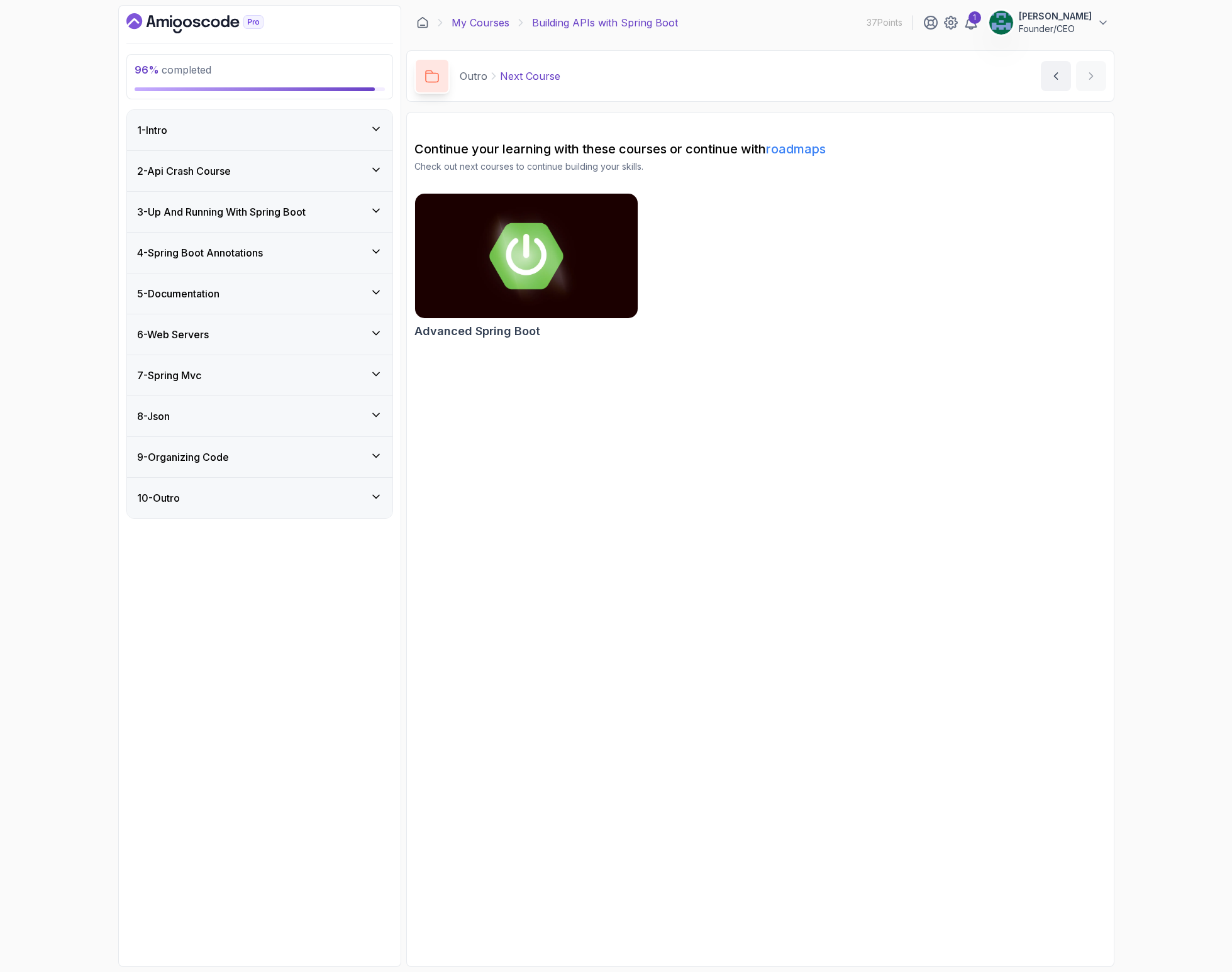
click at [483, 17] on link "My Courses" at bounding box center [480, 23] width 57 height 15
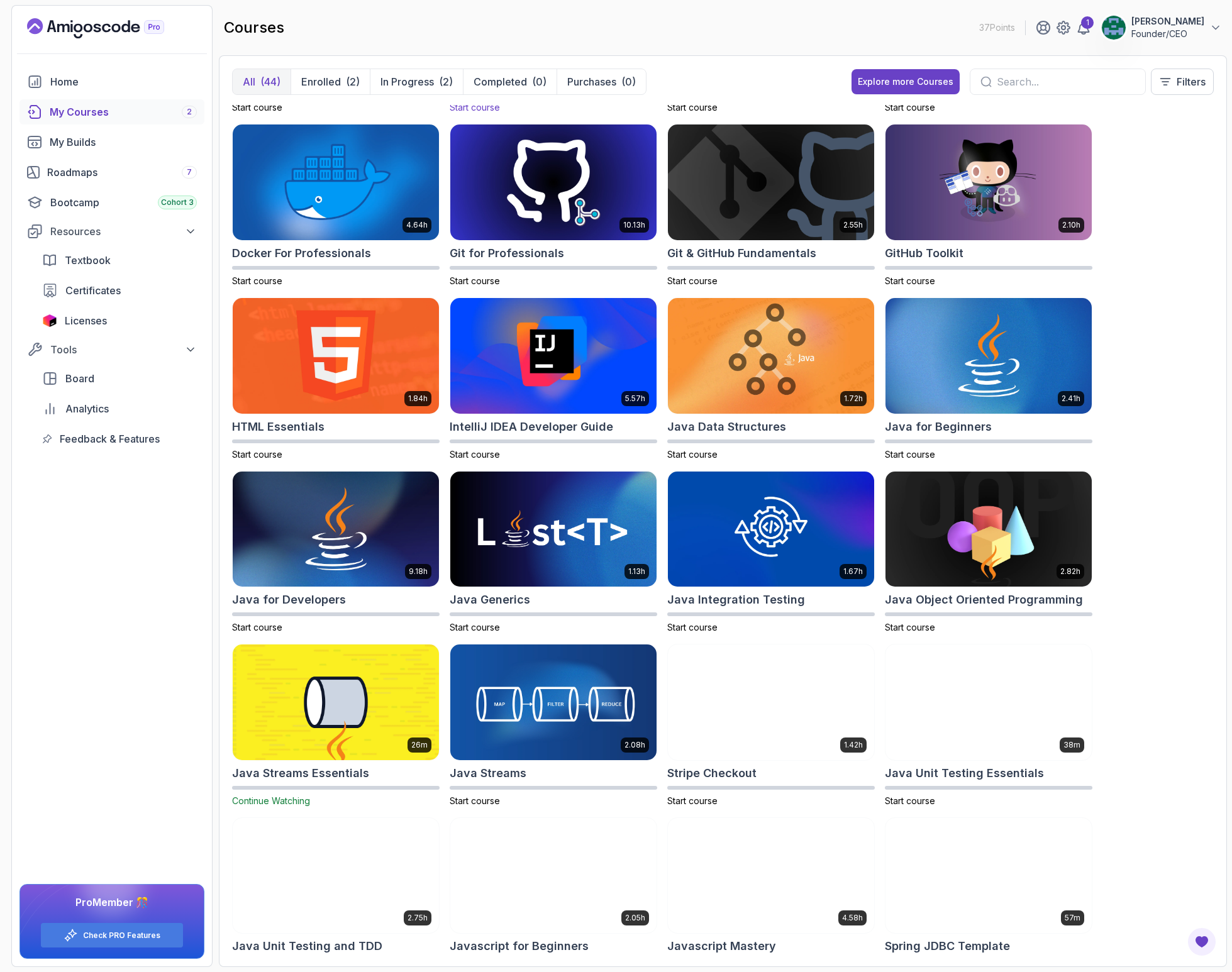
scroll to position [440, 0]
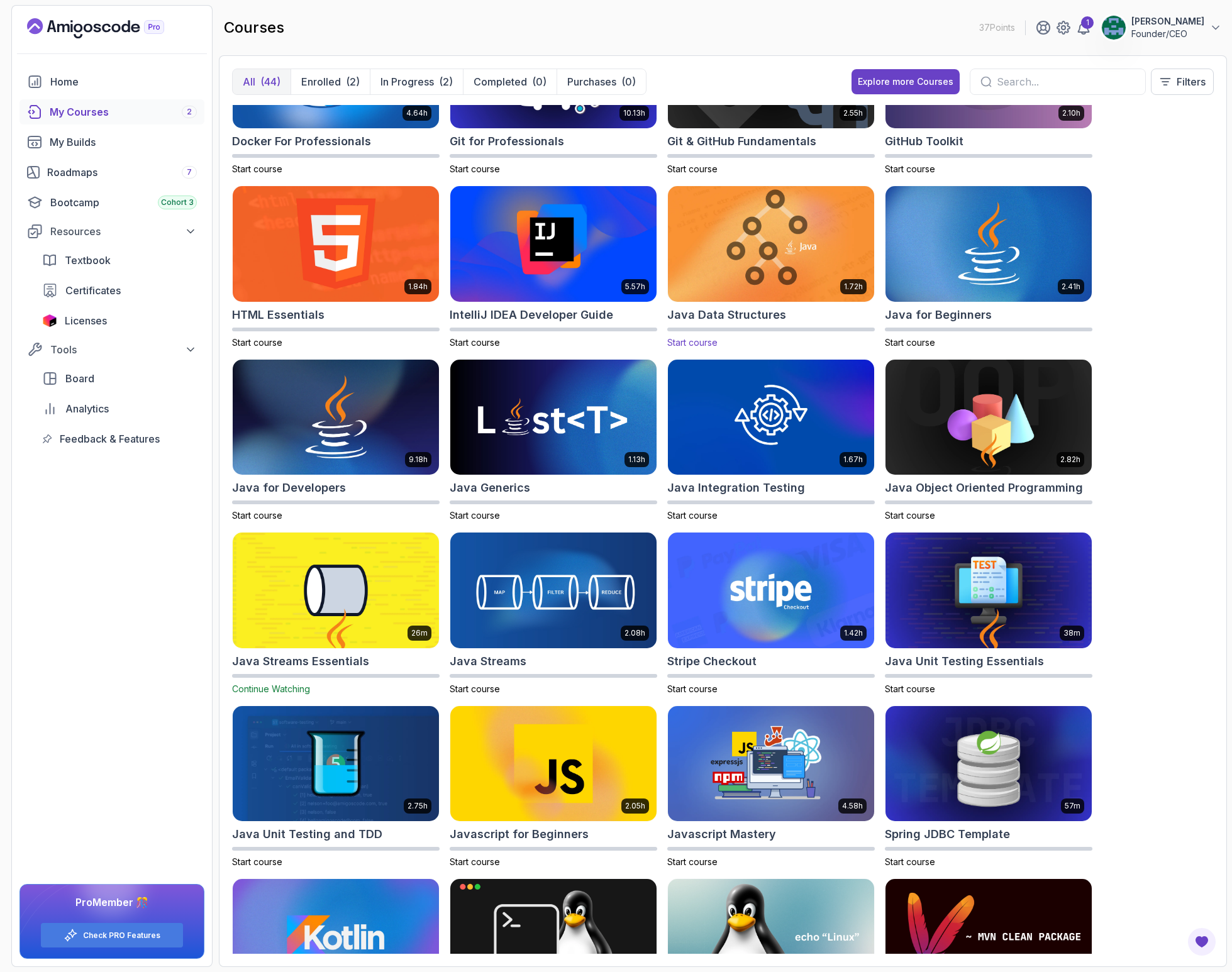
click at [797, 232] on img at bounding box center [771, 244] width 216 height 122
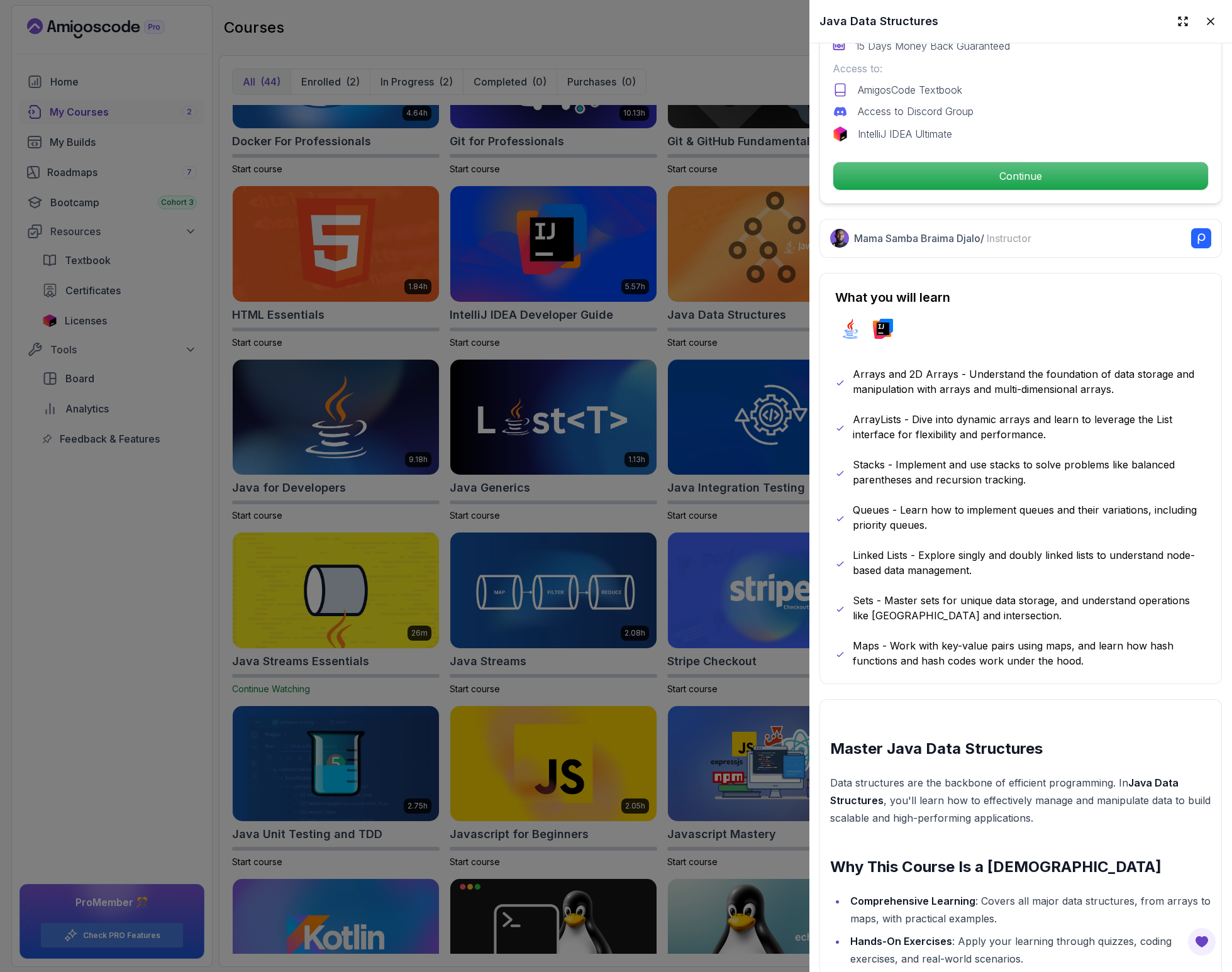
scroll to position [516, 0]
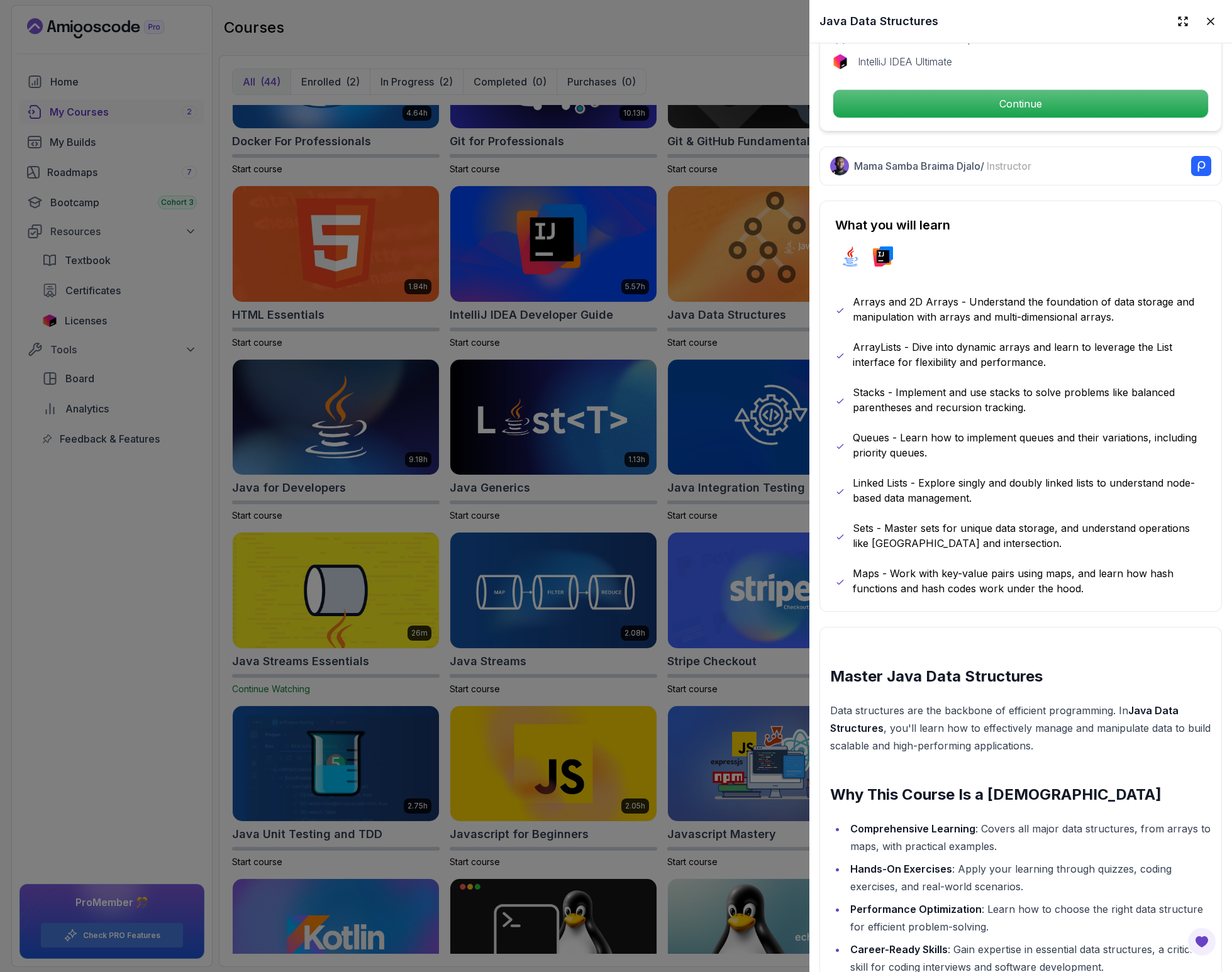
click at [60, 554] on div at bounding box center [616, 486] width 1232 height 972
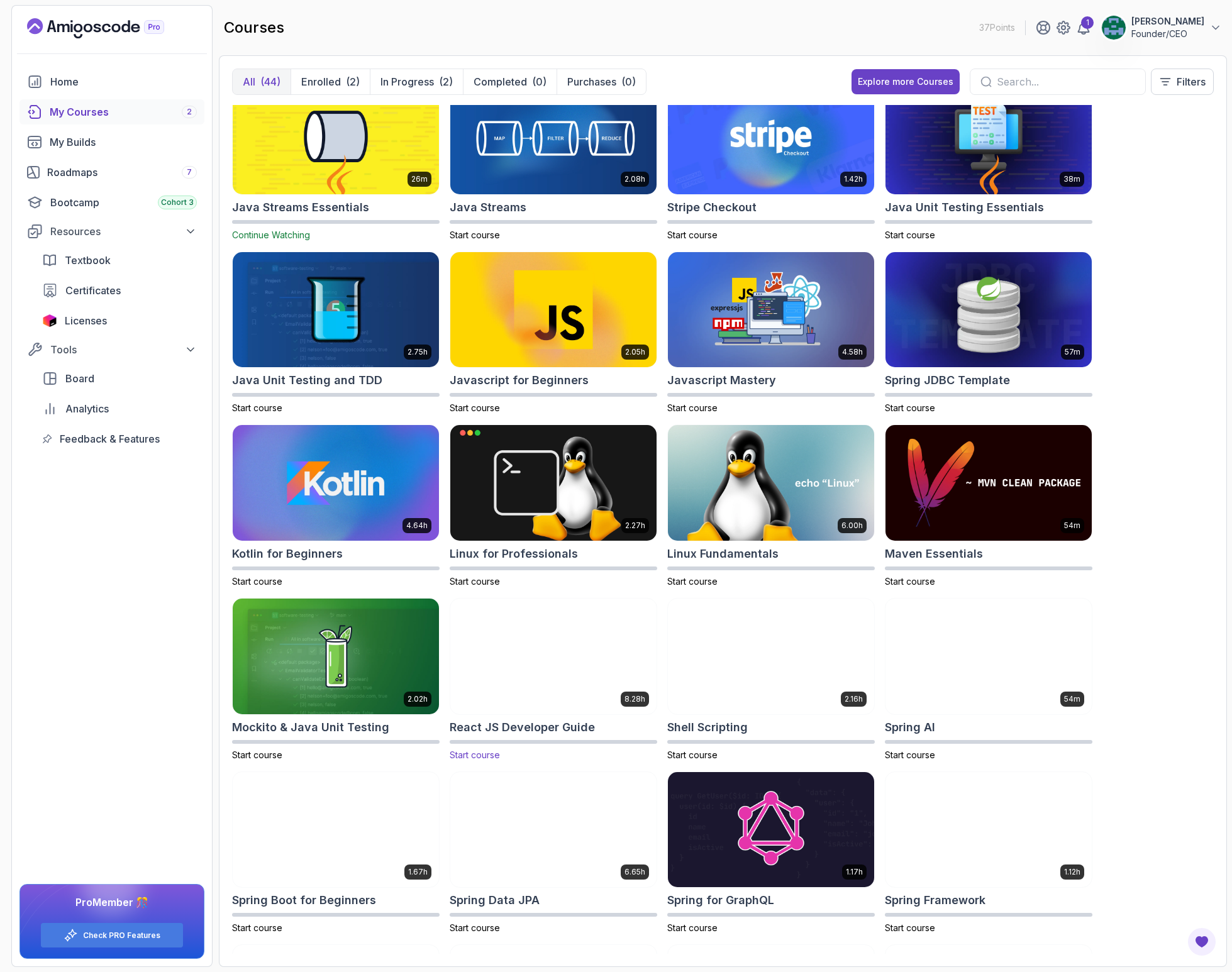
scroll to position [1062, 0]
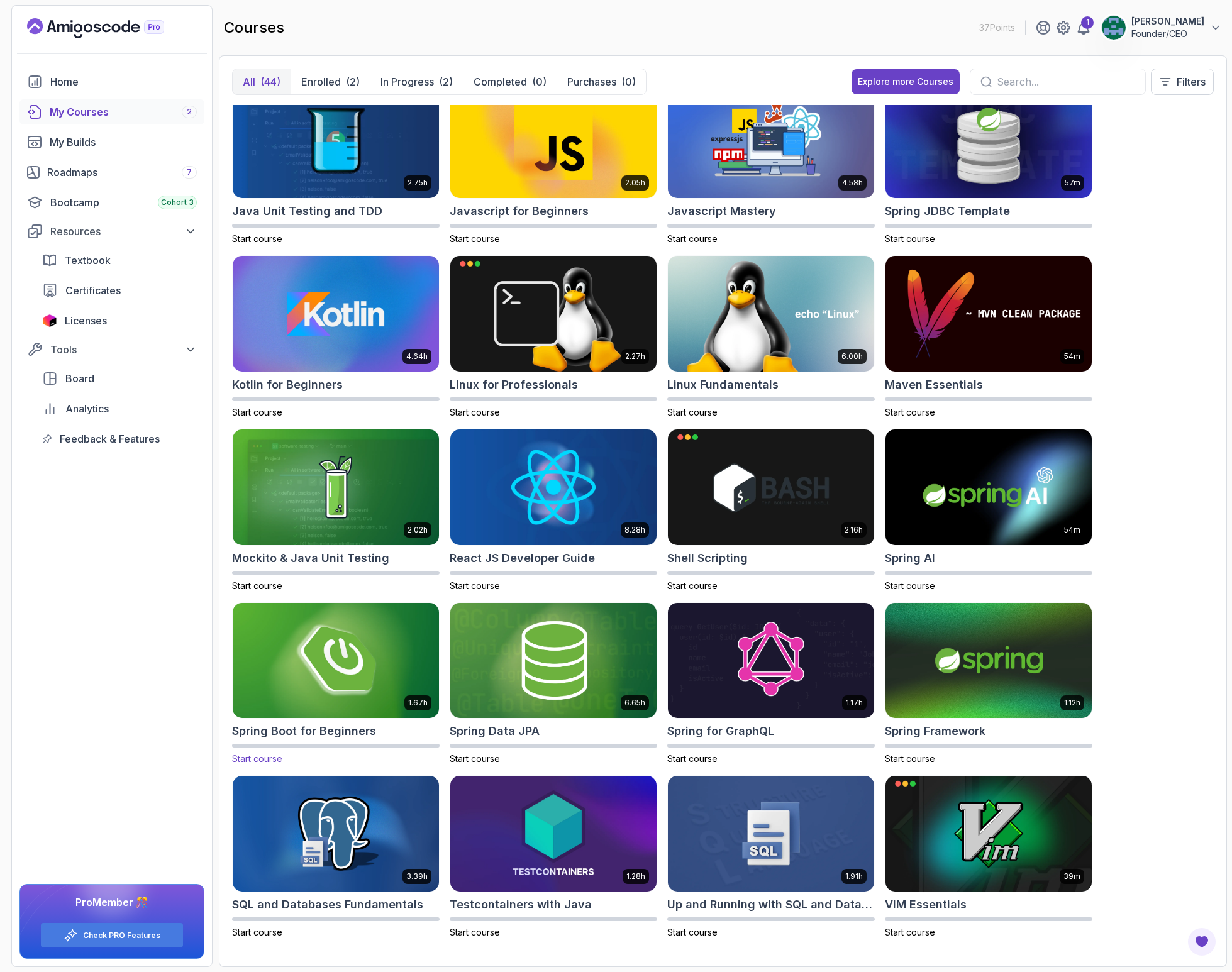
click at [349, 649] on img at bounding box center [335, 661] width 216 height 122
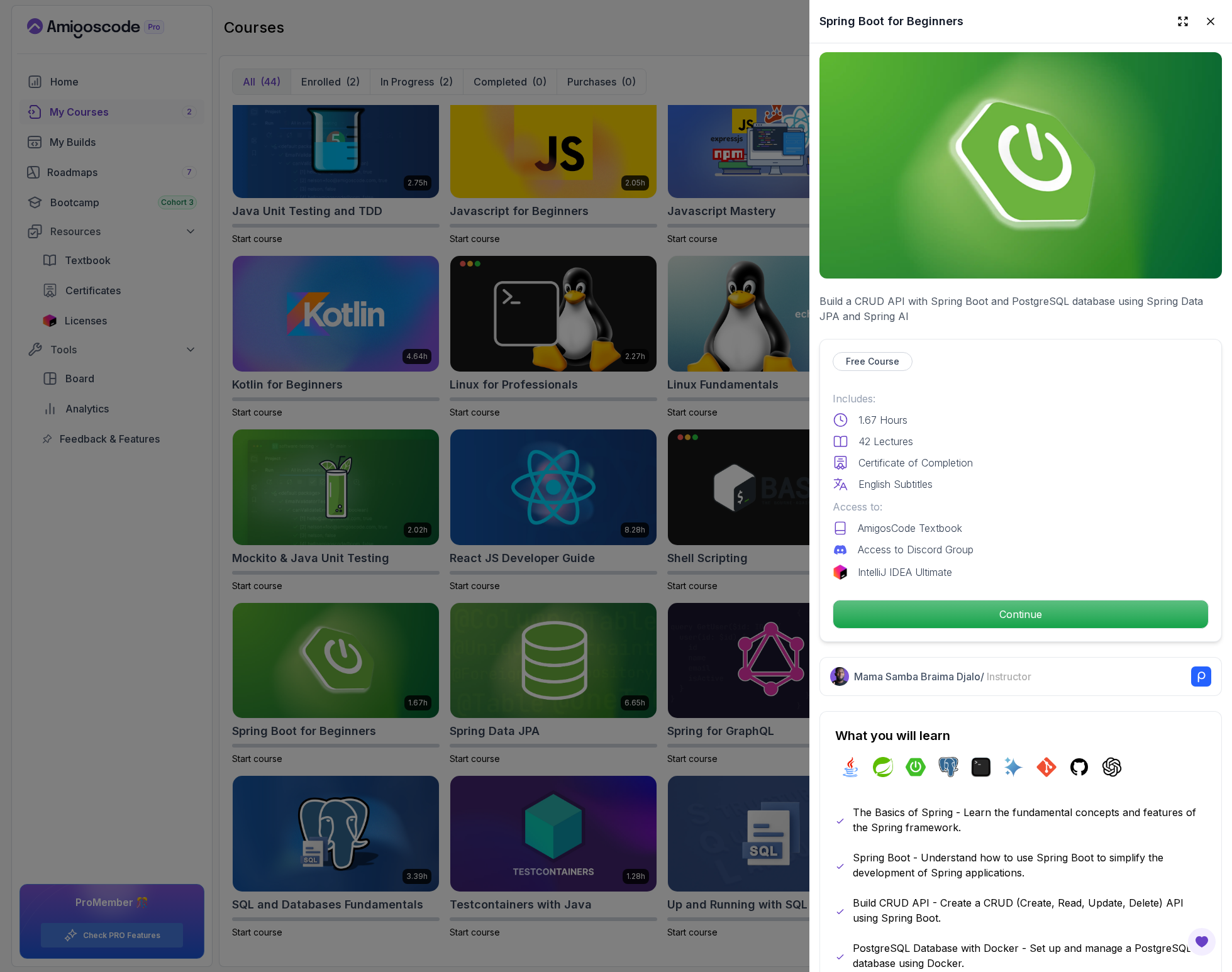
scroll to position [3, 0]
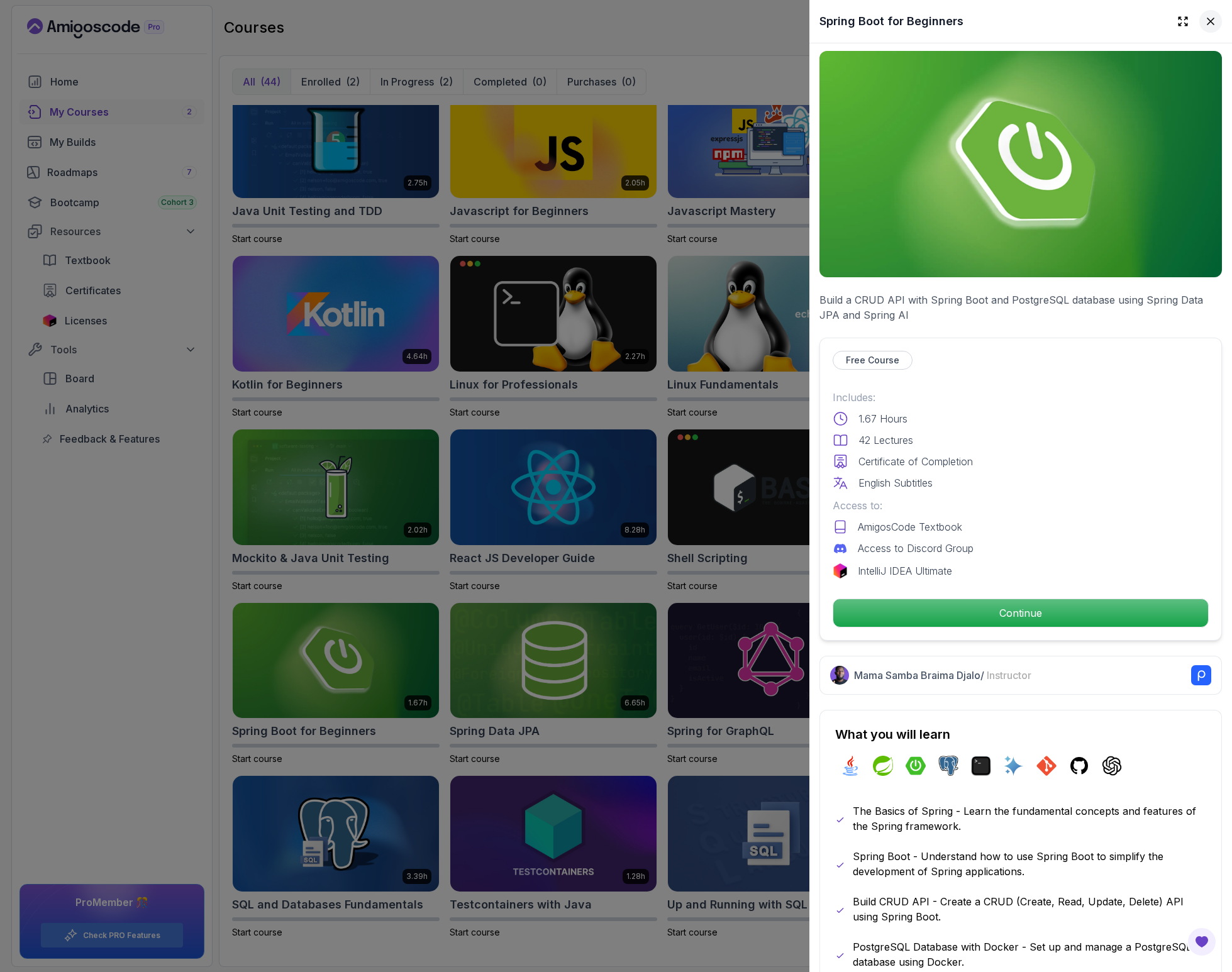
click at [1204, 25] on icon at bounding box center [1210, 21] width 13 height 13
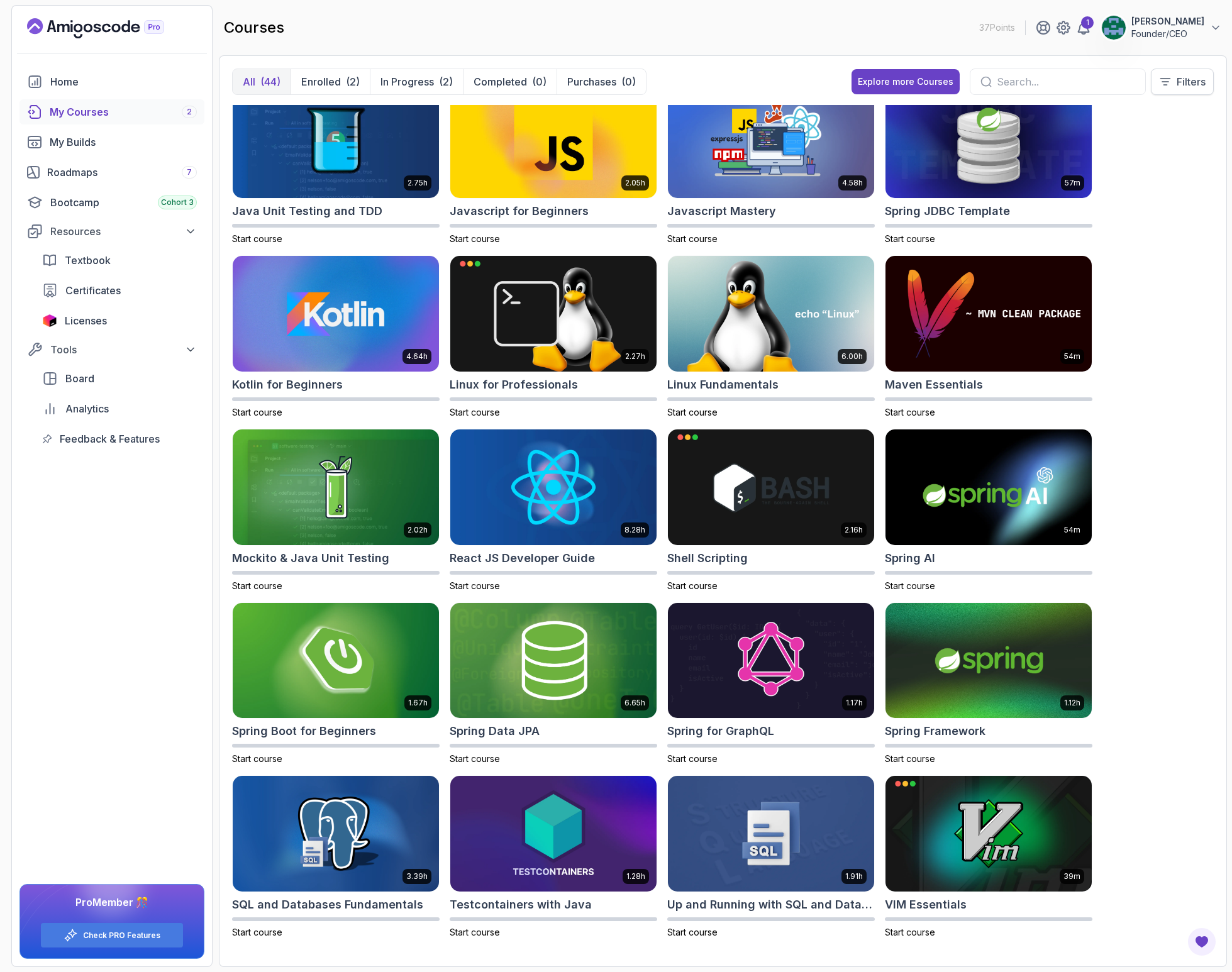
click at [1171, 76] on button "Filters" at bounding box center [1182, 81] width 63 height 26
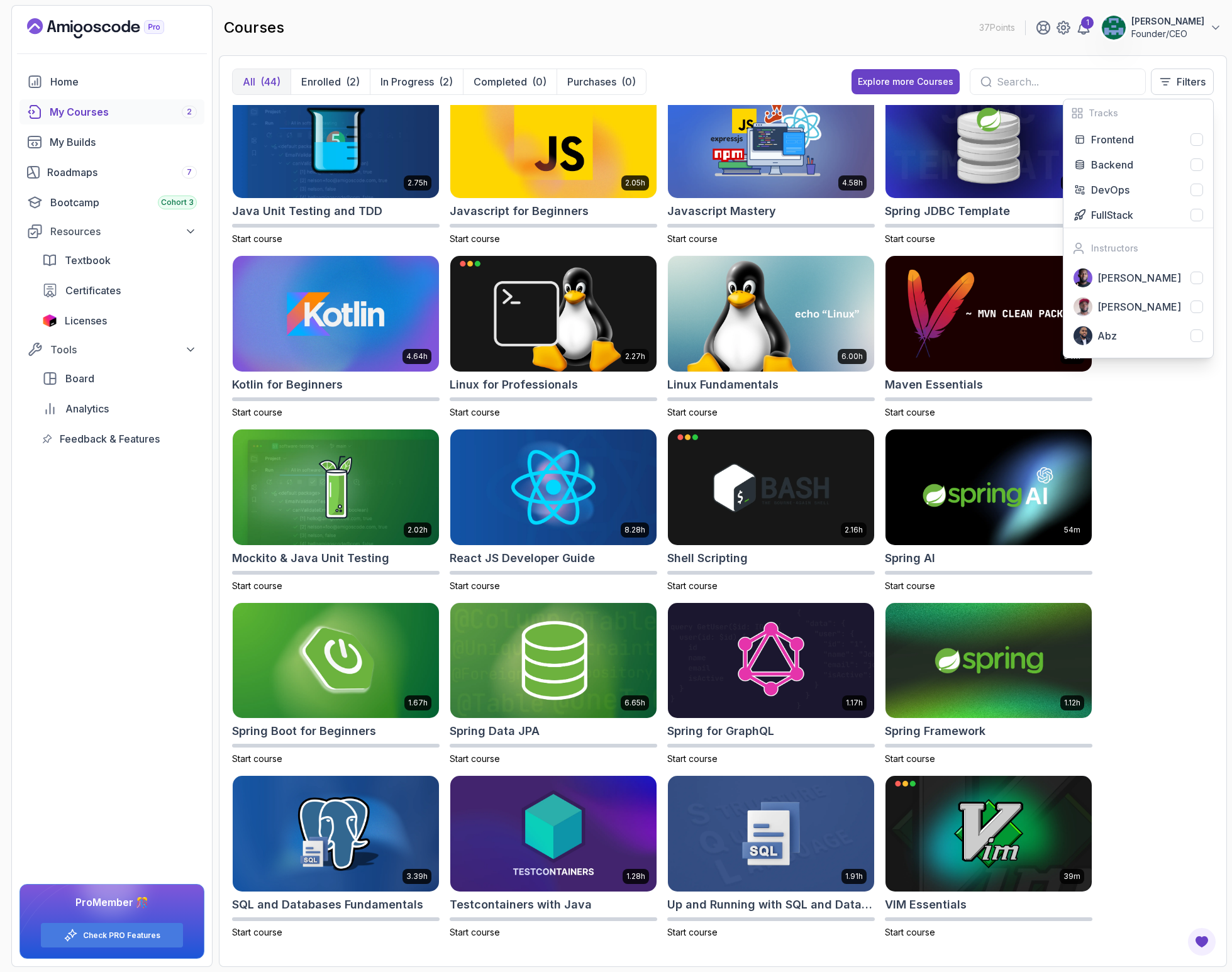
click at [1164, 397] on div "8.31h Advanced Databases Start course 5.18h Advanced Spring Boot Start course 2…" at bounding box center [722, 529] width 981 height 849
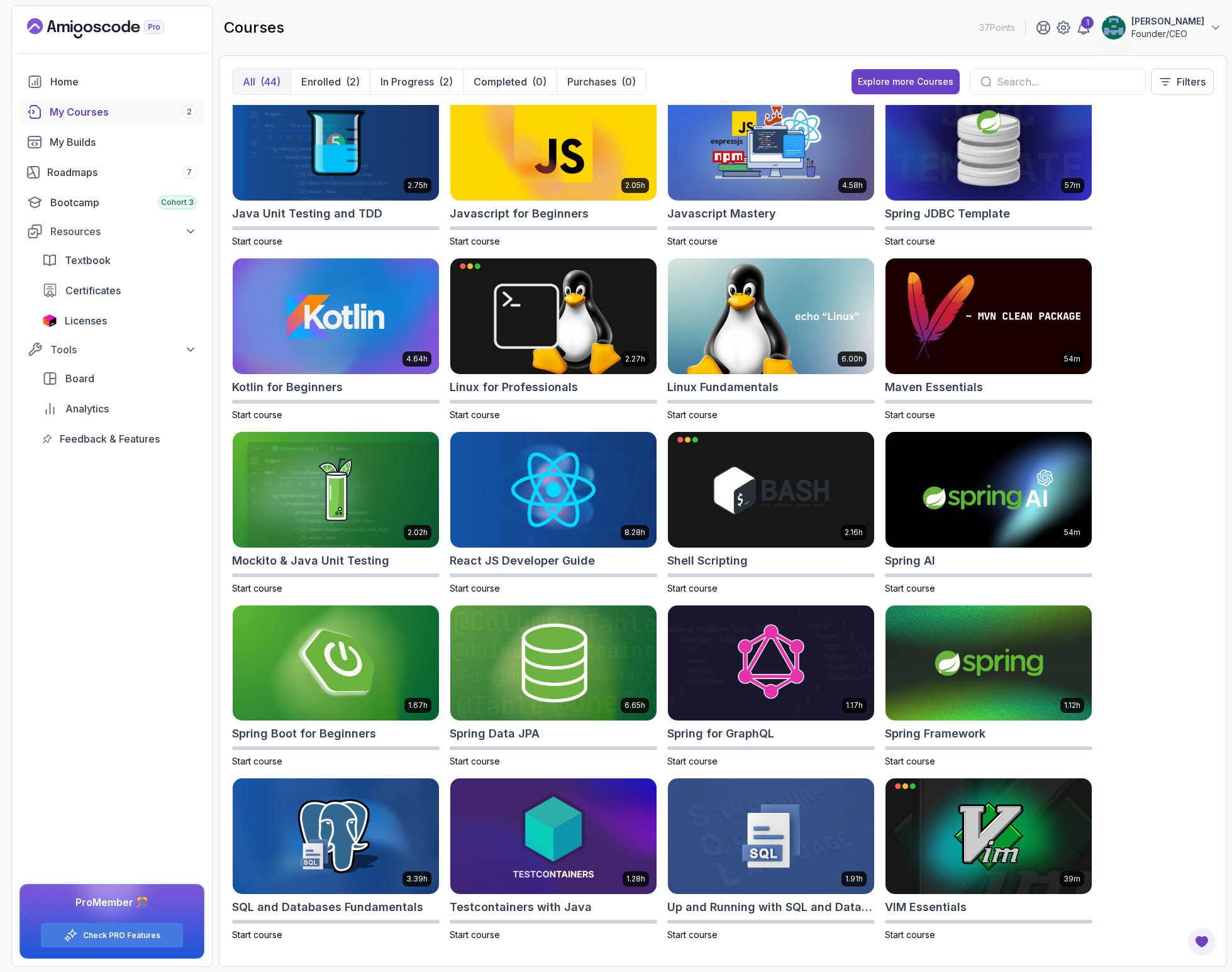
scroll to position [1062, 0]
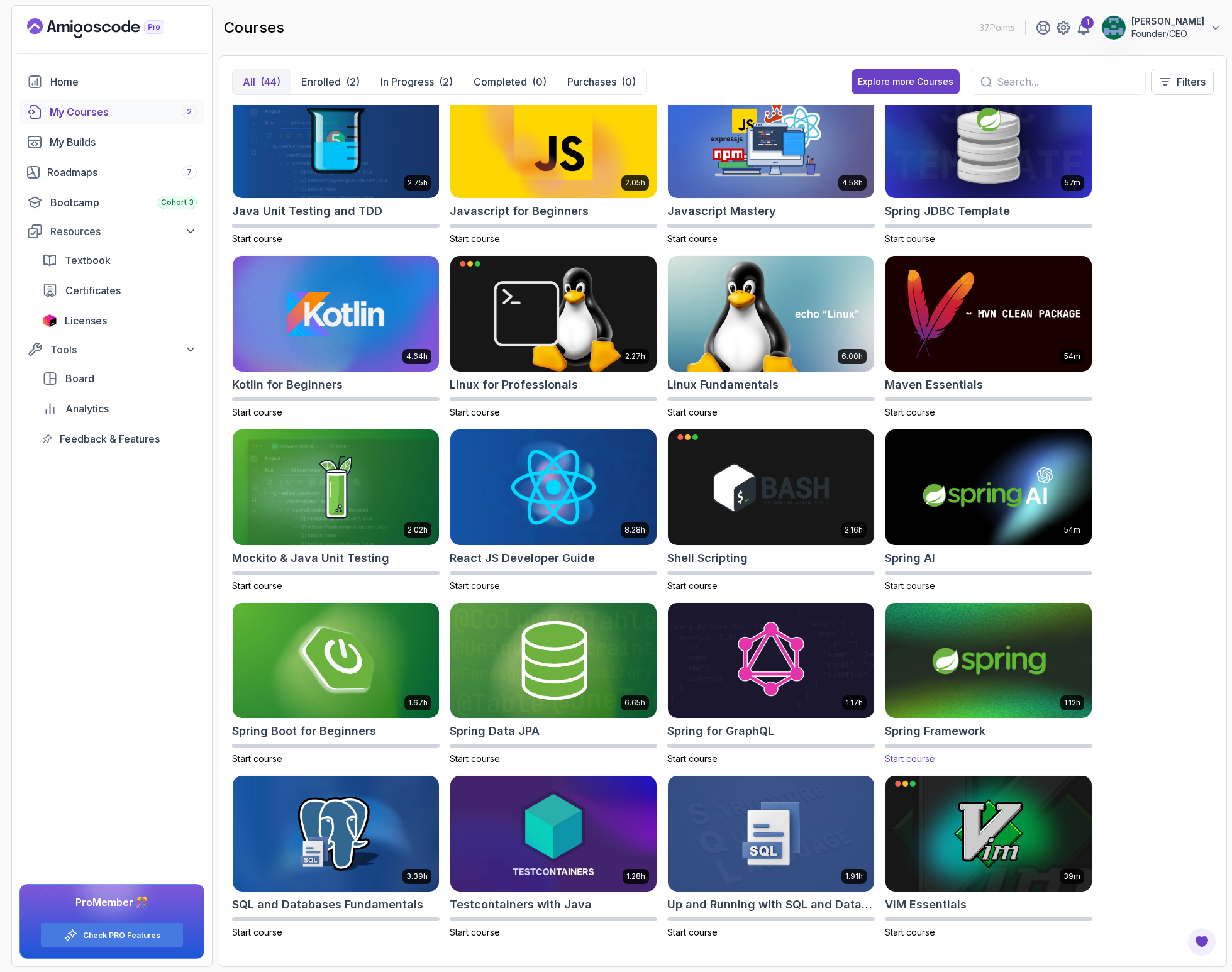
click at [944, 657] on img at bounding box center [989, 661] width 216 height 122
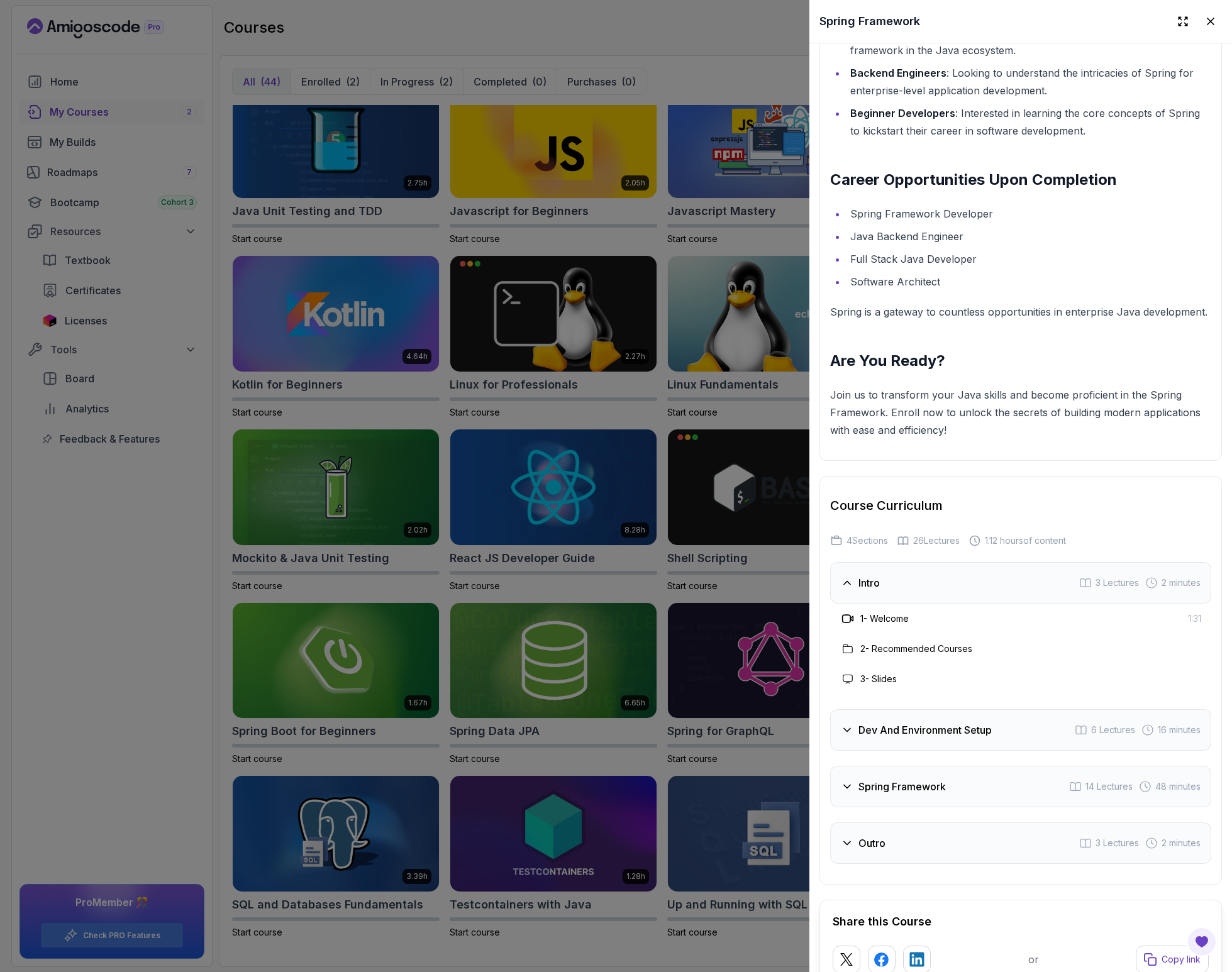
scroll to position [1577, 0]
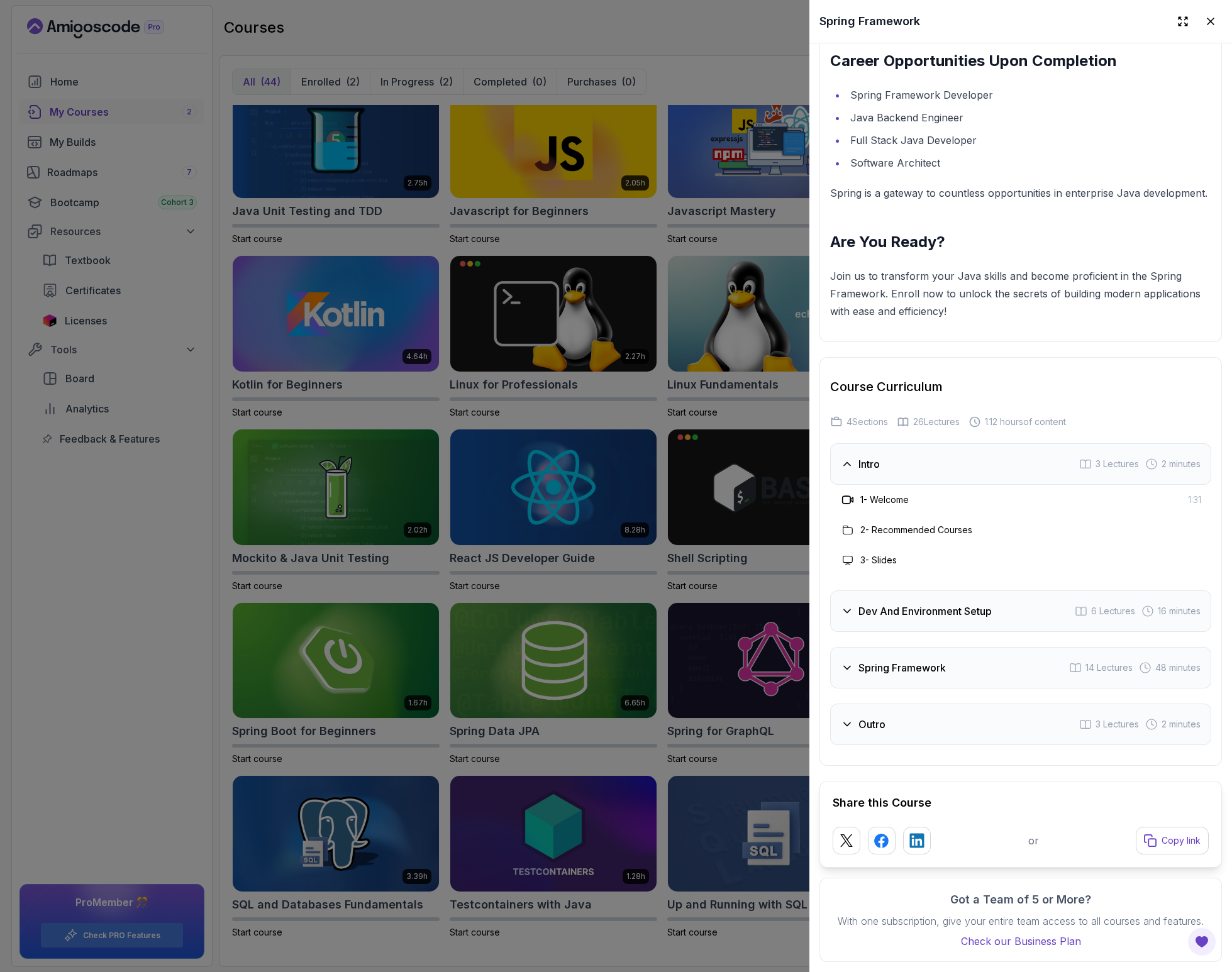
click at [928, 611] on h3 "Dev And Environment Setup" at bounding box center [925, 611] width 134 height 15
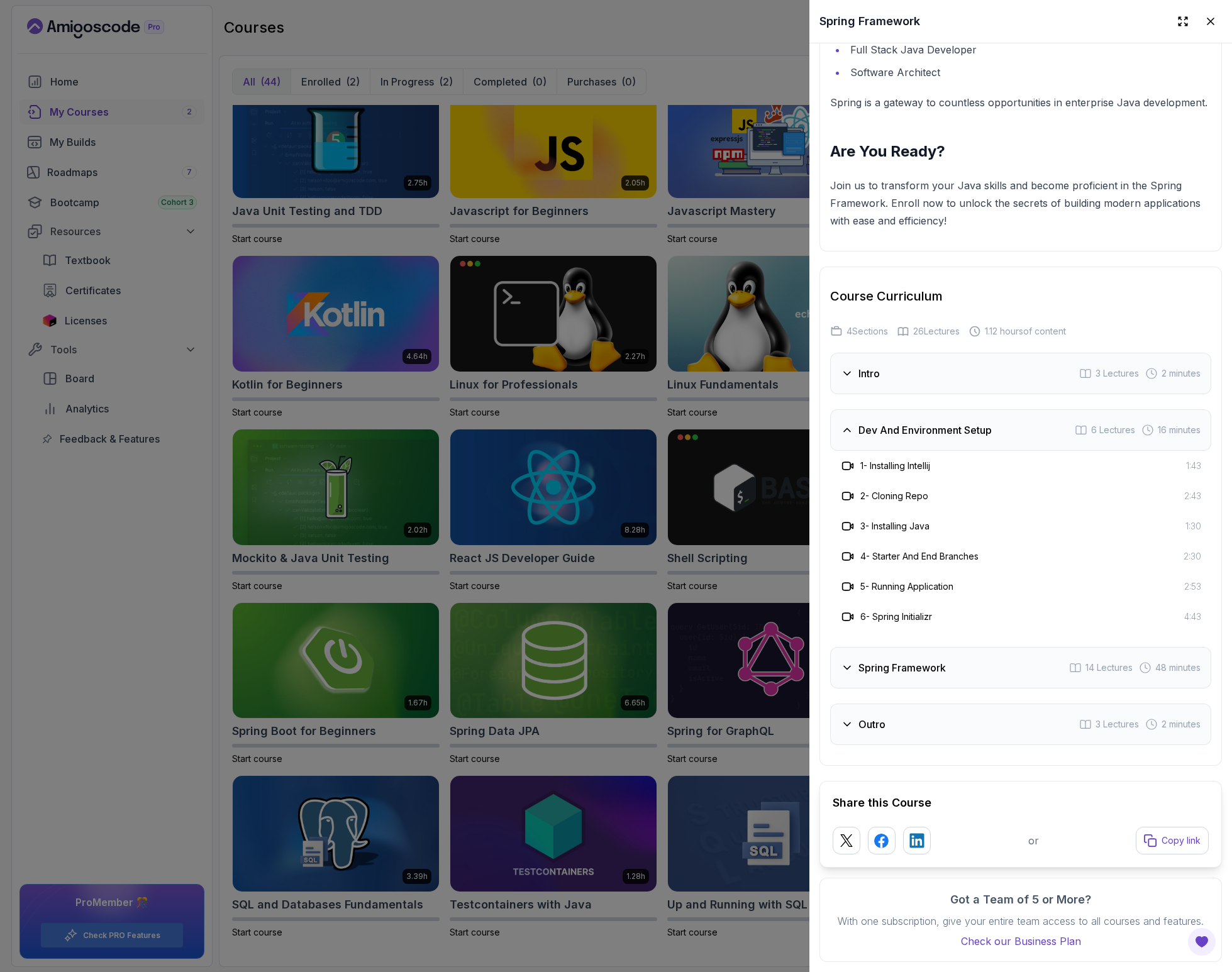
scroll to position [1687, 0]
click at [920, 660] on h3 "Spring Framework" at bounding box center [902, 668] width 87 height 15
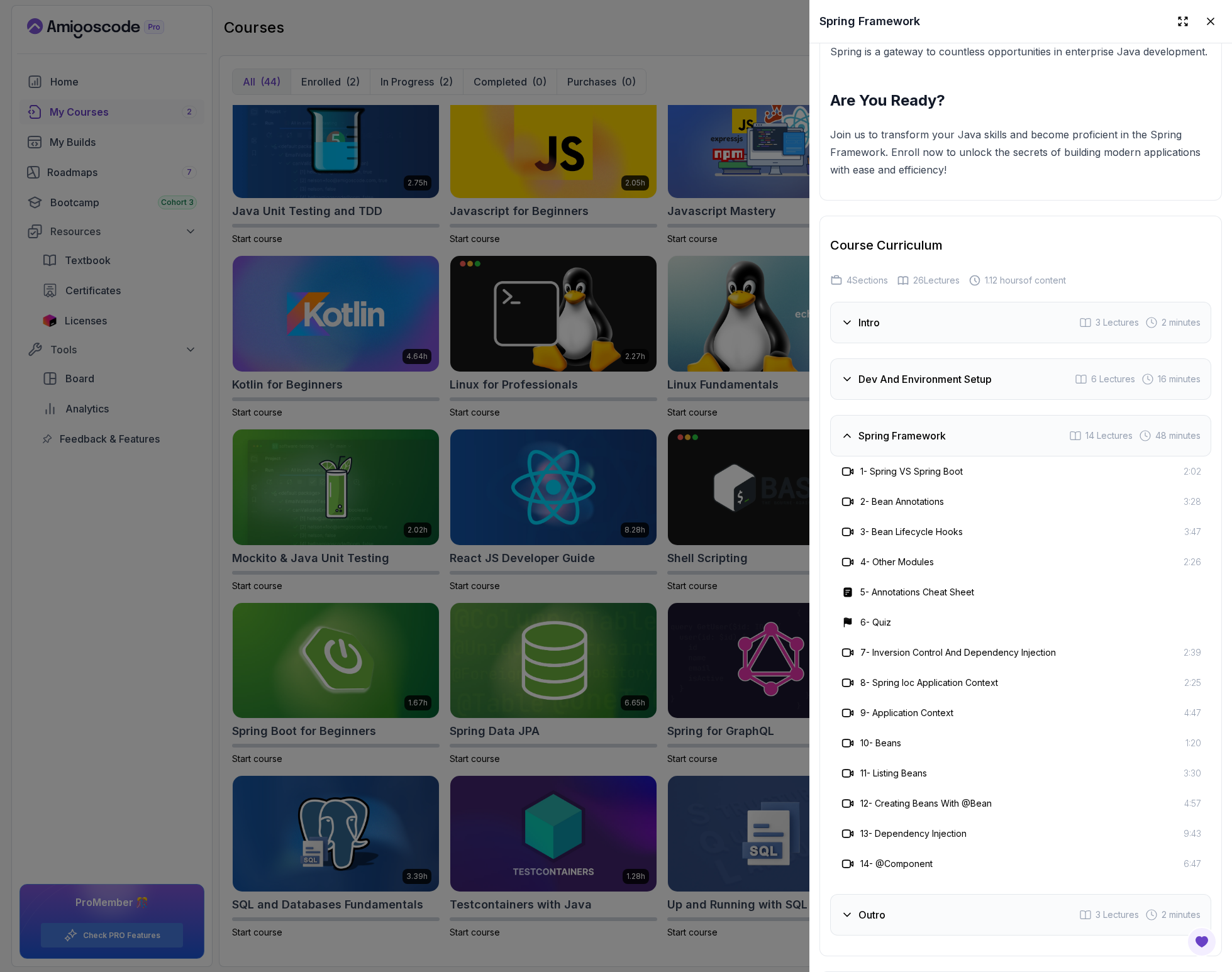
scroll to position [1931, 0]
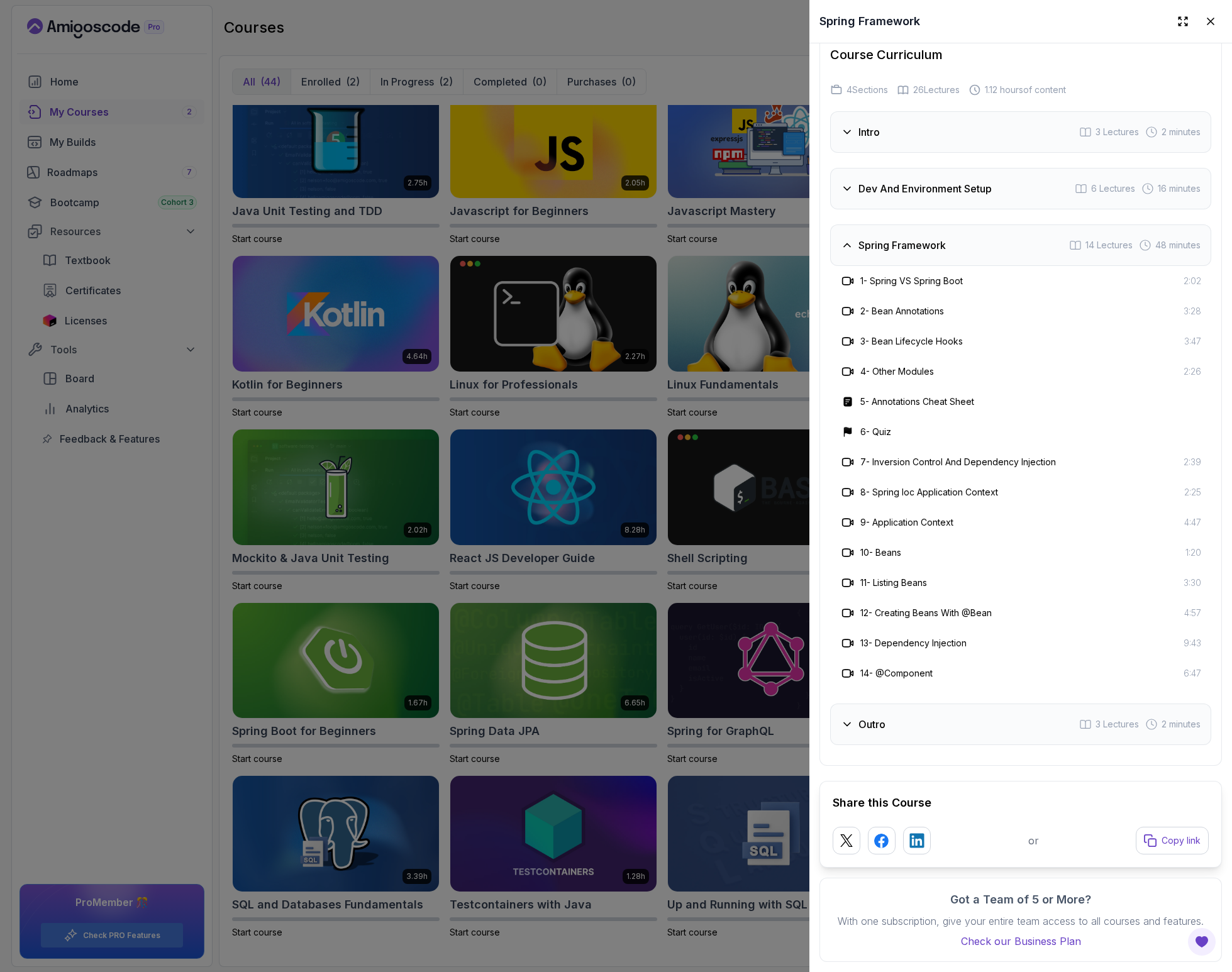
click at [904, 704] on div "Outro 3 Lectures 2 minutes" at bounding box center [1020, 724] width 381 height 41
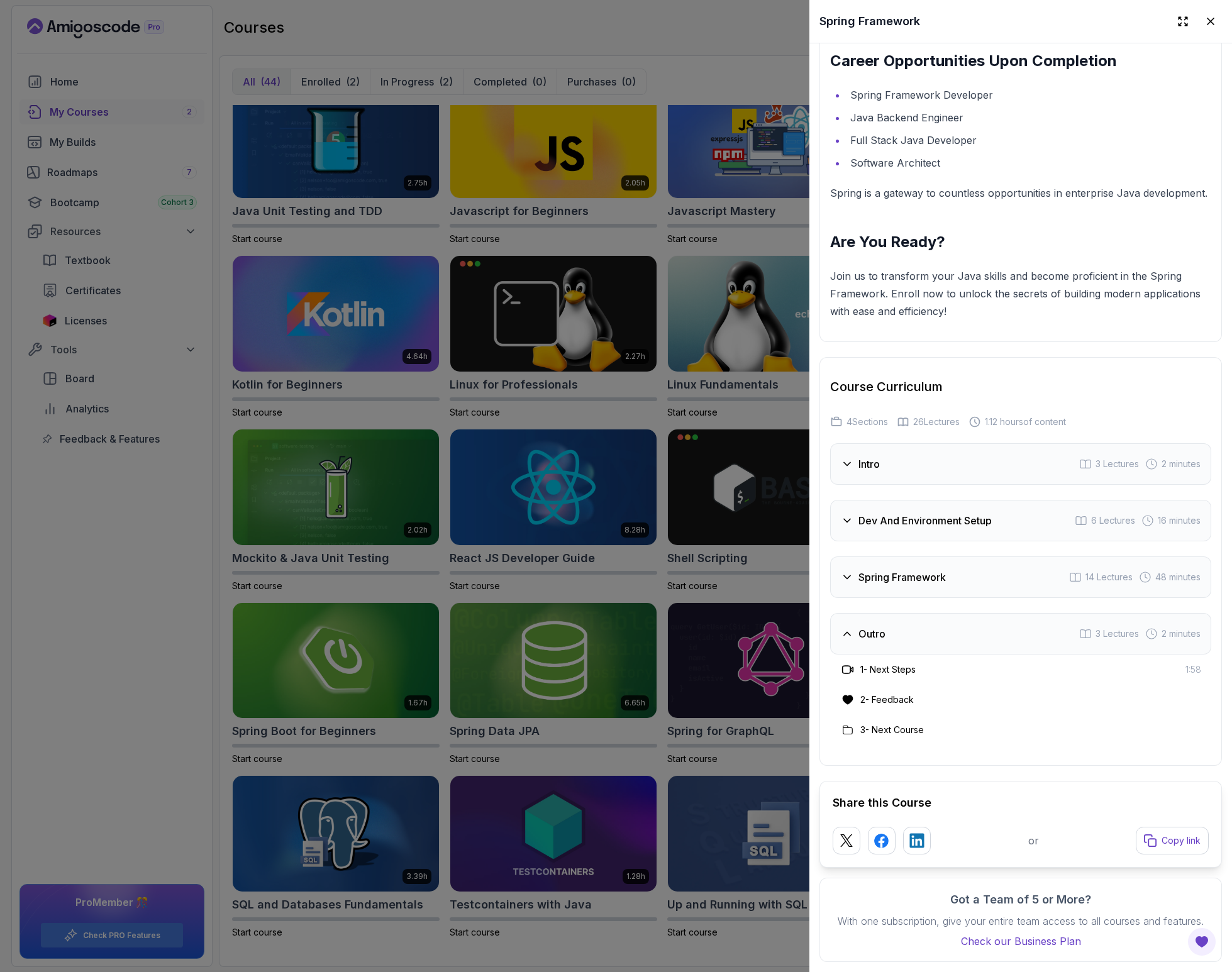
click at [1204, 25] on icon at bounding box center [1210, 21] width 13 height 13
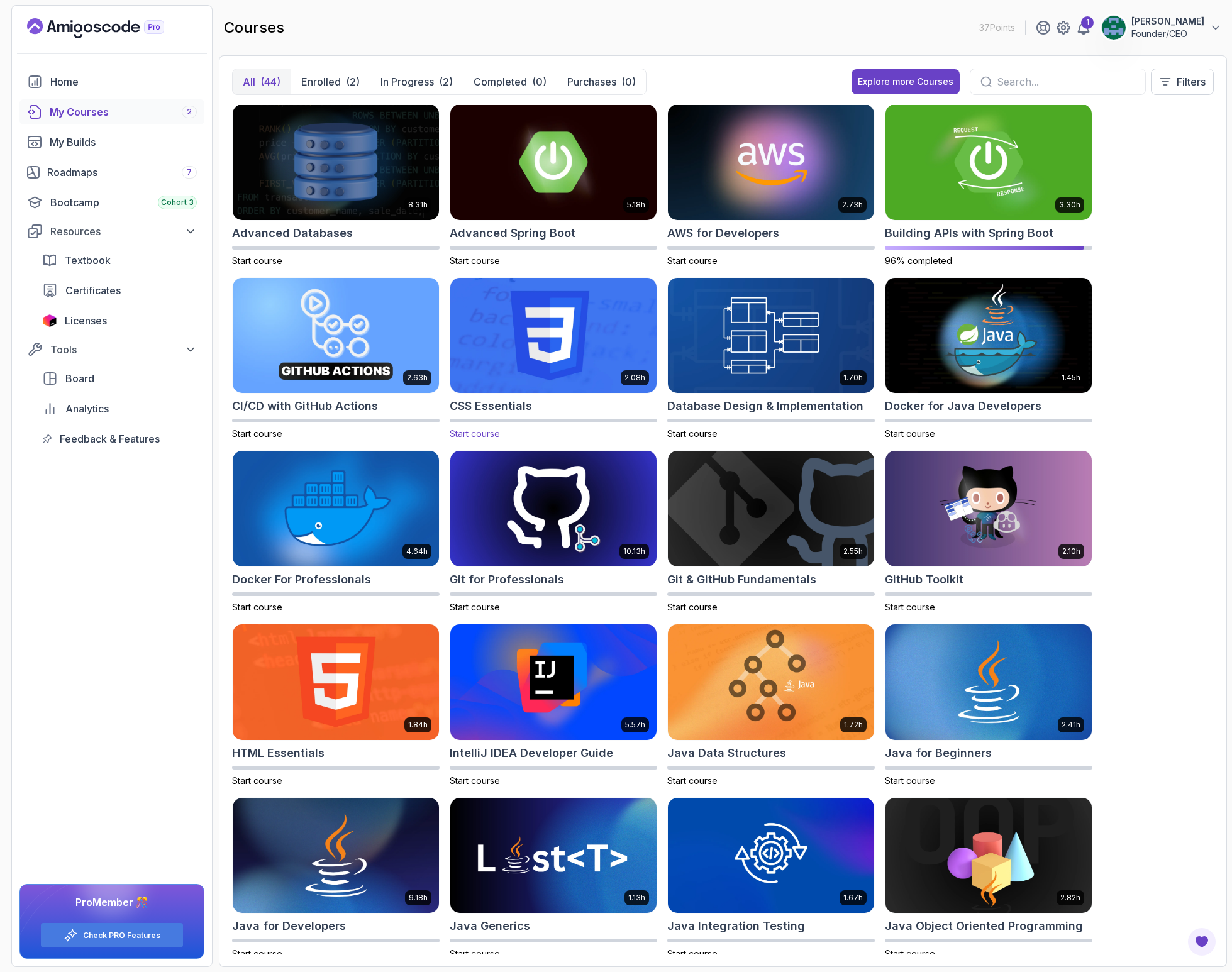
scroll to position [3, 0]
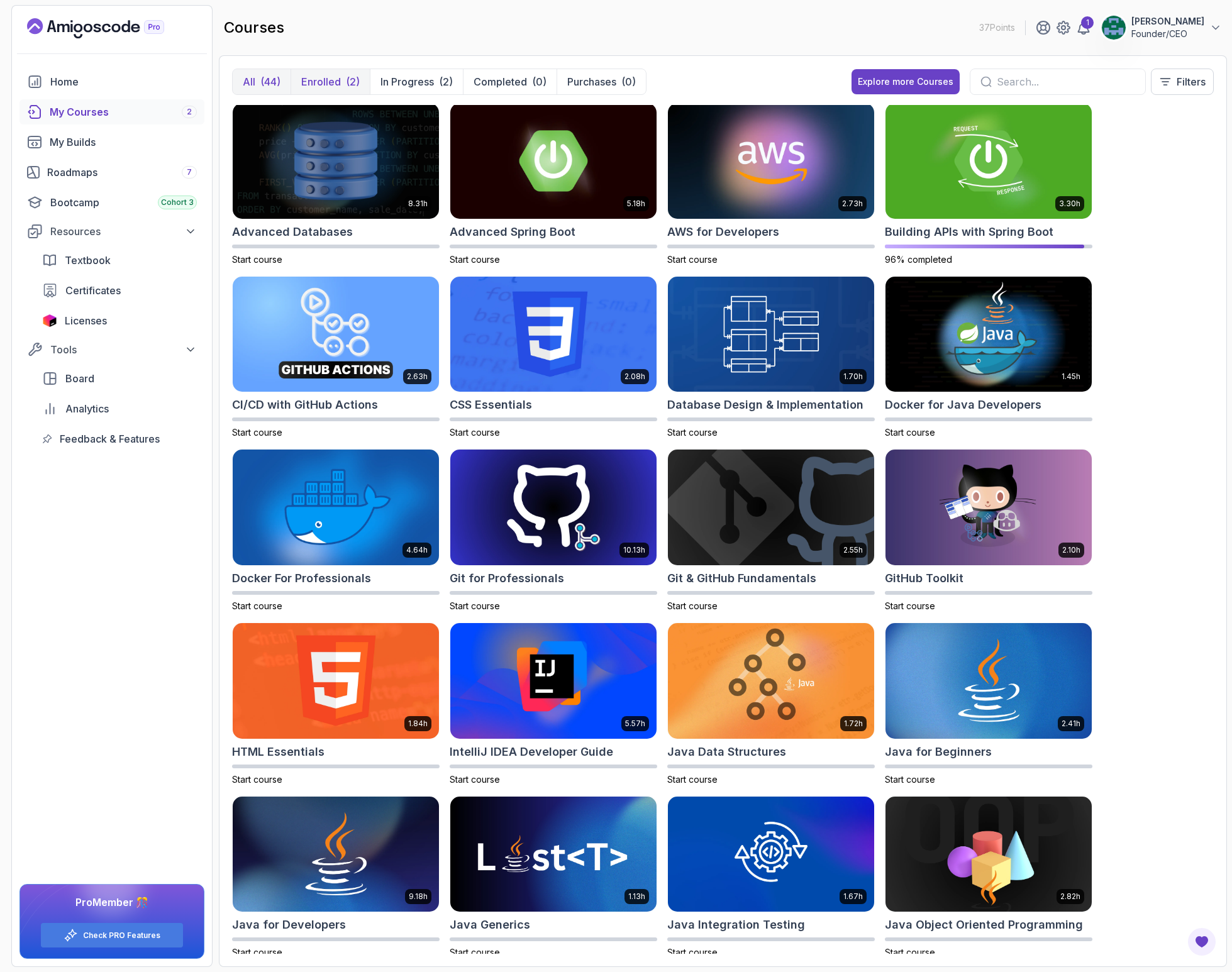
click at [343, 79] on button "Enrolled (2)" at bounding box center [330, 82] width 79 height 25
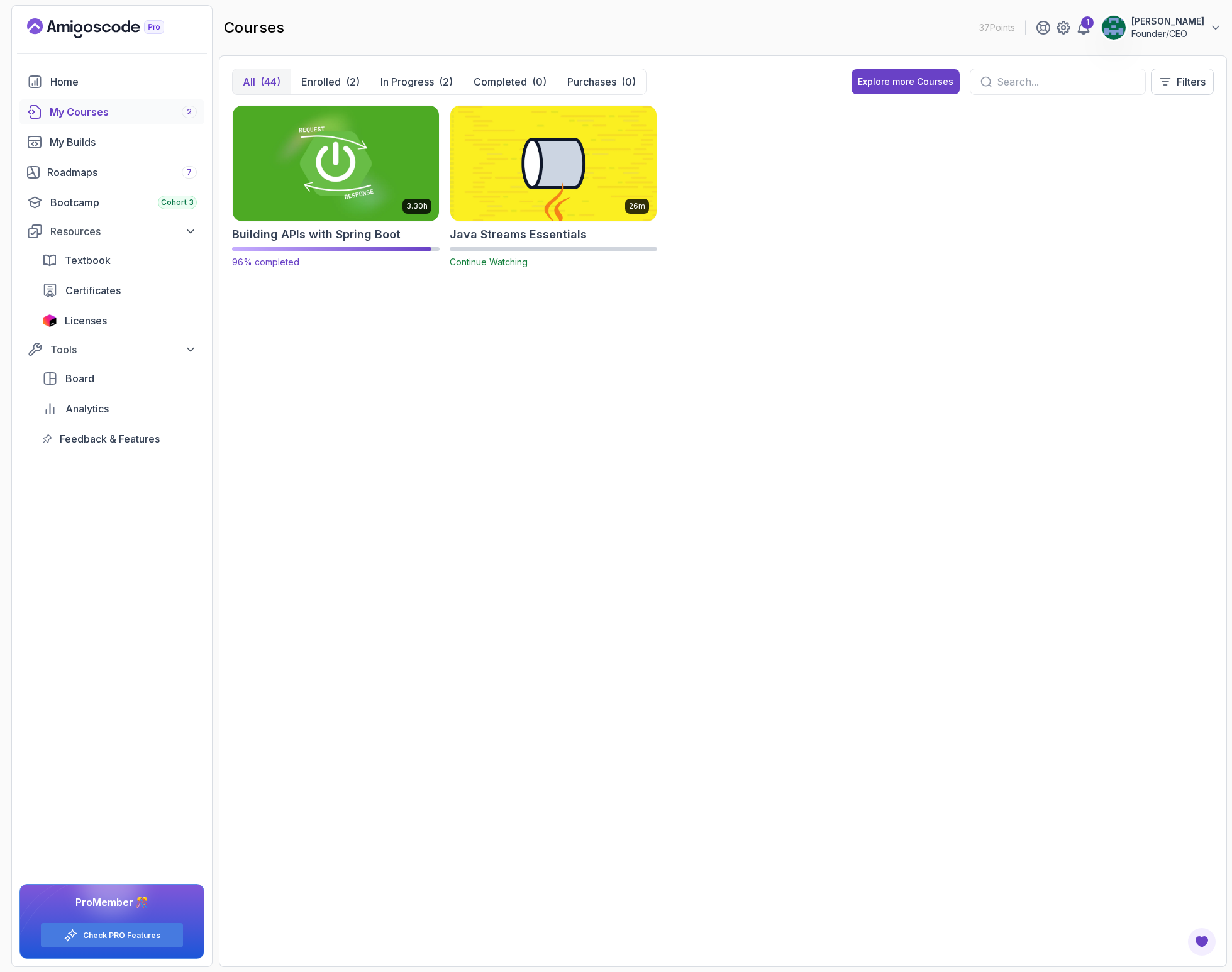
click at [299, 166] on img at bounding box center [335, 163] width 216 height 122
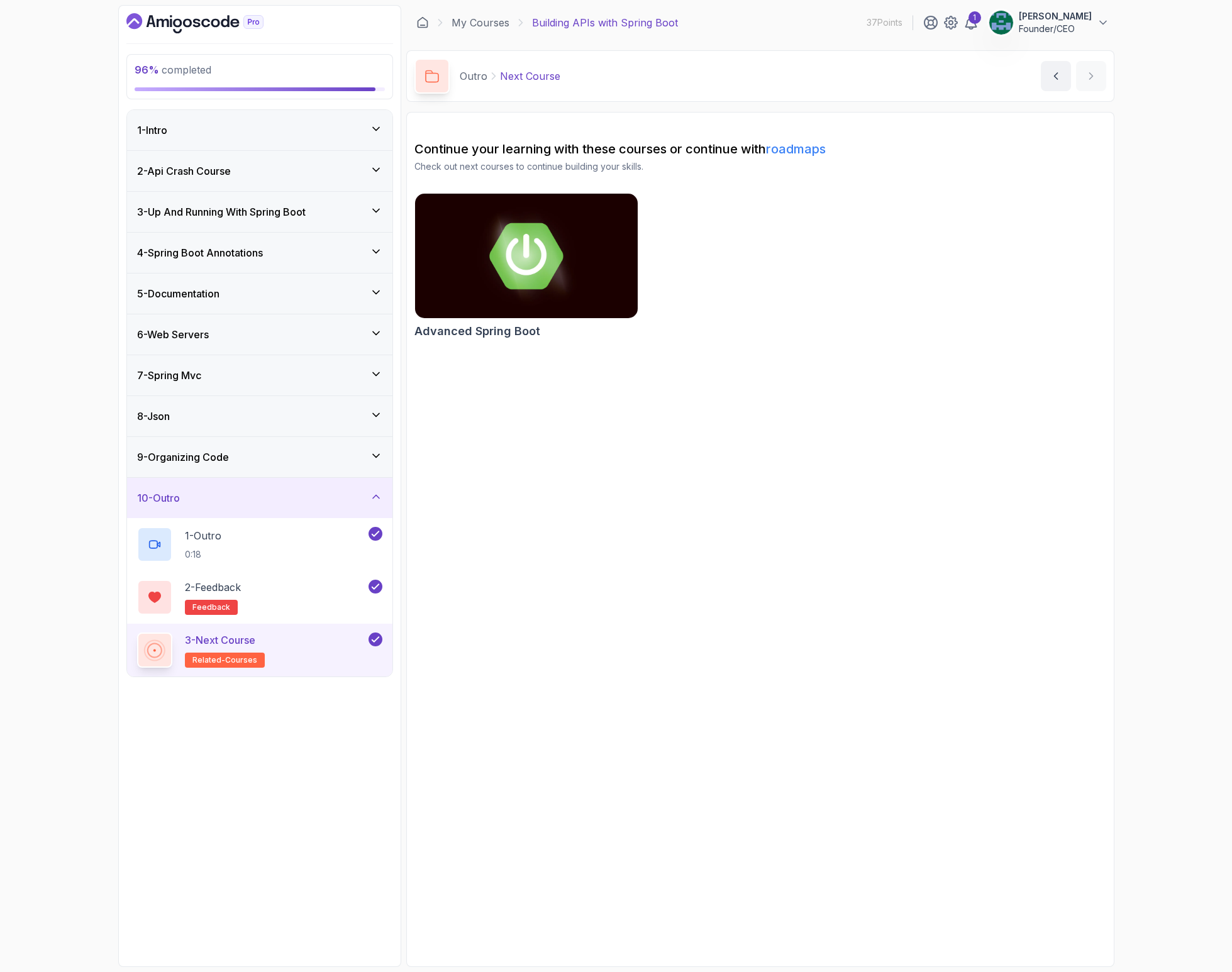
click at [209, 463] on h3 "9 - Organizing Code" at bounding box center [183, 457] width 92 height 15
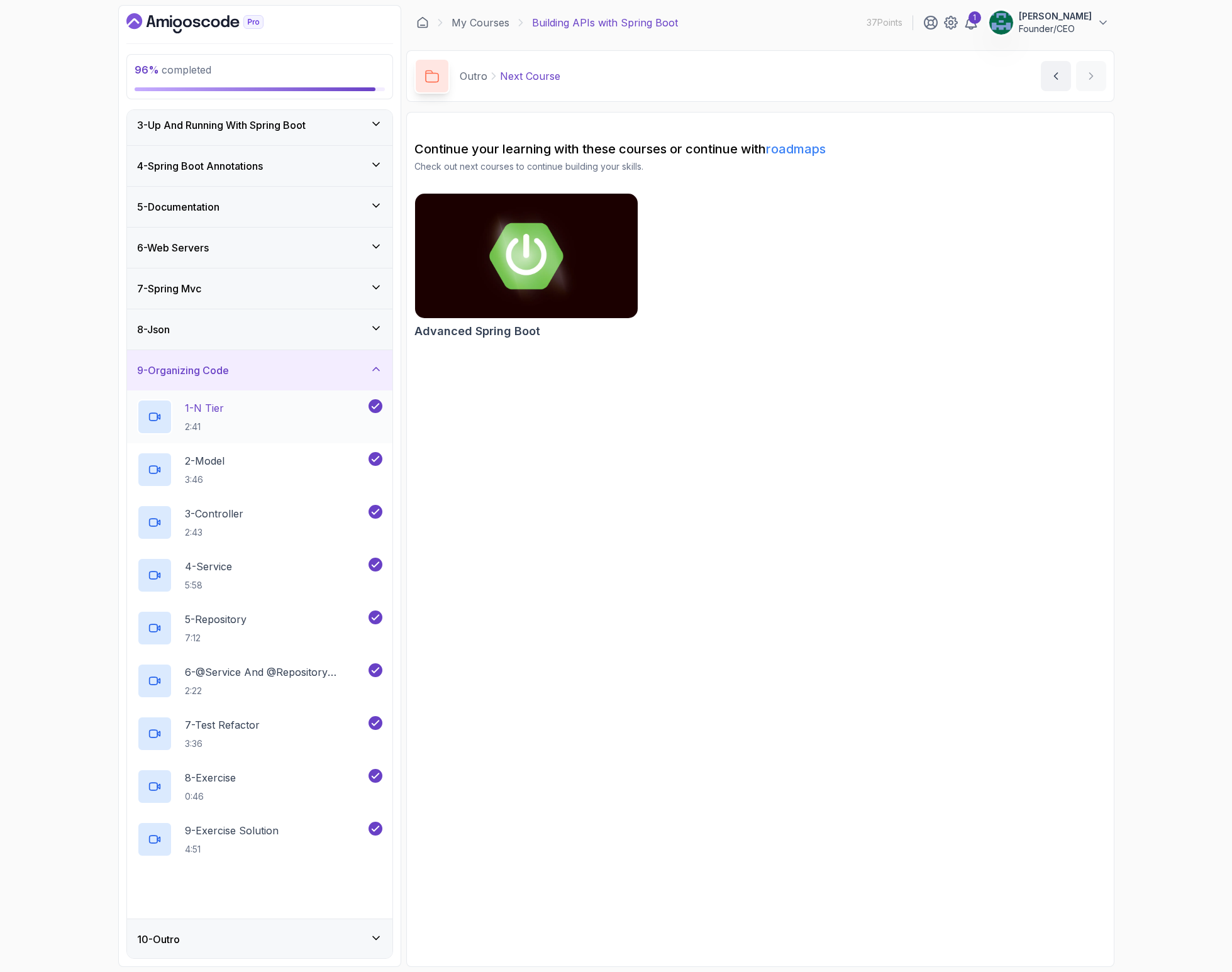
scroll to position [88, 0]
click at [242, 330] on div "8 - Json" at bounding box center [259, 328] width 245 height 15
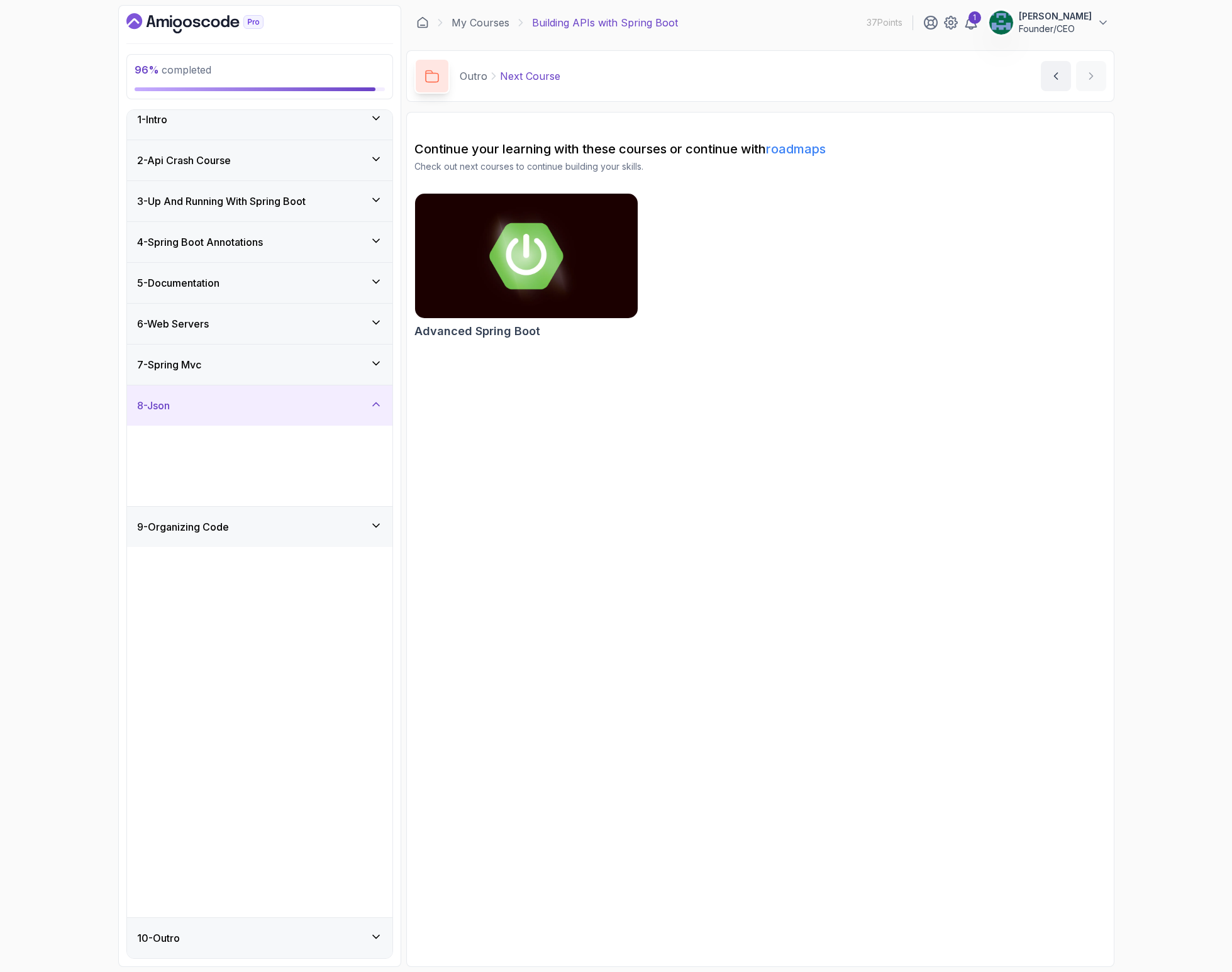
scroll to position [0, 0]
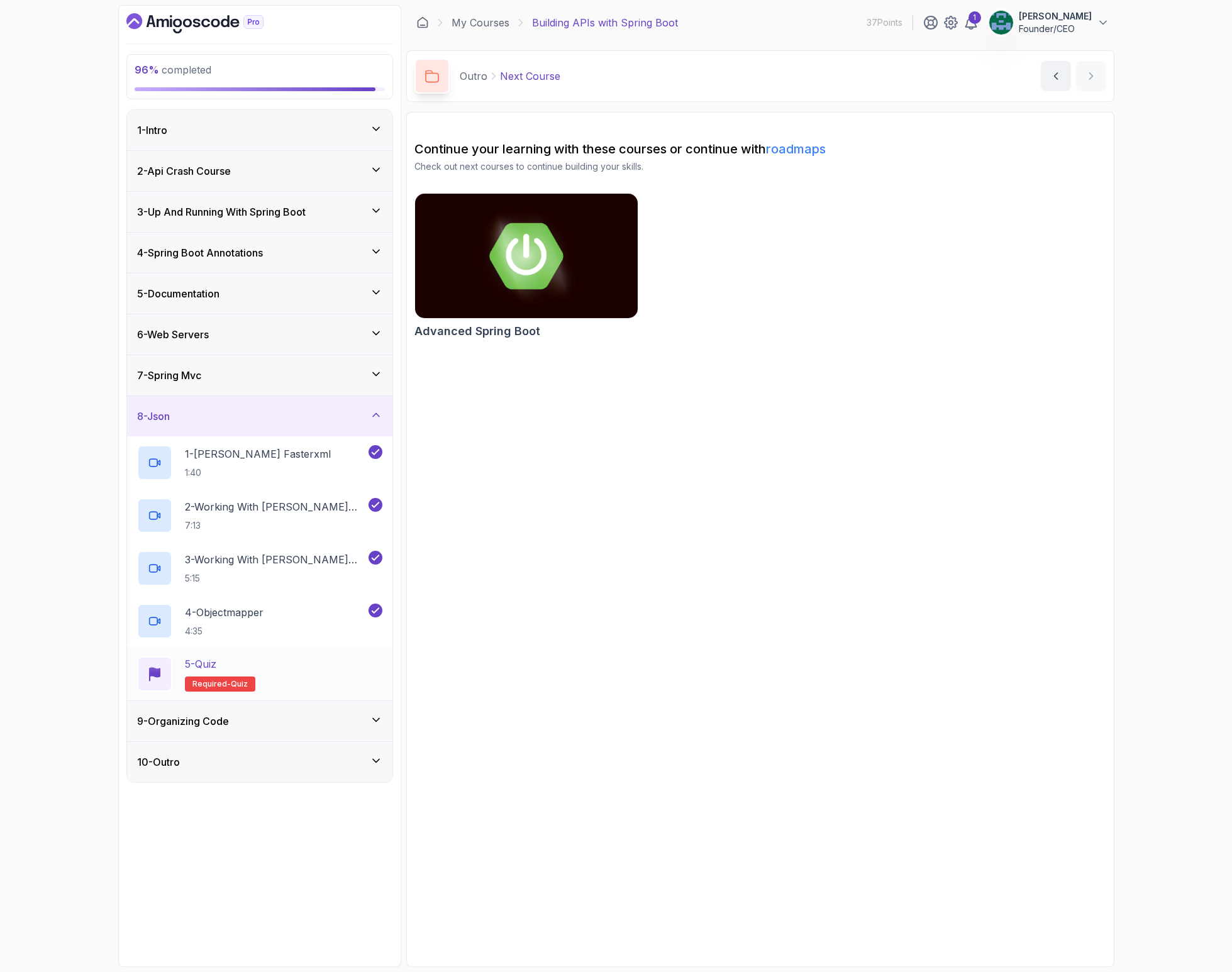
click at [222, 672] on h2 "5 - Quiz Required- quiz" at bounding box center [220, 674] width 70 height 35
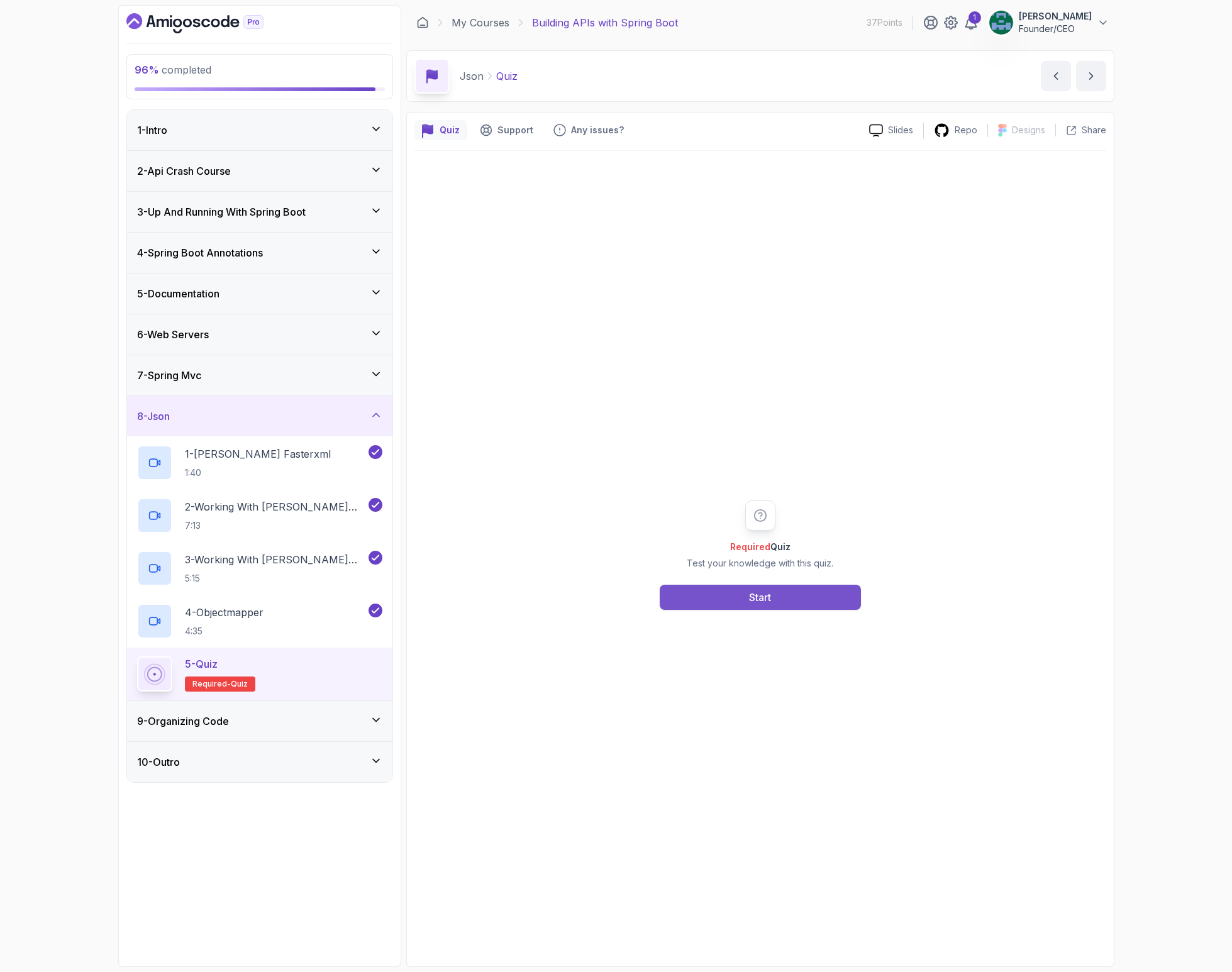
click at [766, 591] on div "Start" at bounding box center [760, 598] width 22 height 15
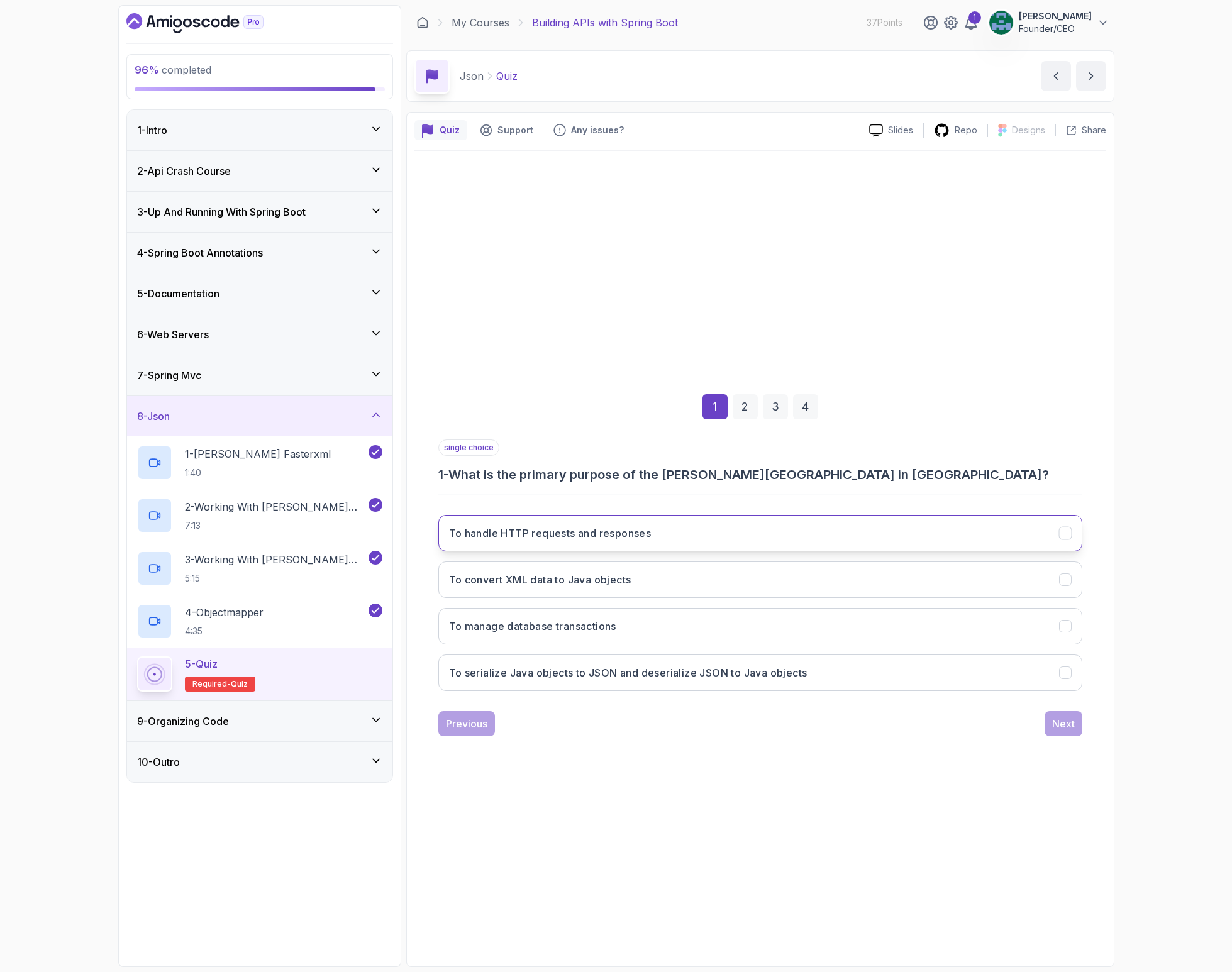
click at [640, 531] on h3 "To handle HTTP requests and responses" at bounding box center [550, 533] width 203 height 15
click at [677, 527] on button "To handle HTTP requests and responses" at bounding box center [760, 532] width 644 height 36
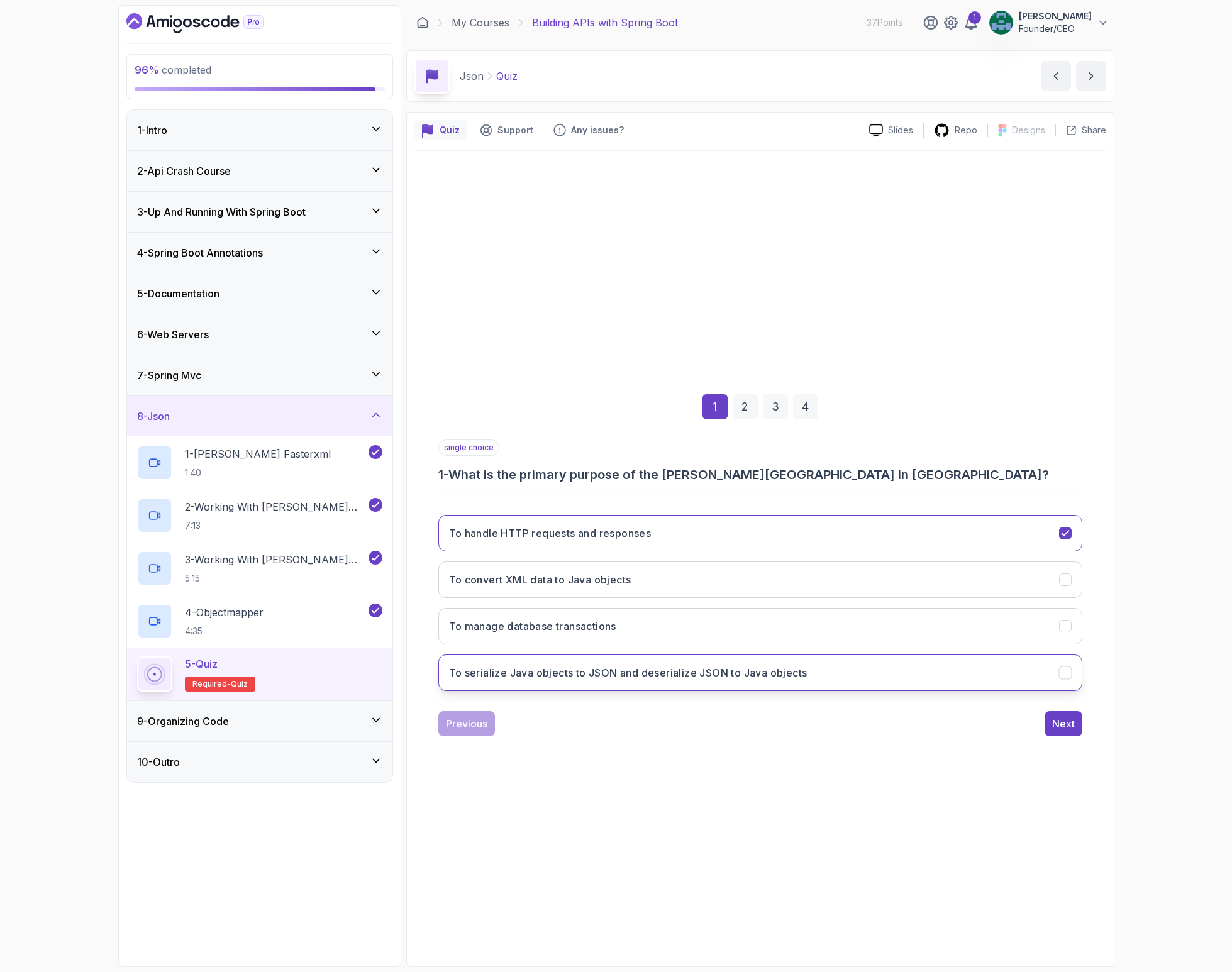
click at [715, 674] on h3 "To serialize Java objects to JSON and deserialize JSON to Java objects" at bounding box center [628, 673] width 358 height 15
click at [1065, 723] on div "Next" at bounding box center [1063, 724] width 23 height 15
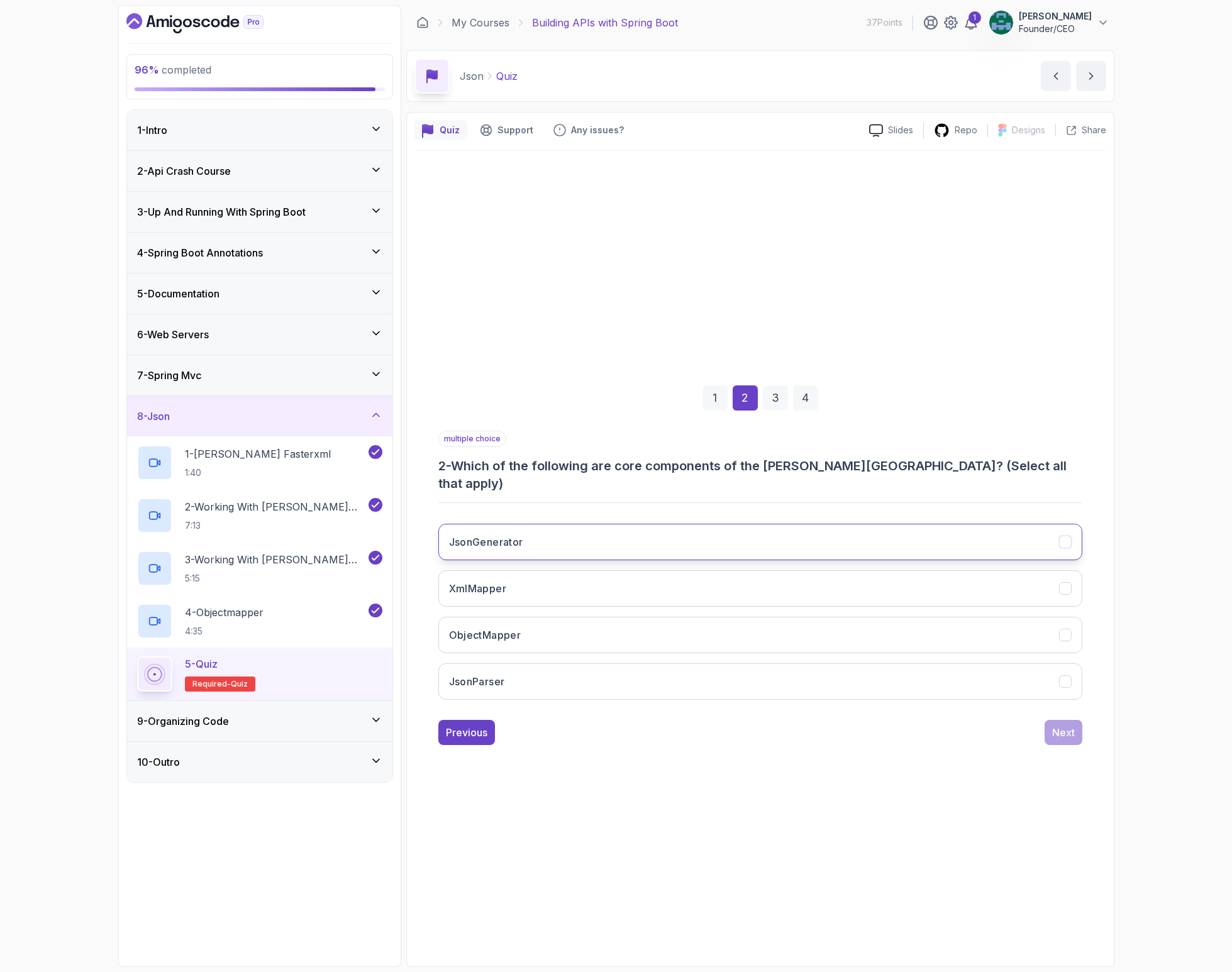
click at [552, 534] on button "JsonGenerator" at bounding box center [760, 542] width 644 height 36
click at [547, 635] on button "ObjectMapper" at bounding box center [760, 635] width 644 height 36
drag, startPoint x: 566, startPoint y: 677, endPoint x: 672, endPoint y: 682, distance: 106.1
click at [566, 677] on button "JsonParser" at bounding box center [760, 681] width 644 height 36
click at [1058, 725] on div "Next" at bounding box center [1063, 733] width 23 height 15
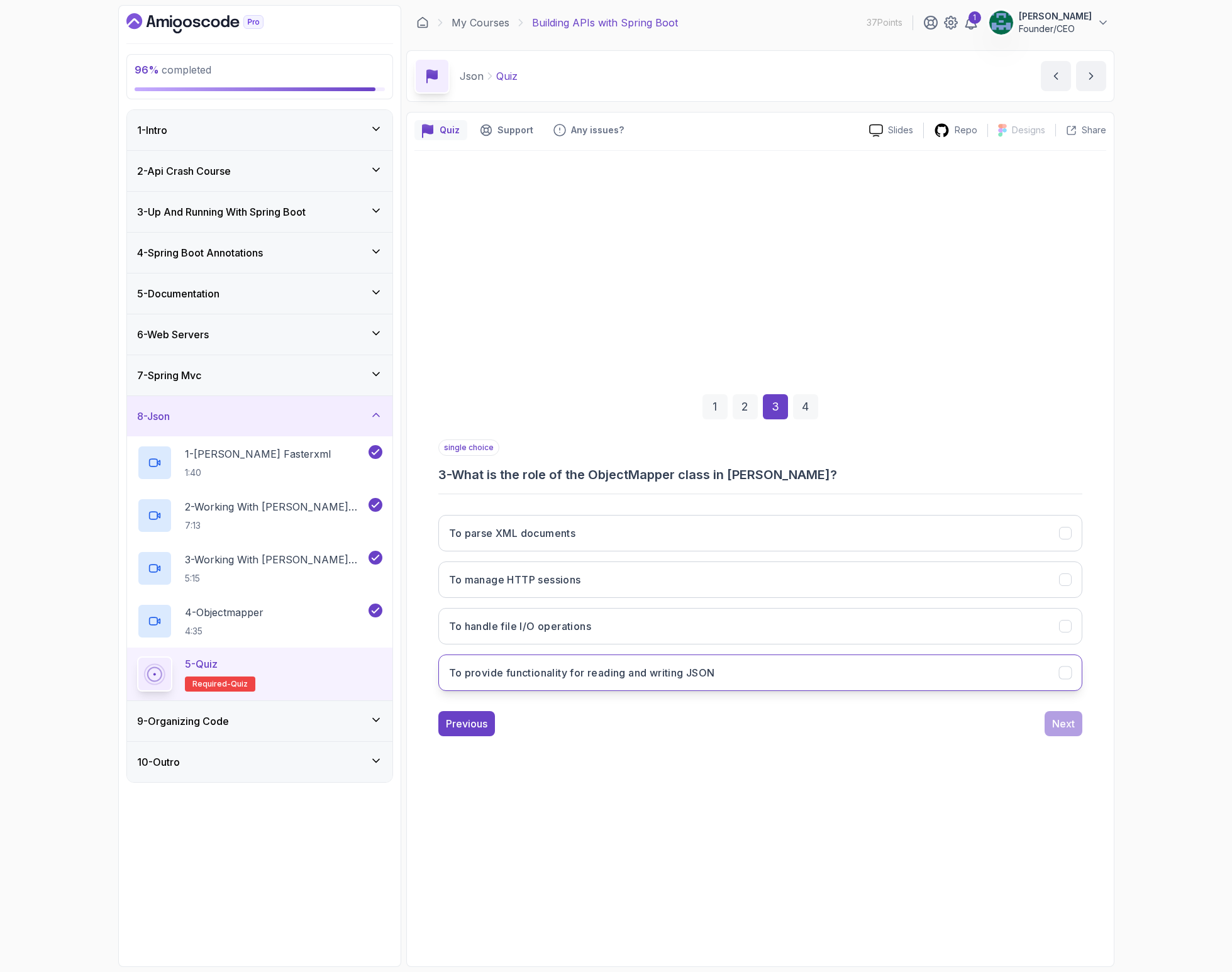
click at [641, 669] on h3 "To provide functionality for reading and writing JSON" at bounding box center [581, 673] width 266 height 15
click at [1066, 716] on button "Next" at bounding box center [1063, 724] width 38 height 25
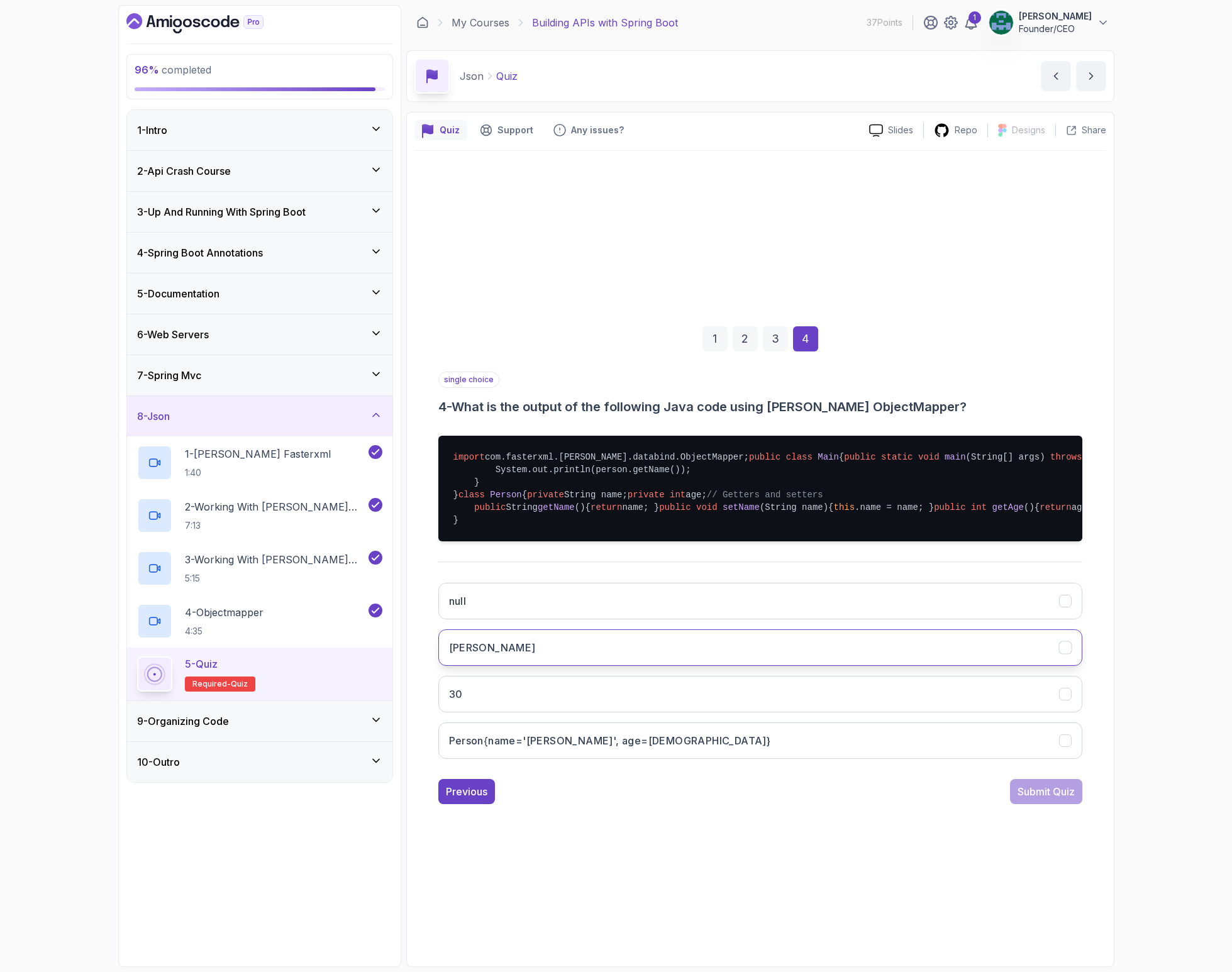
click at [578, 666] on button "John" at bounding box center [760, 647] width 644 height 36
click at [1055, 800] on div "Submit Quiz" at bounding box center [1046, 792] width 57 height 15
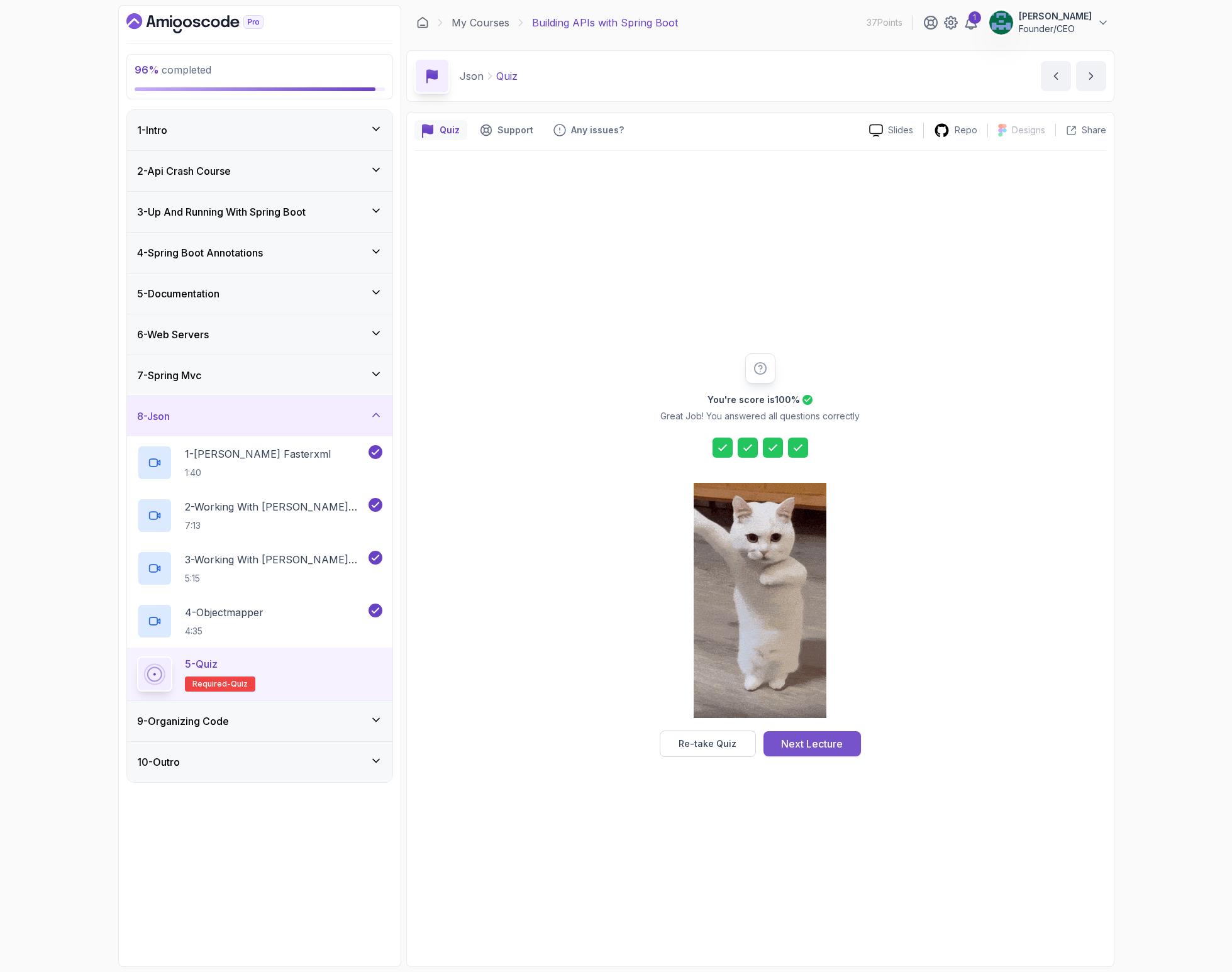
click at [811, 745] on div "Next Lecture" at bounding box center [811, 744] width 62 height 15
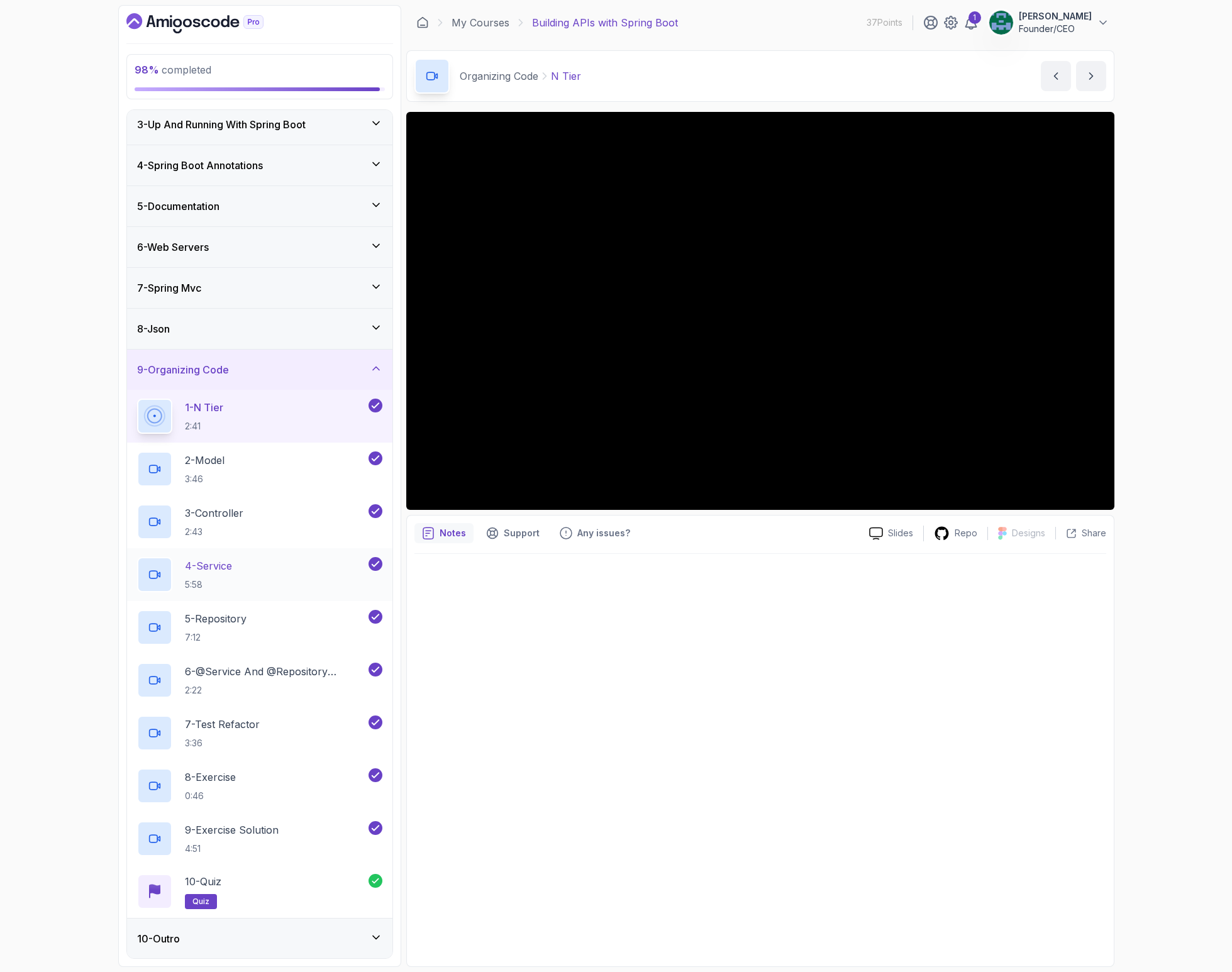
scroll to position [88, 0]
click at [286, 118] on h3 "3 - Up And Running With Spring Boot" at bounding box center [221, 124] width 168 height 15
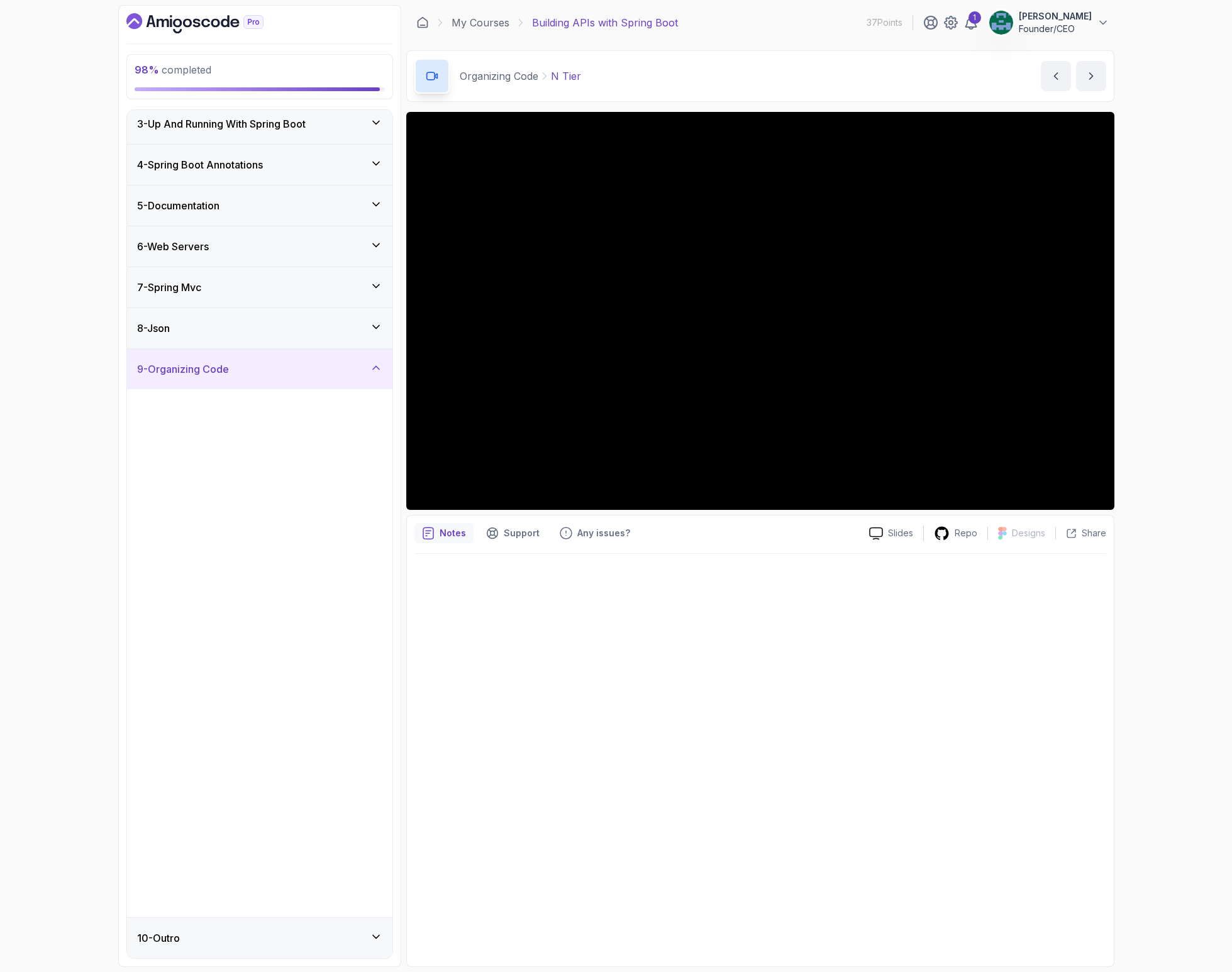
scroll to position [0, 0]
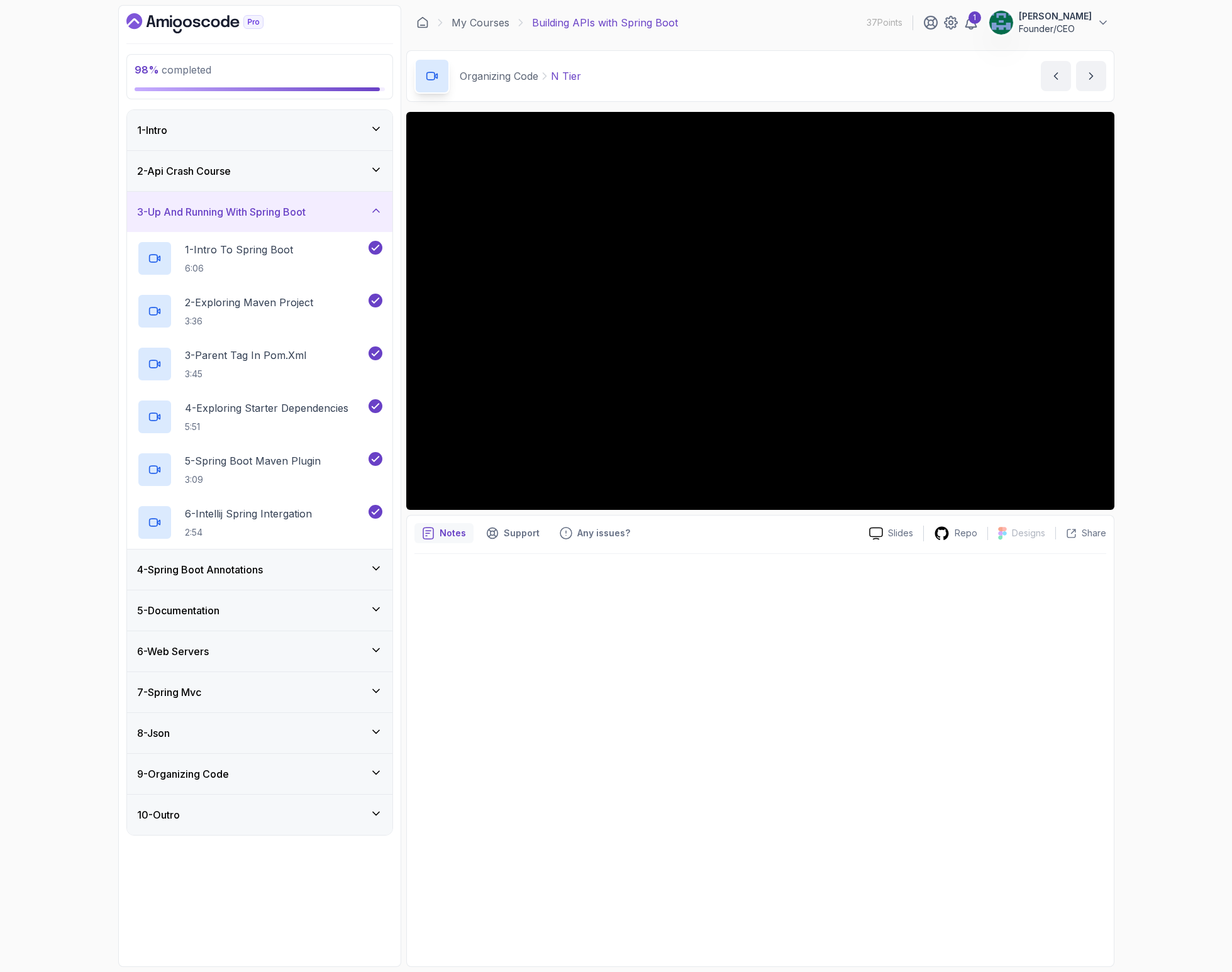
click at [335, 127] on div "1 - Intro" at bounding box center [259, 130] width 245 height 15
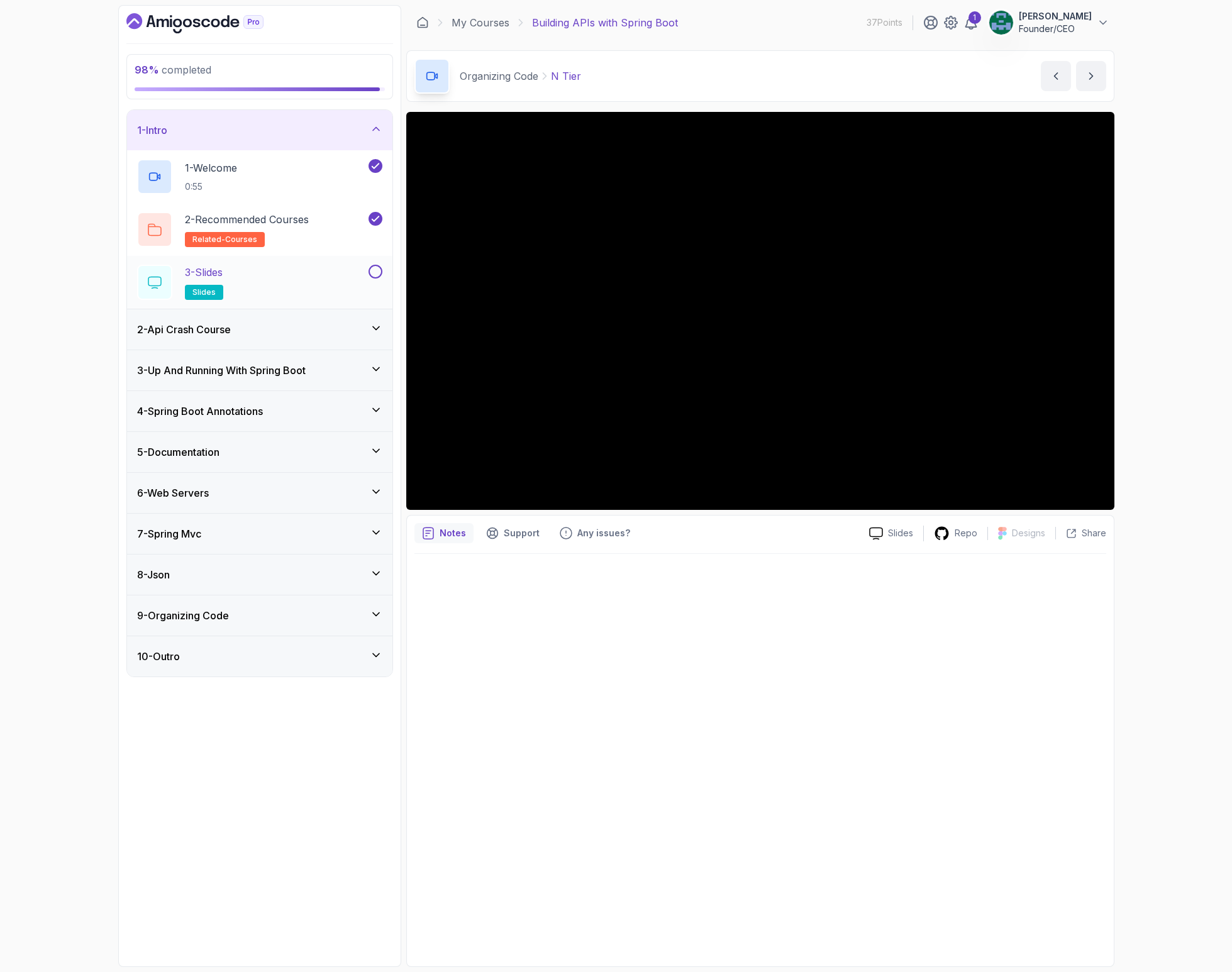
click at [373, 279] on button "3 - Slides slides" at bounding box center [259, 282] width 245 height 35
click at [374, 274] on button at bounding box center [375, 271] width 14 height 14
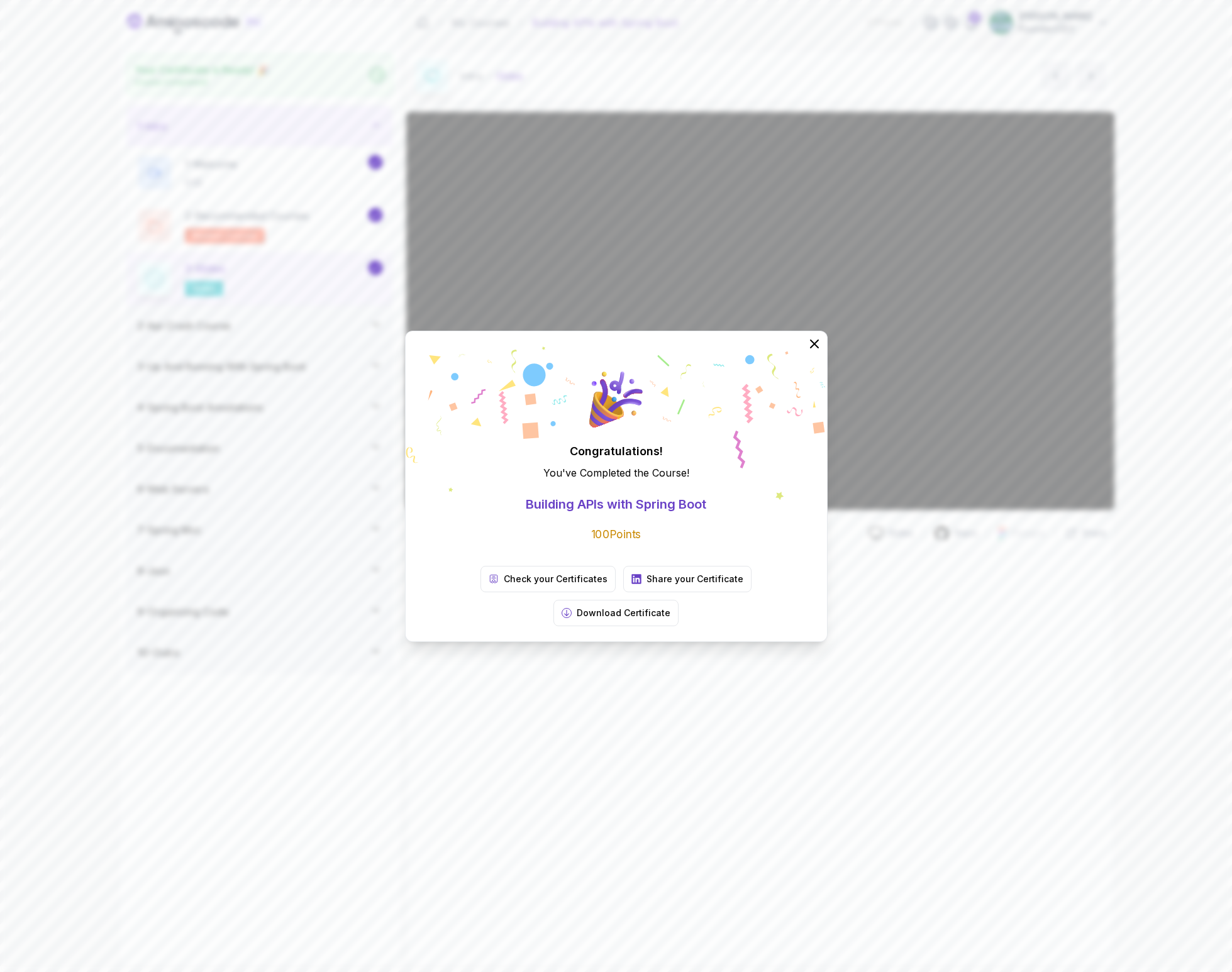
drag, startPoint x: 696, startPoint y: 694, endPoint x: 688, endPoint y: 669, distance: 26.2
click at [695, 690] on div "Congratulations! You've Completed the Course ! Building APIs with Spring Boot 1…" at bounding box center [616, 486] width 1232 height 972
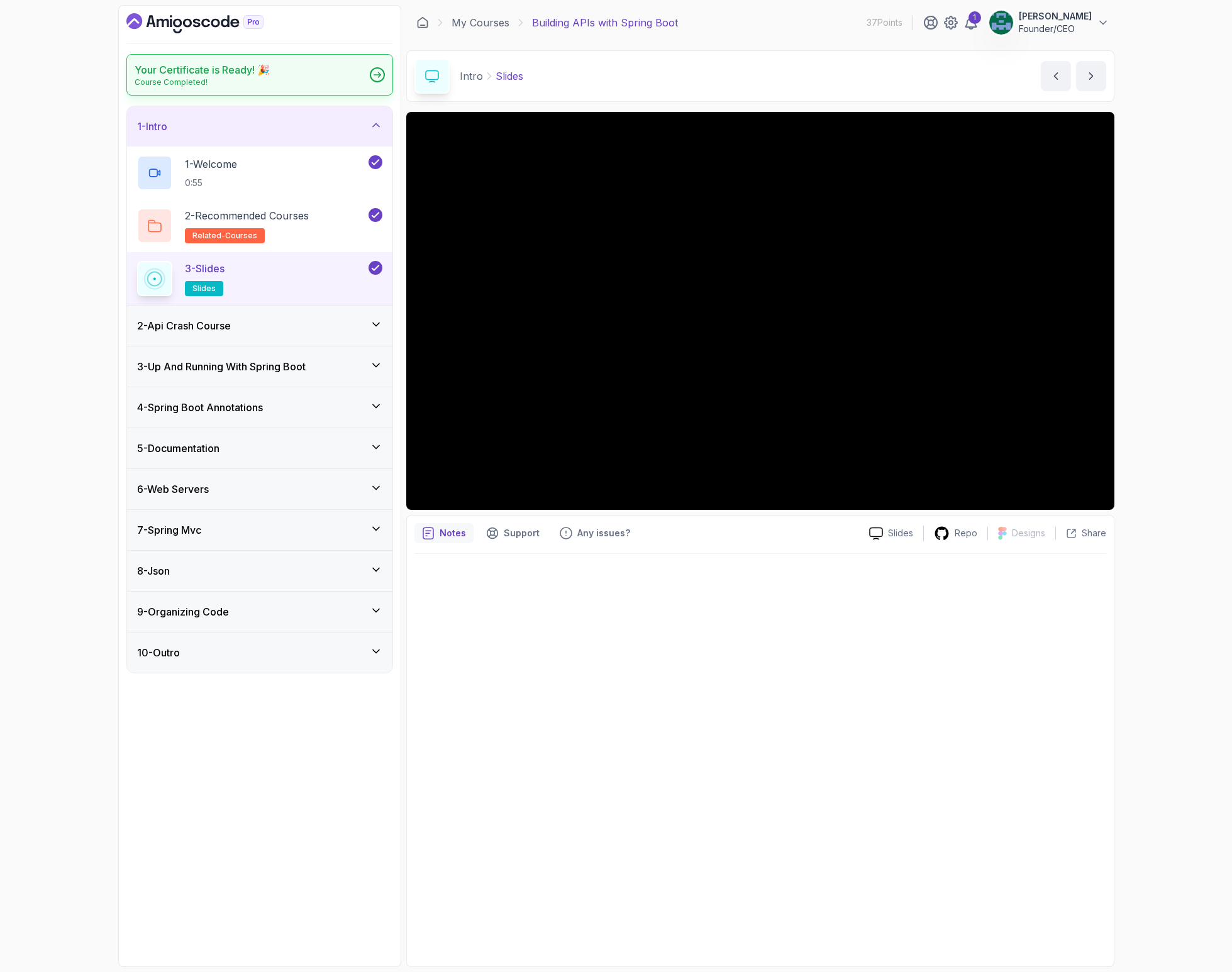
click at [379, 75] on icon at bounding box center [377, 74] width 8 height 6
click at [141, 16] on icon "Dashboard" at bounding box center [195, 24] width 137 height 20
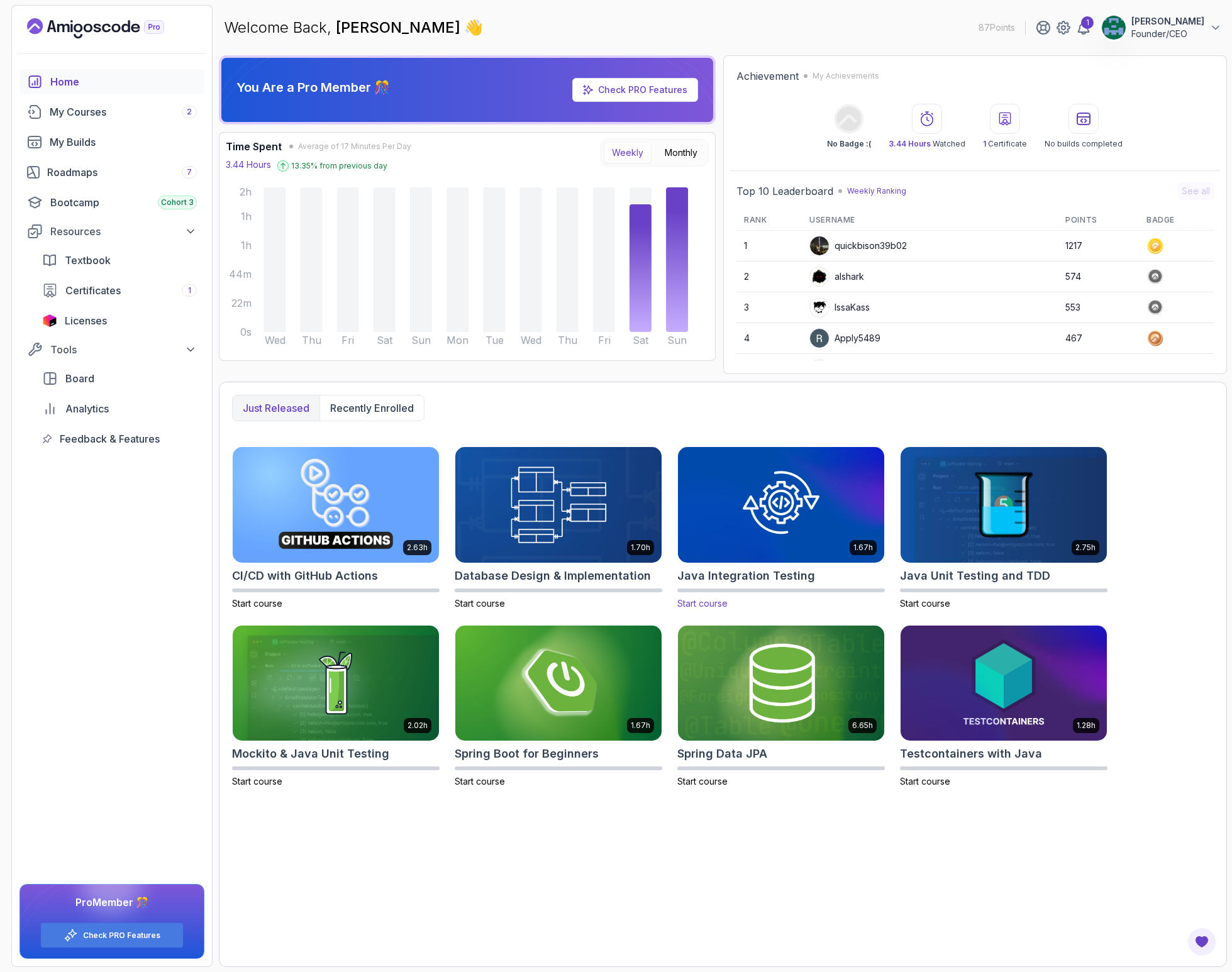
click at [755, 525] on img at bounding box center [781, 505] width 216 height 122
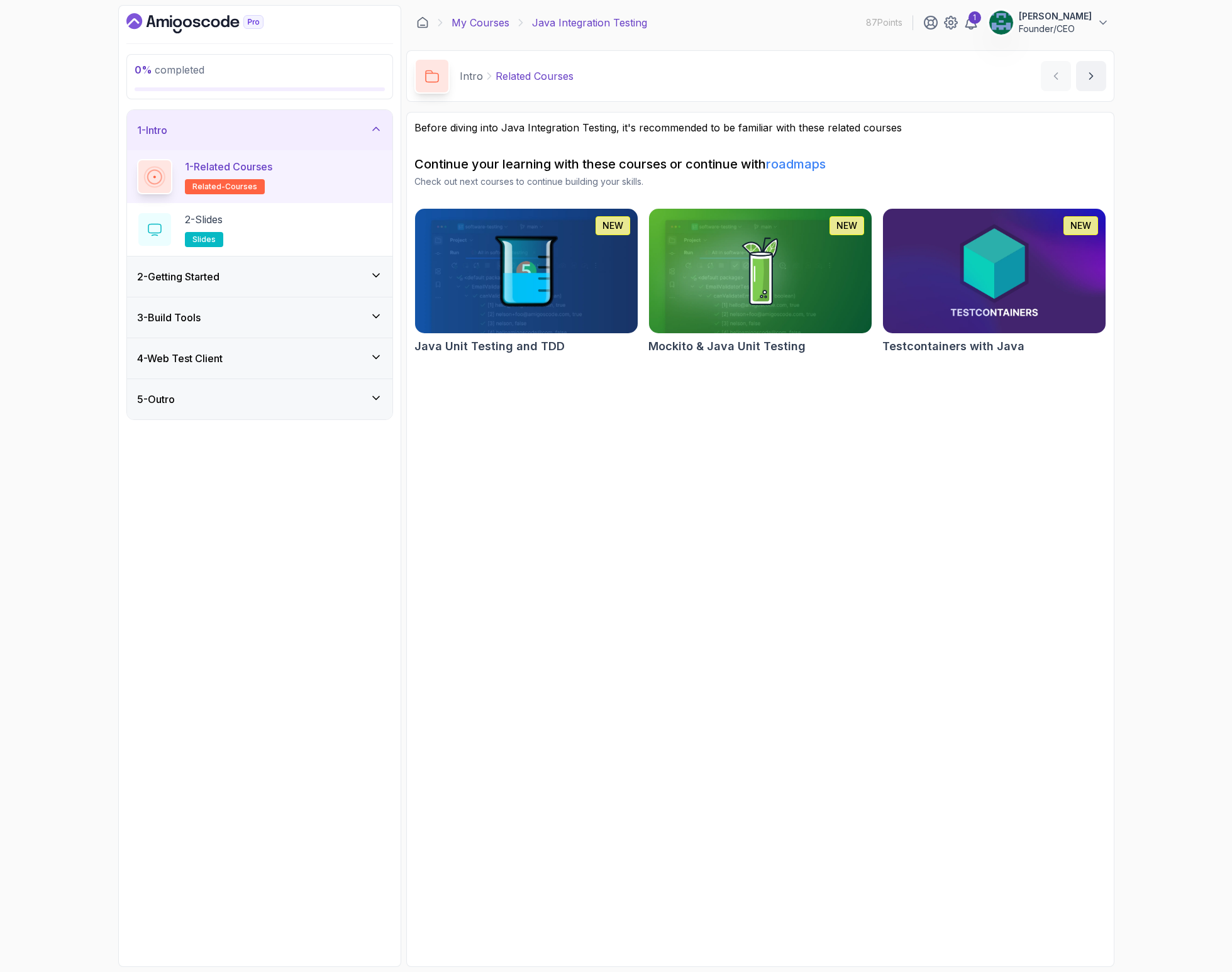
click at [476, 22] on link "My Courses" at bounding box center [480, 23] width 57 height 15
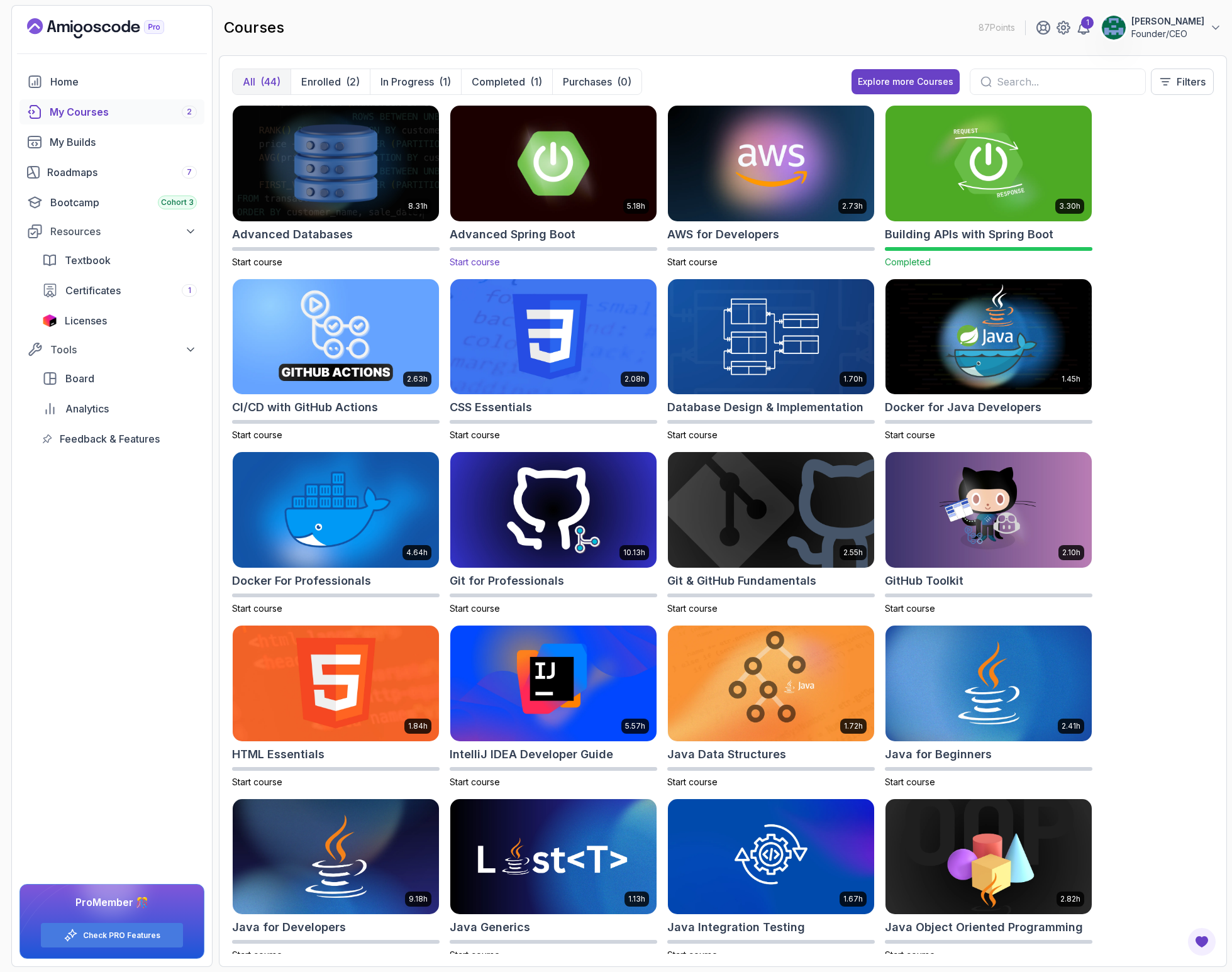
click at [564, 183] on img at bounding box center [553, 163] width 216 height 122
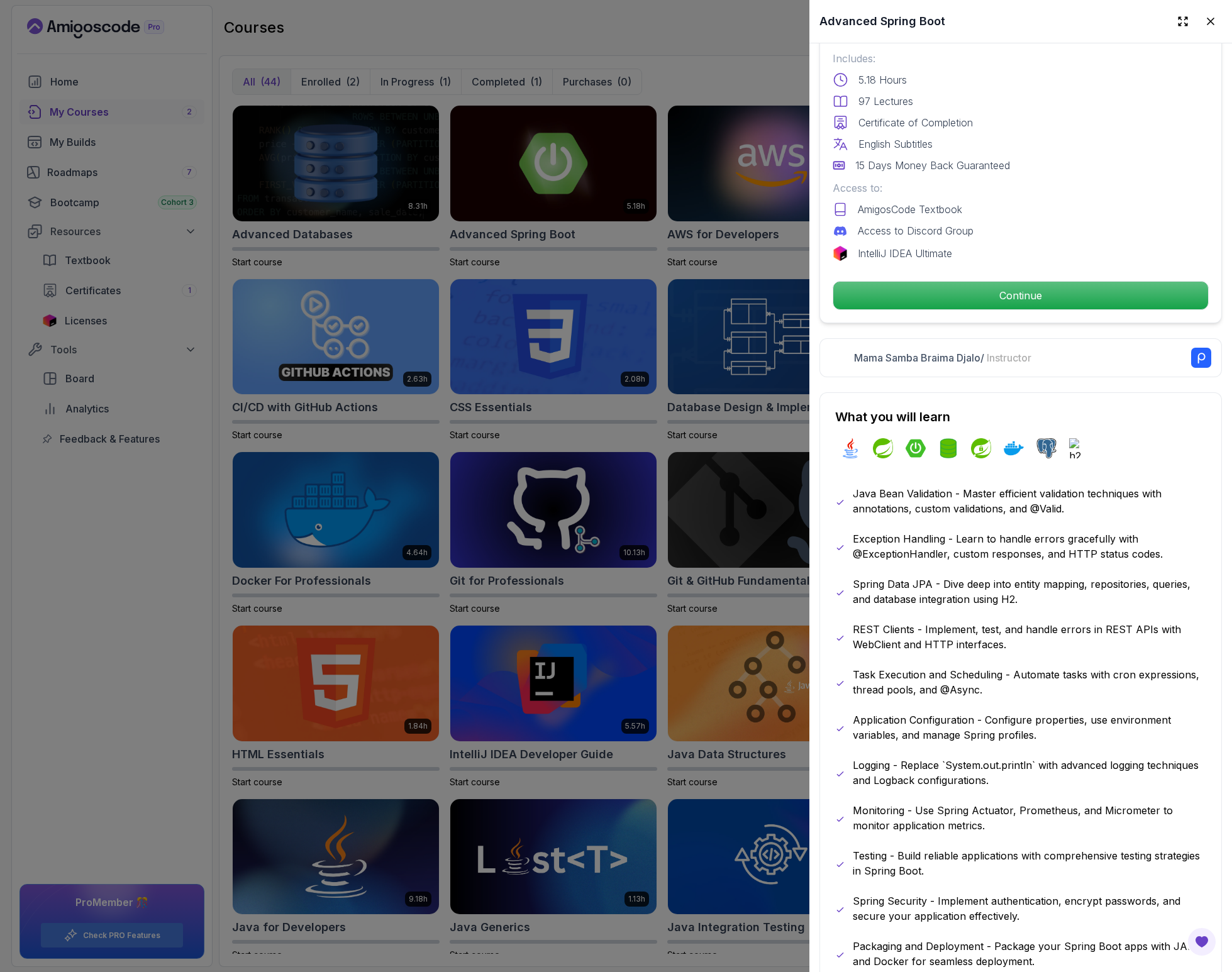
scroll to position [337, 0]
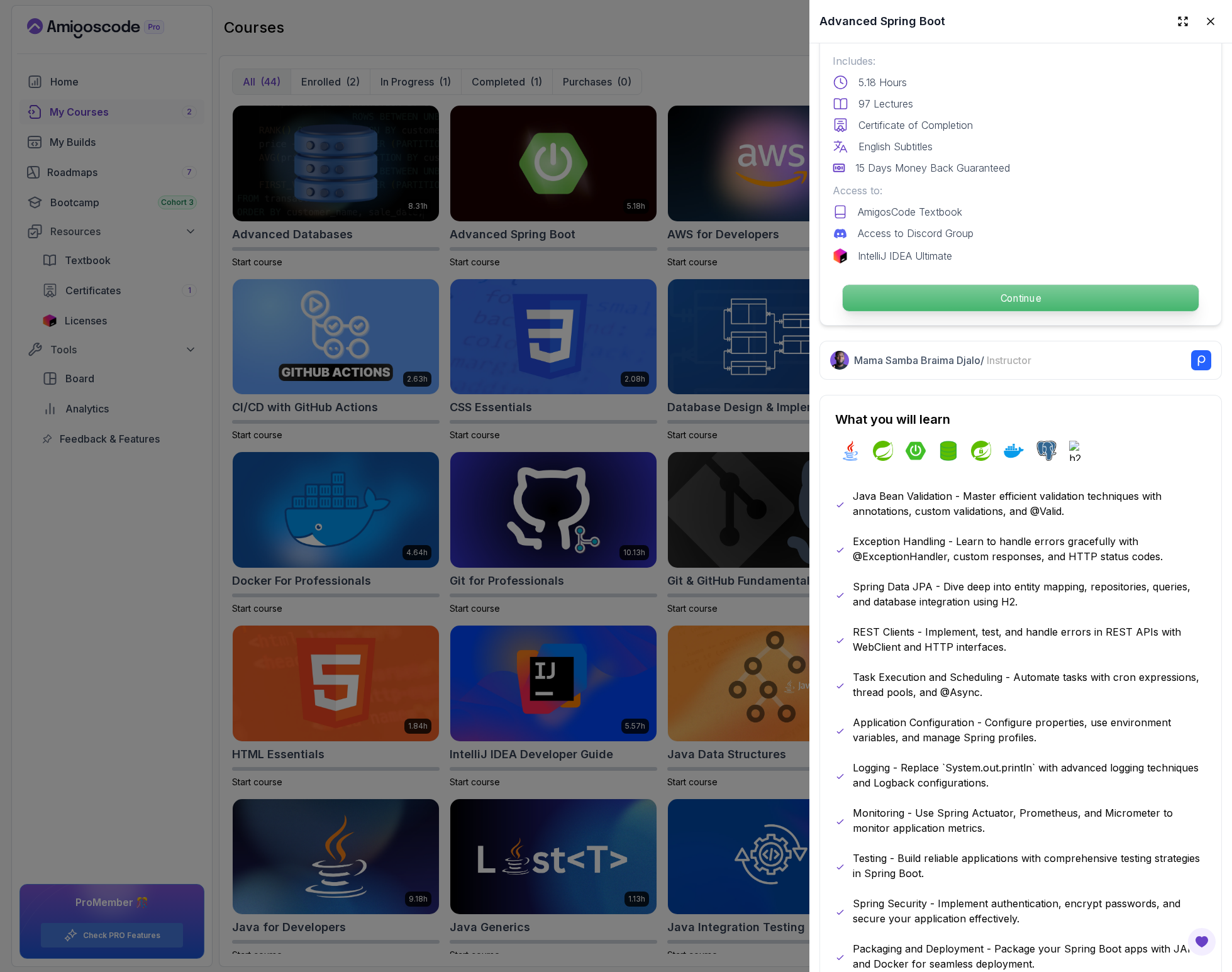
click at [1021, 297] on p "Continue" at bounding box center [1020, 298] width 356 height 26
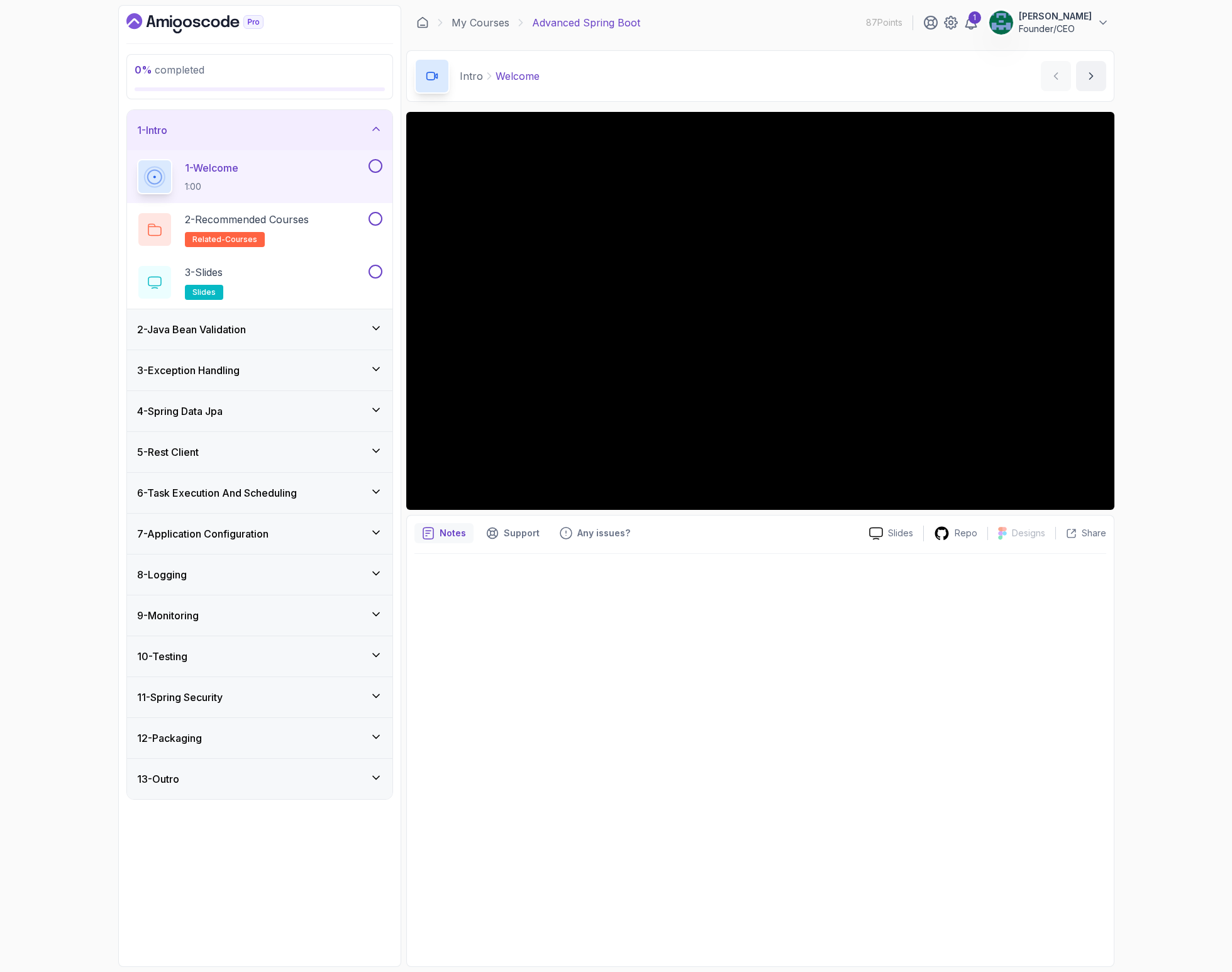
click at [796, 592] on div at bounding box center [760, 756] width 691 height 405
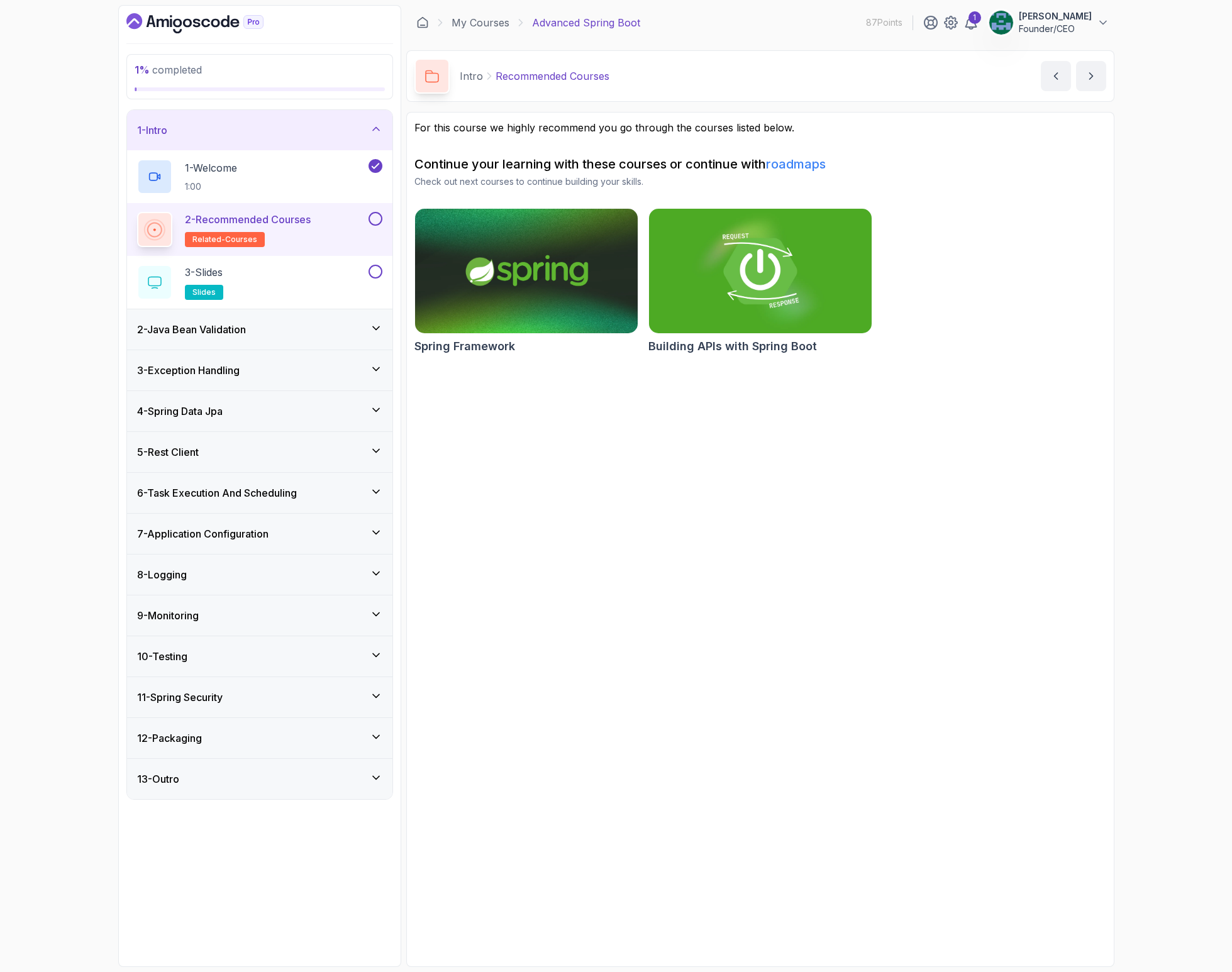
click at [581, 245] on img at bounding box center [526, 270] width 234 height 131
click at [375, 217] on button at bounding box center [375, 219] width 14 height 14
click at [371, 275] on button at bounding box center [375, 271] width 14 height 14
click at [303, 330] on div "2 - Java Bean Validation" at bounding box center [259, 330] width 245 height 15
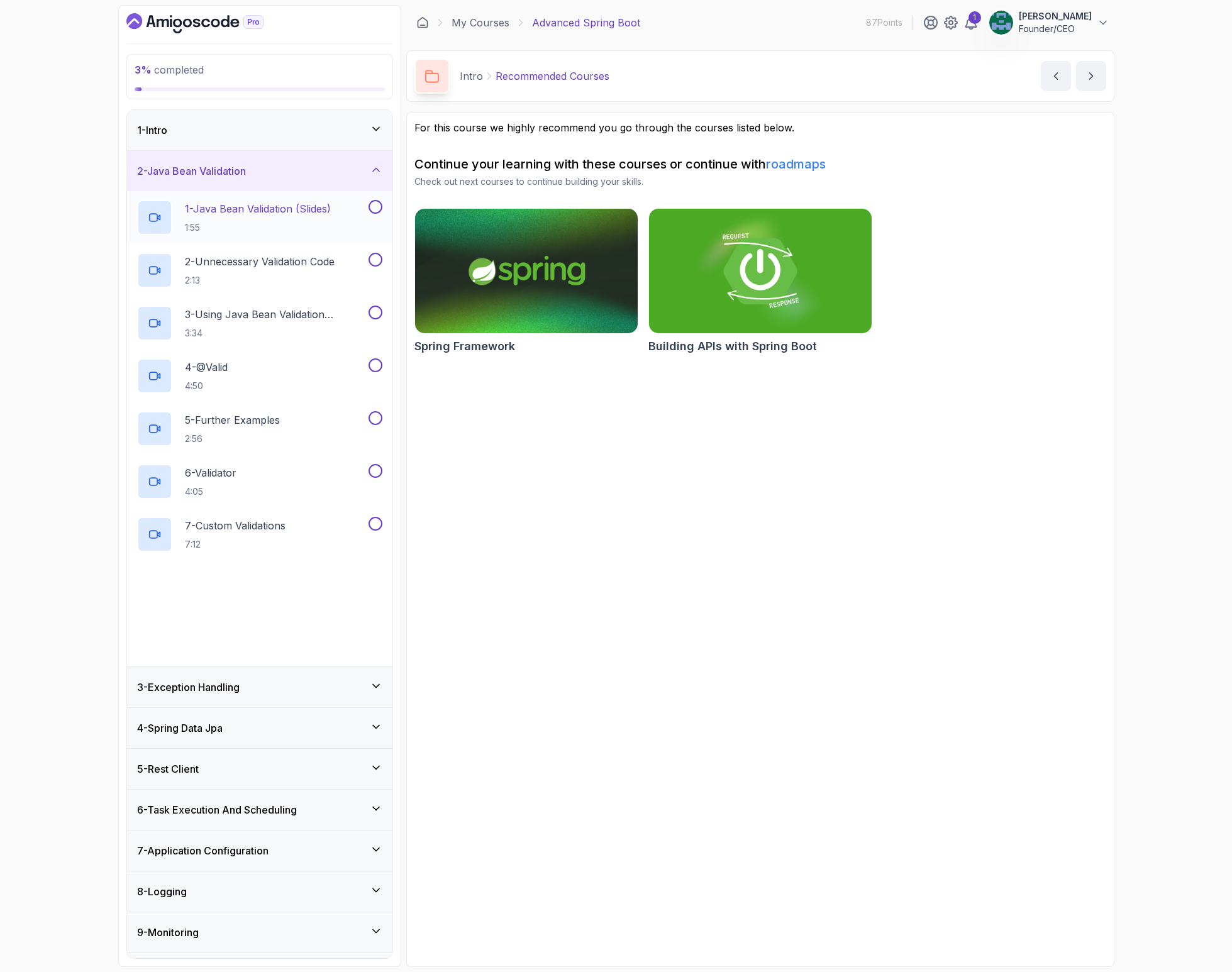
click at [303, 212] on p "1 - Java Bean Validation (Slides)" at bounding box center [258, 209] width 146 height 15
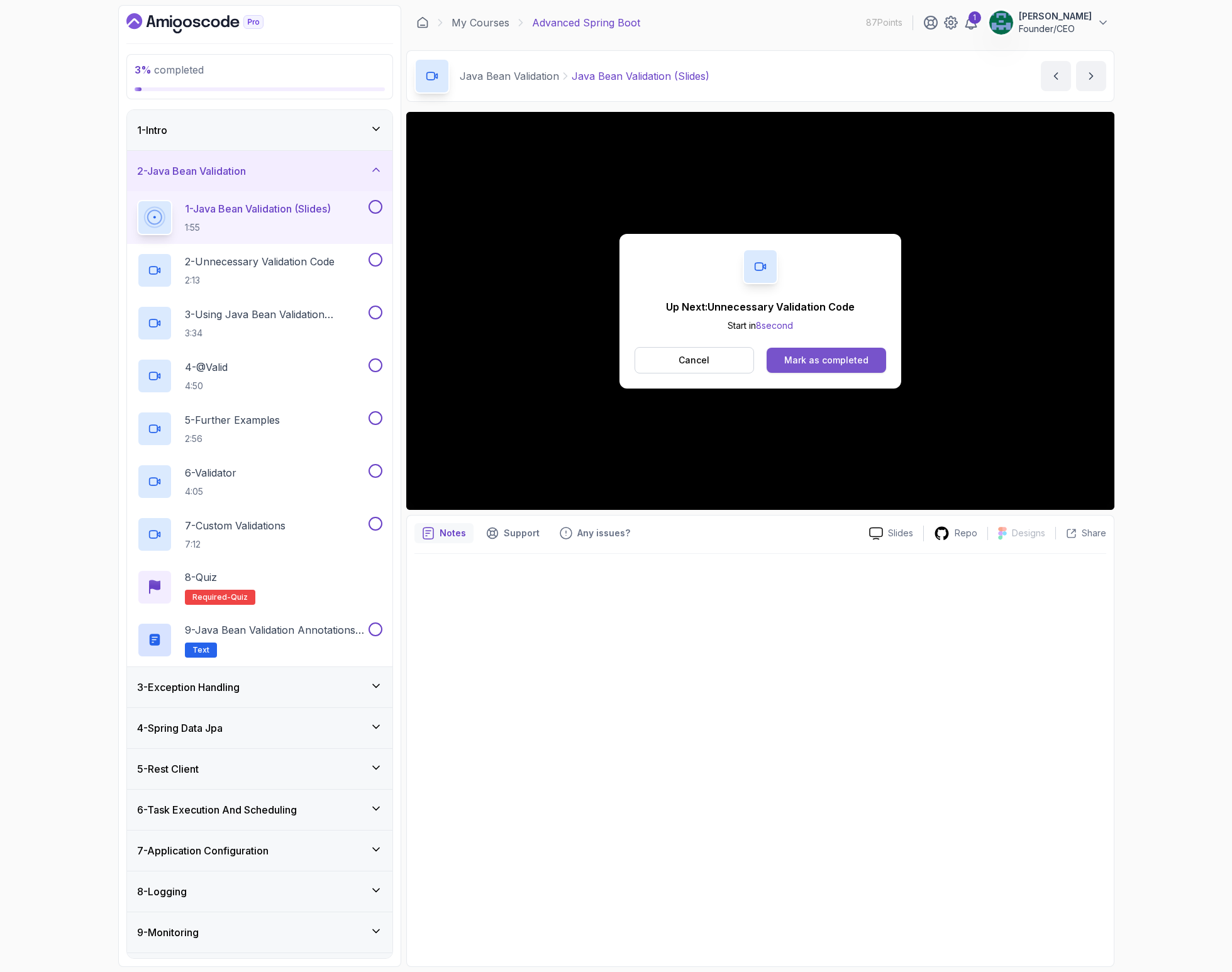
click at [861, 357] on div "Mark as completed" at bounding box center [826, 360] width 84 height 13
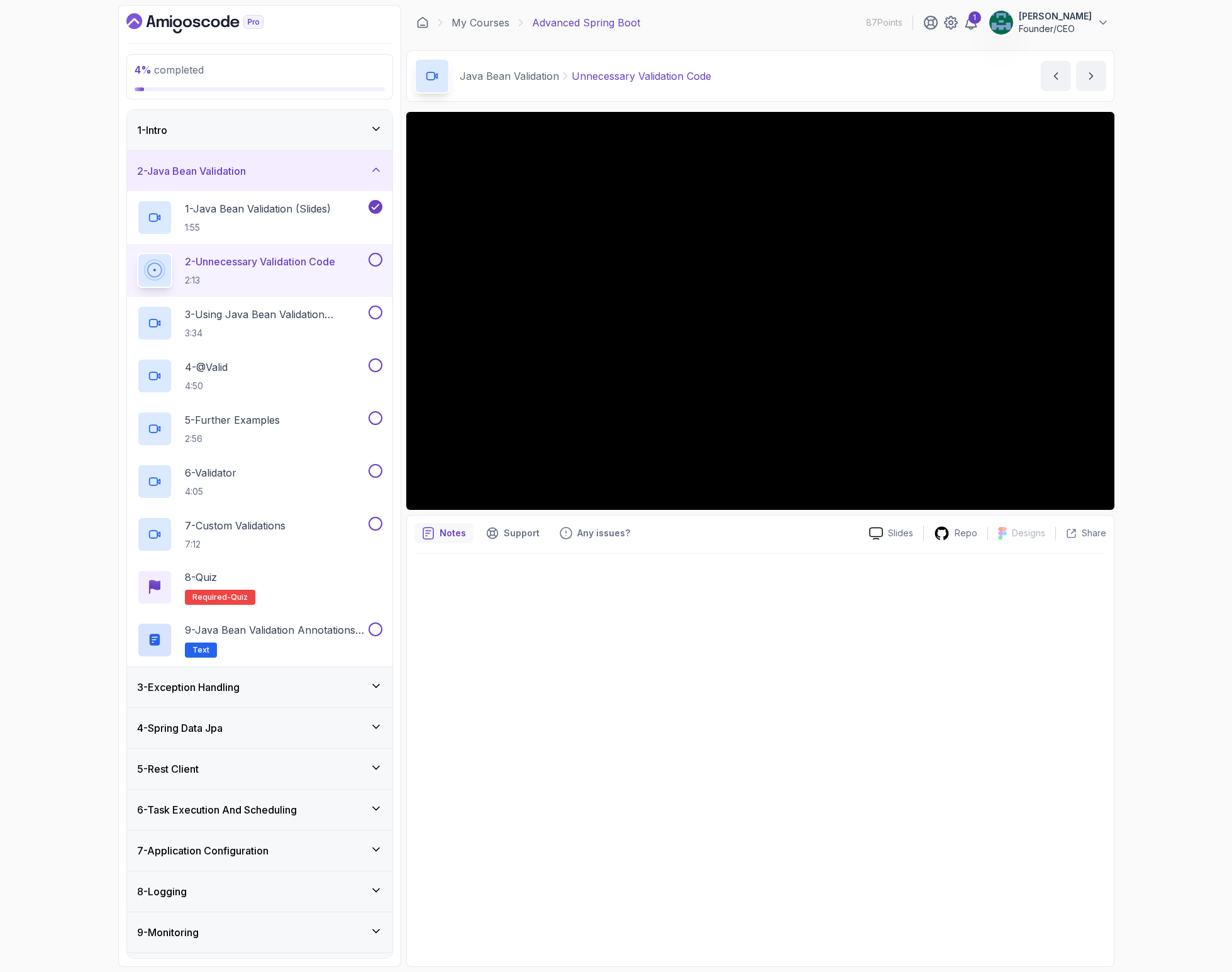
click at [320, 264] on p "2 - Unnecessary Validation Code" at bounding box center [260, 262] width 150 height 15
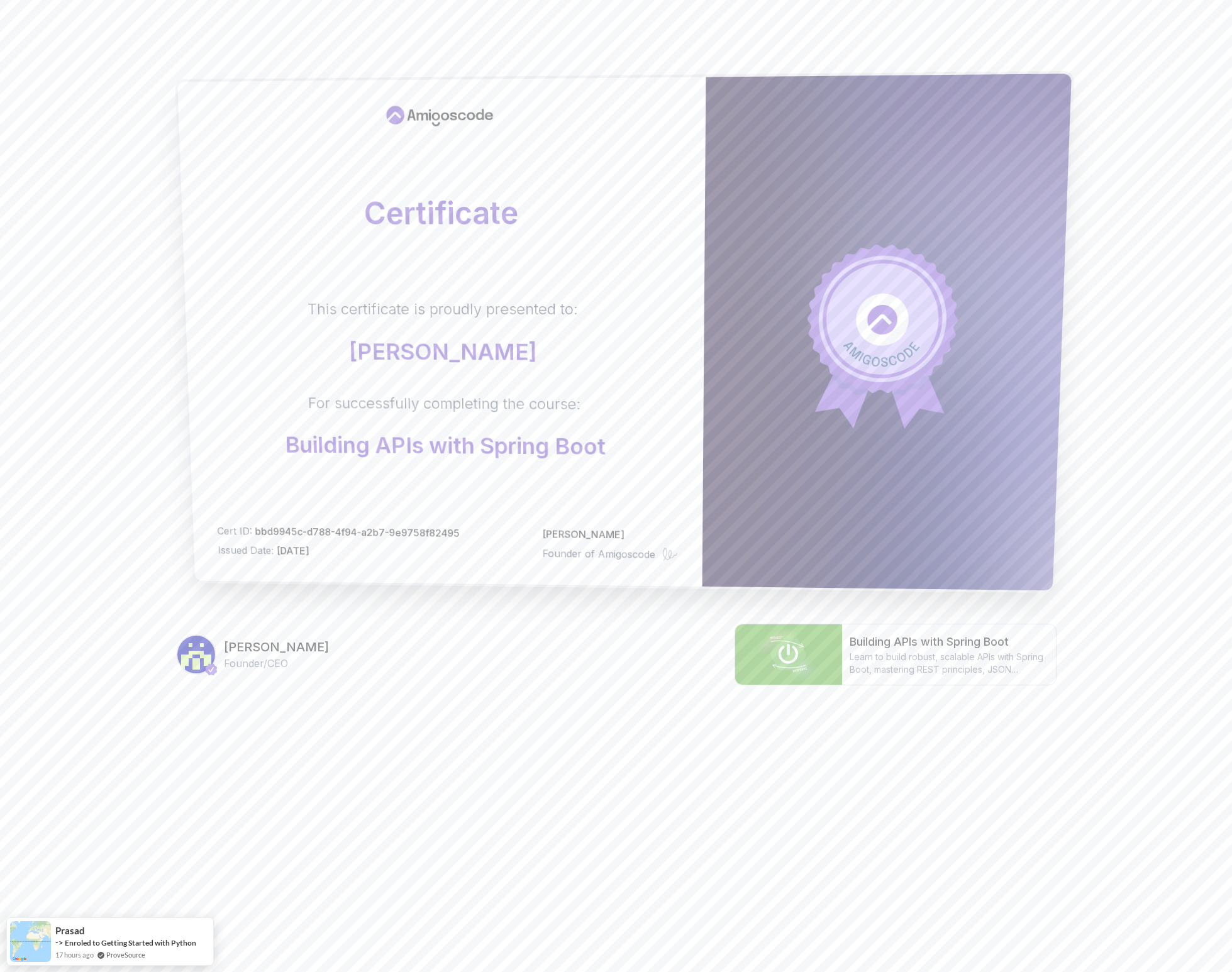
click at [590, 542] on div "[PERSON_NAME] Founder of Amigoscode" at bounding box center [609, 545] width 135 height 35
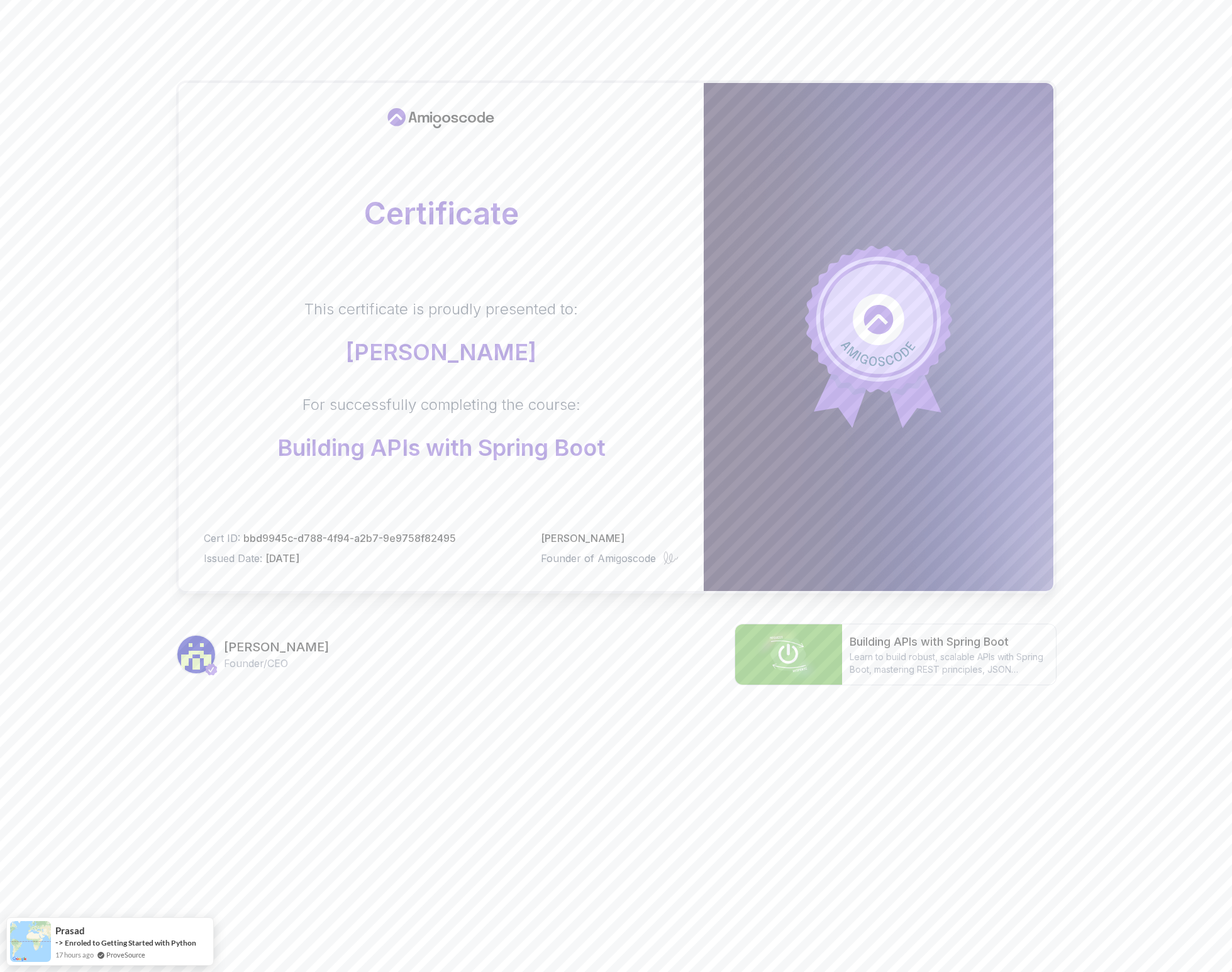
drag, startPoint x: 591, startPoint y: 692, endPoint x: 588, endPoint y: 680, distance: 12.4
click at [591, 691] on div "Certificate This certificate is proudly presented to: [PERSON_NAME] For success…" at bounding box center [616, 383] width 880 height 706
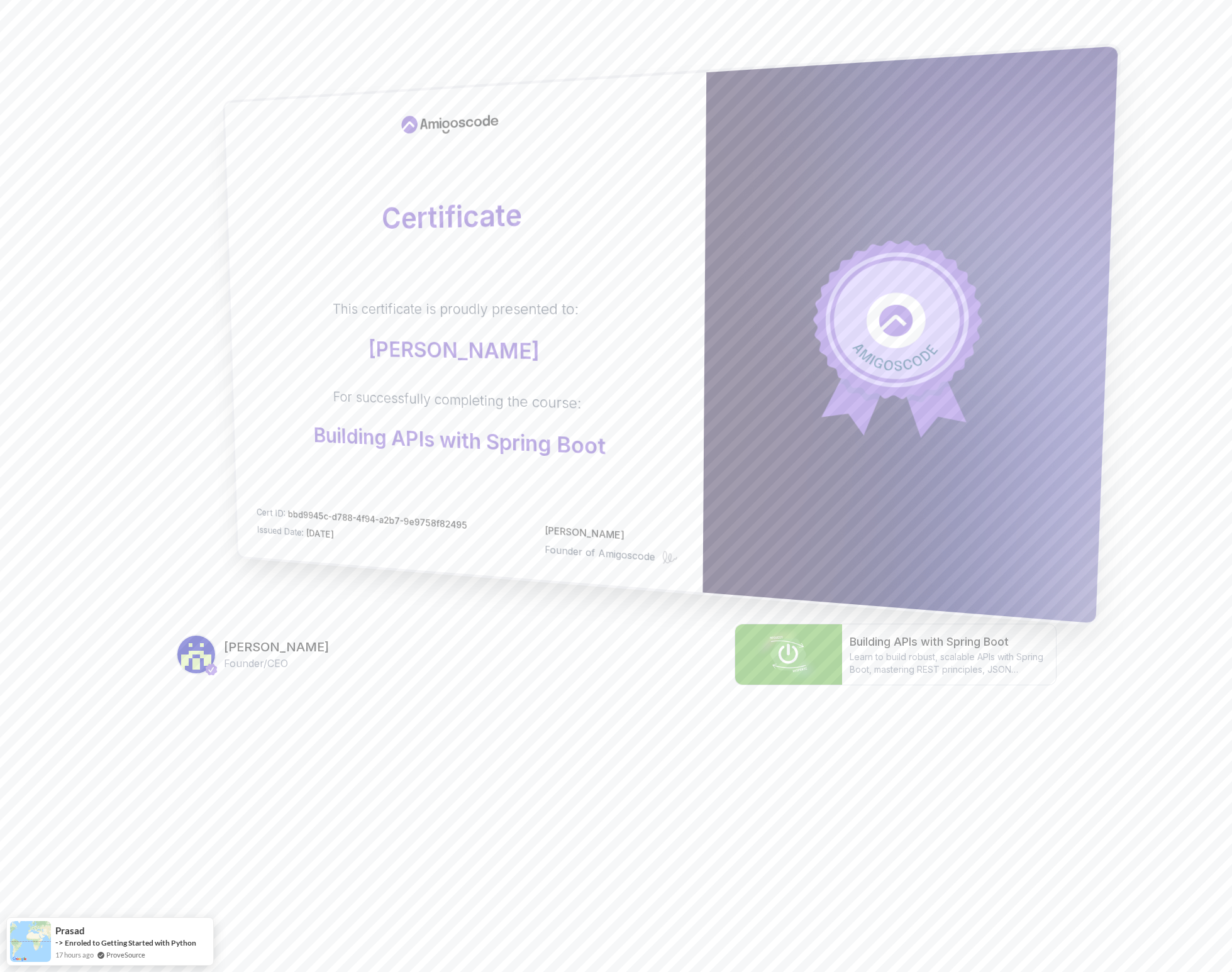
click at [289, 539] on div "Certificate This certificate is proudly presented to: [PERSON_NAME] For success…" at bounding box center [466, 332] width 482 height 520
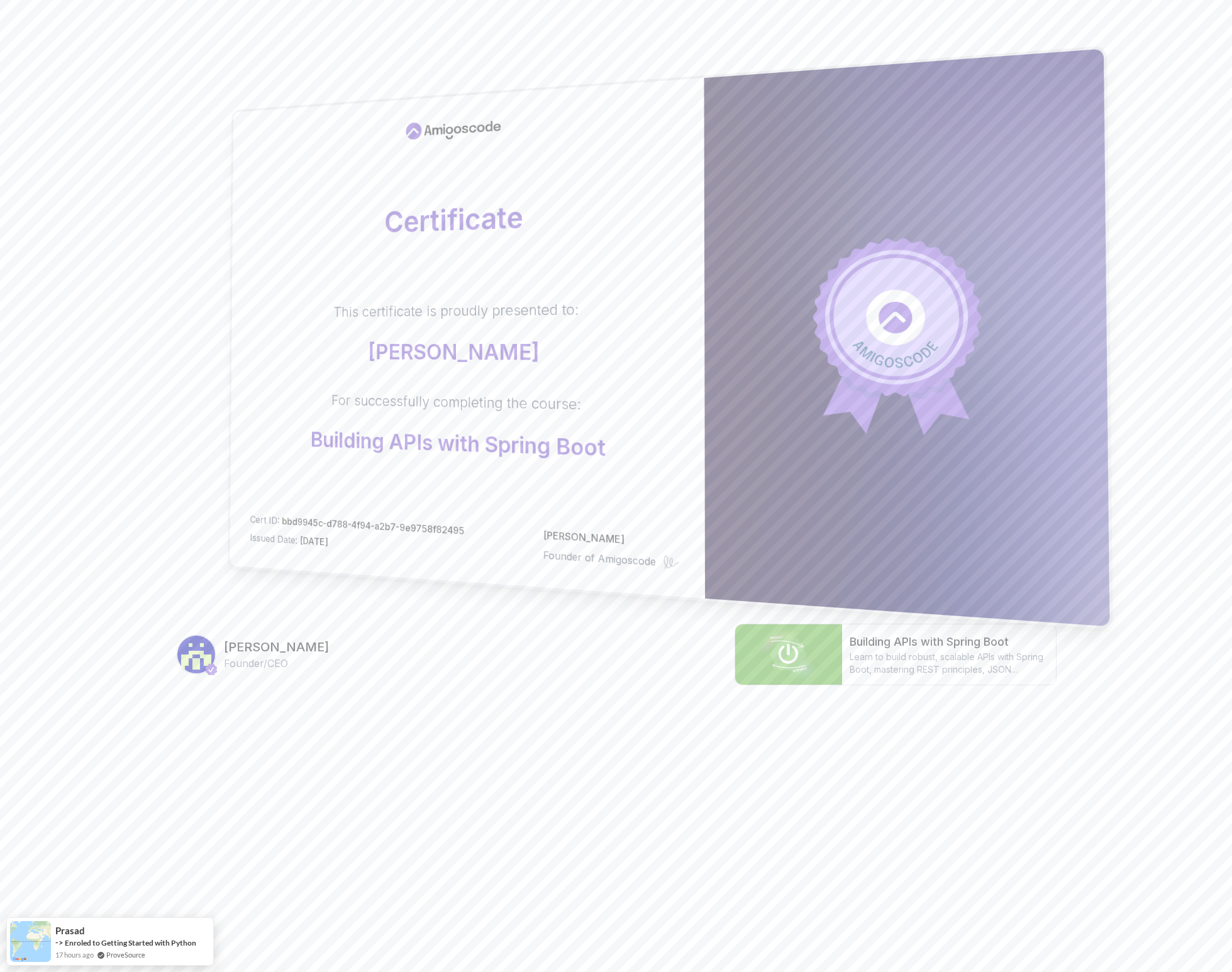
click at [141, 439] on div "Certificate This certificate is proudly presented to: [PERSON_NAME] For success…" at bounding box center [616, 398] width 1232 height 796
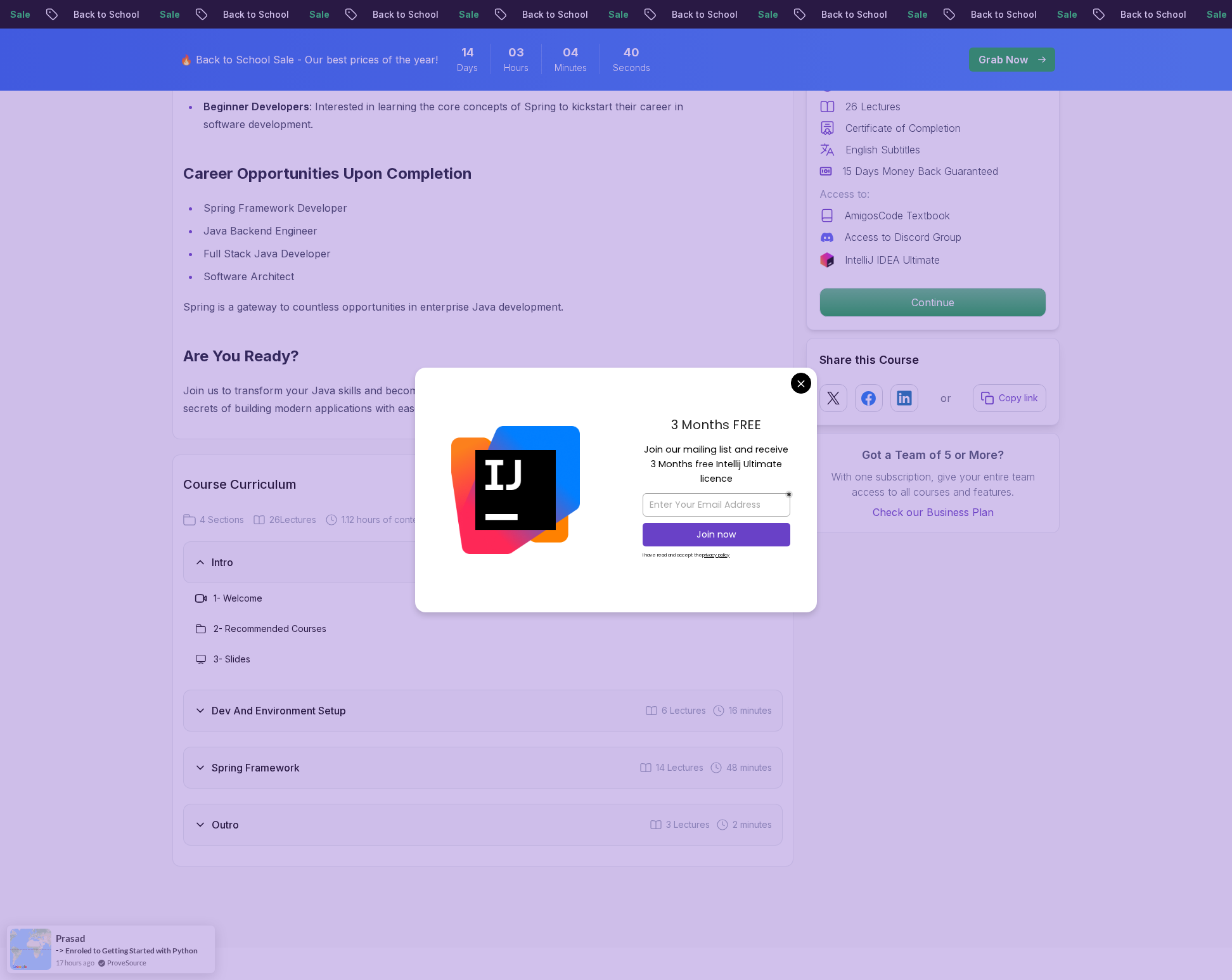
scroll to position [1444, 0]
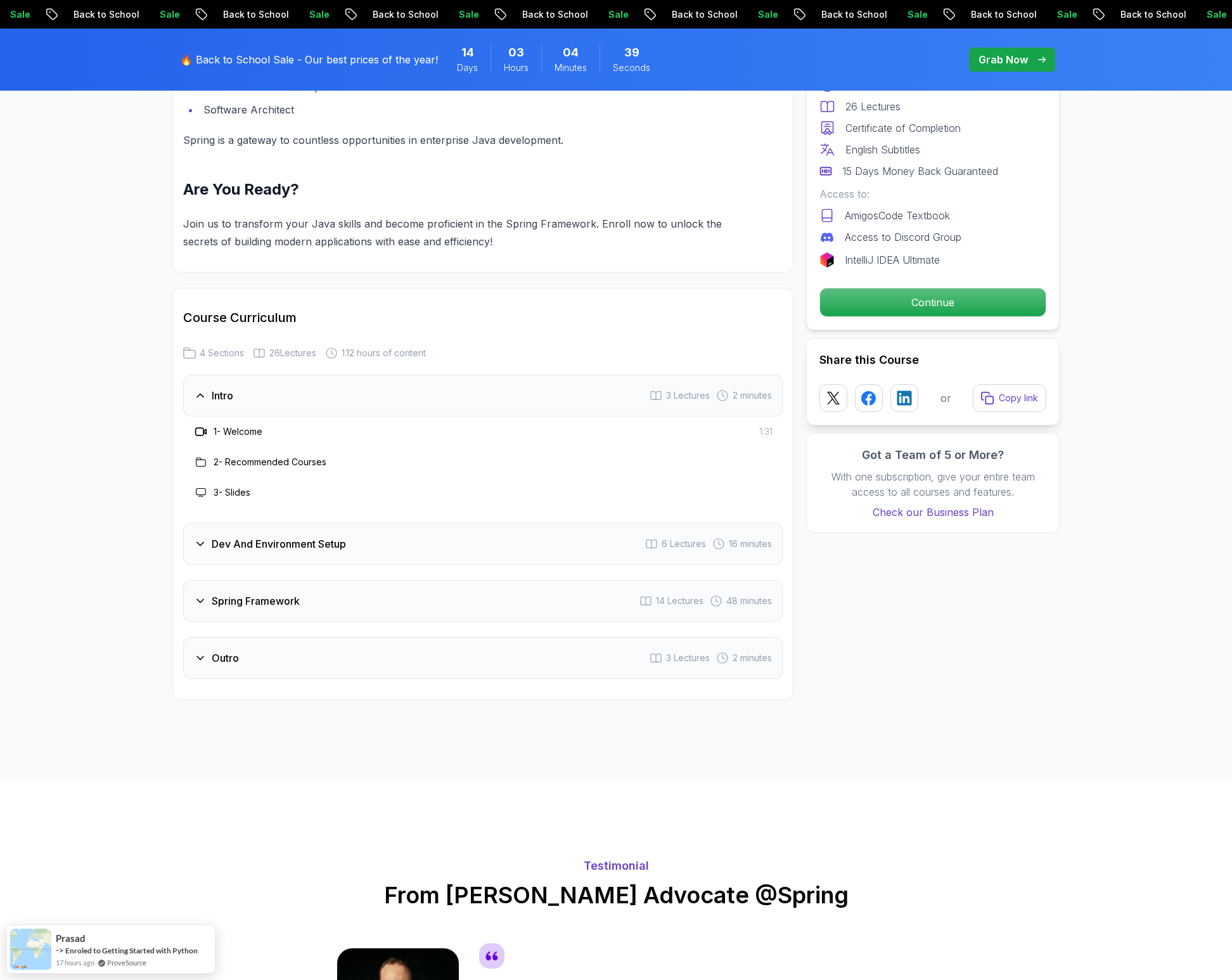
click at [801, 383] on body "Sale Back to School Sale Back to School Sale Back to School Sale Back to School…" at bounding box center [616, 768] width 1232 height 4425
click at [413, 527] on div "Dev And Environment Setup 6 Lectures 16 minutes" at bounding box center [483, 544] width 600 height 42
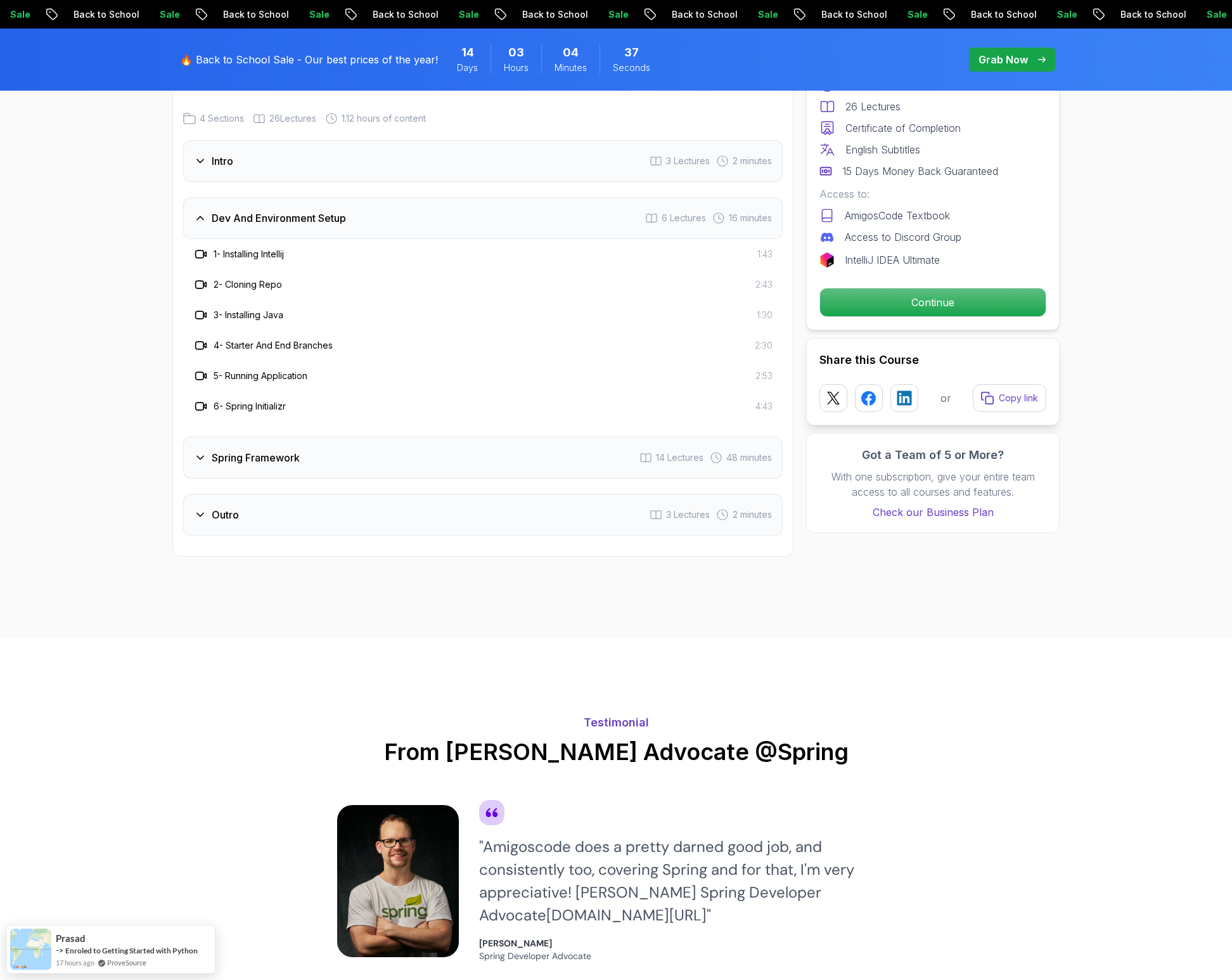
scroll to position [1772, 0]
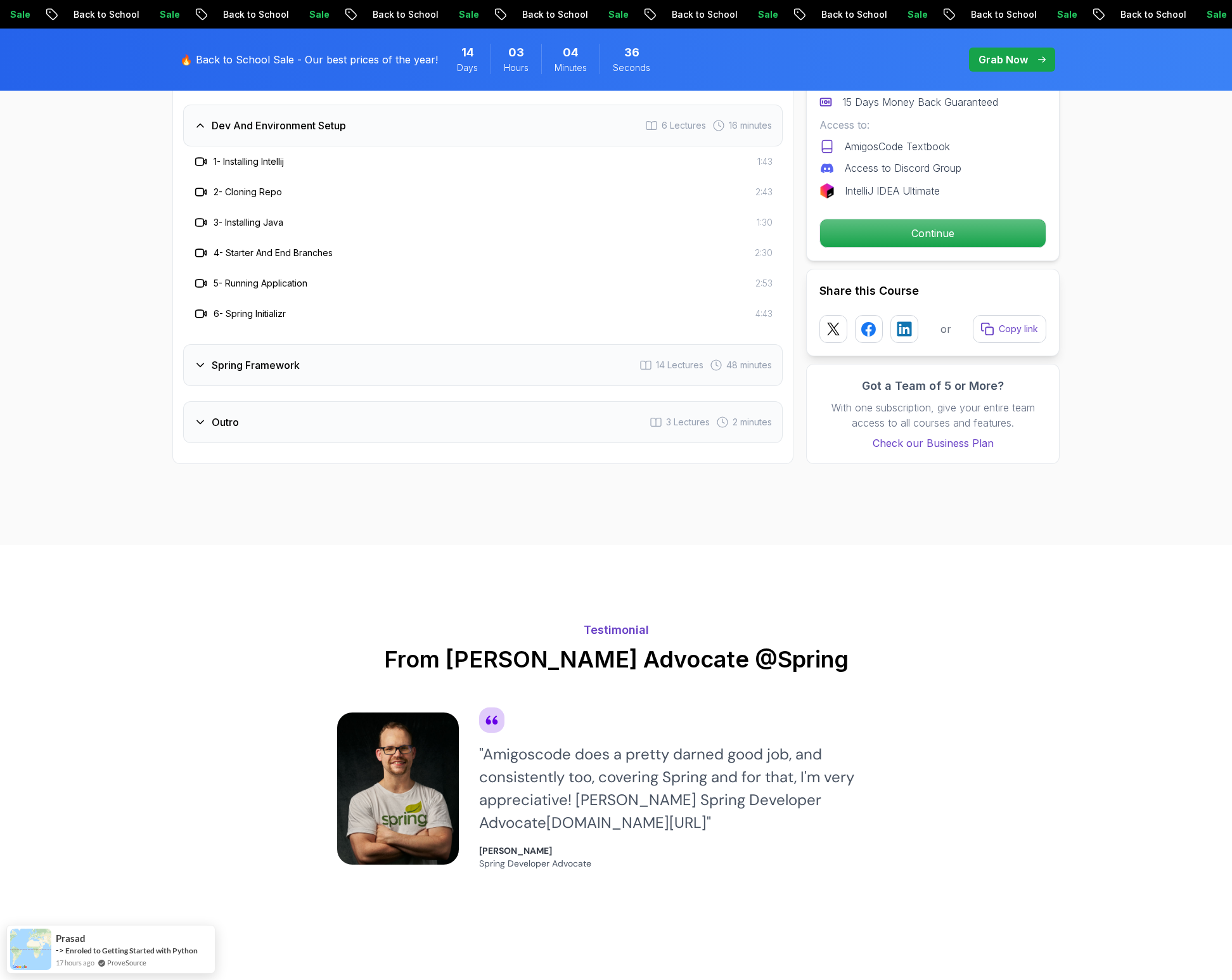
click at [317, 344] on div "Spring Framework 14 Lectures 48 minutes" at bounding box center [483, 365] width 600 height 42
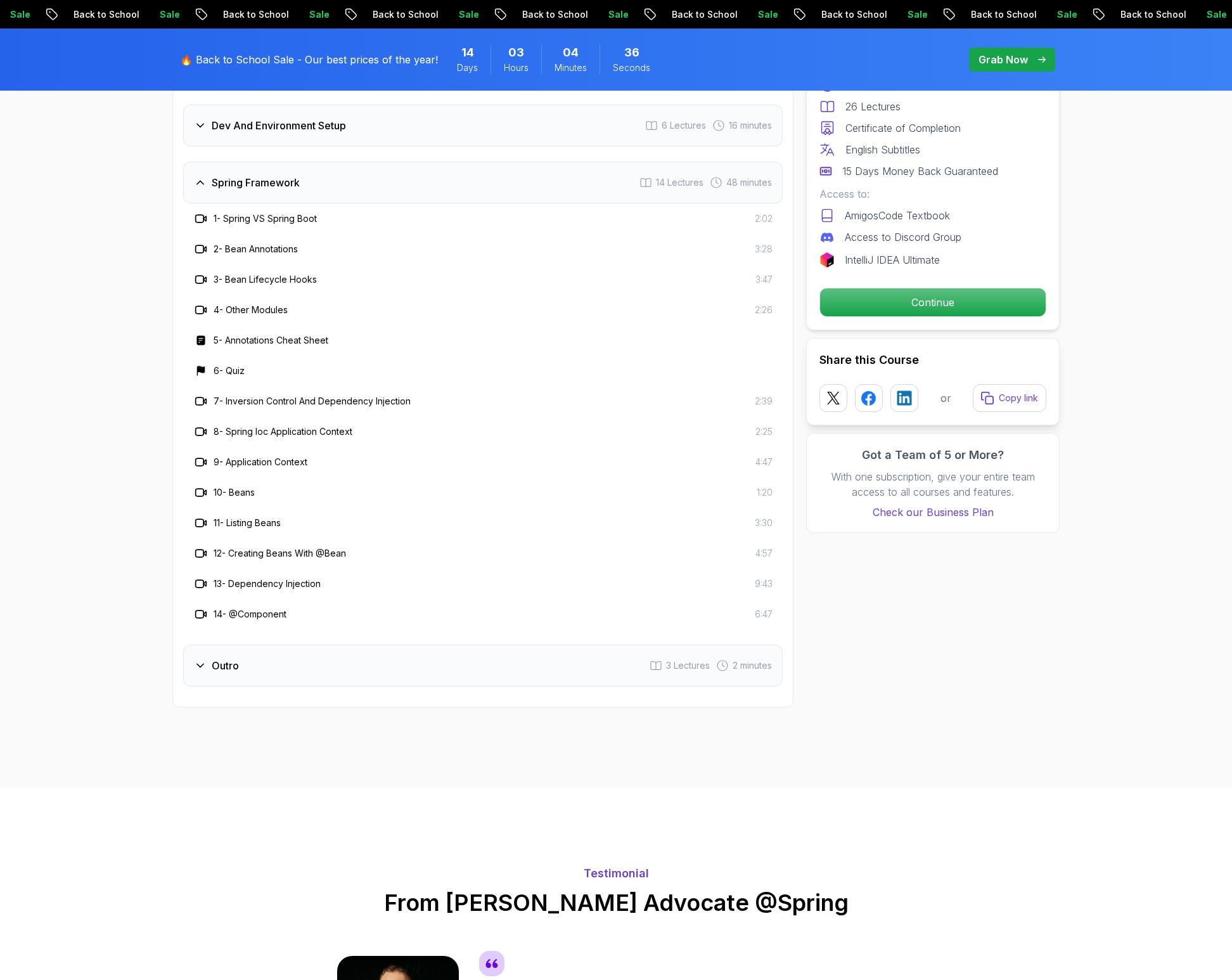
scroll to position [1774, 0]
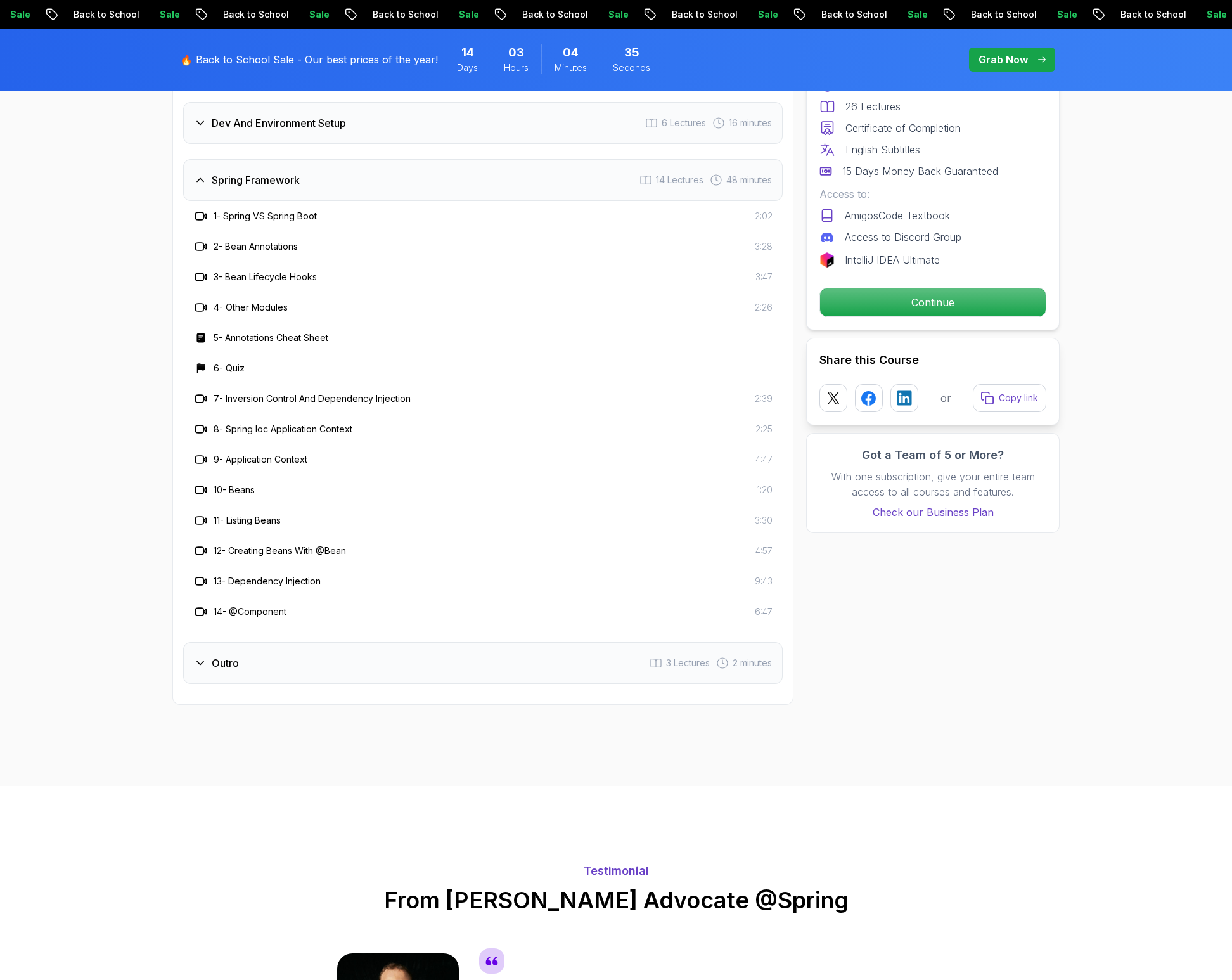
click at [389, 643] on div "Outro 3 Lectures 2 minutes" at bounding box center [483, 663] width 600 height 42
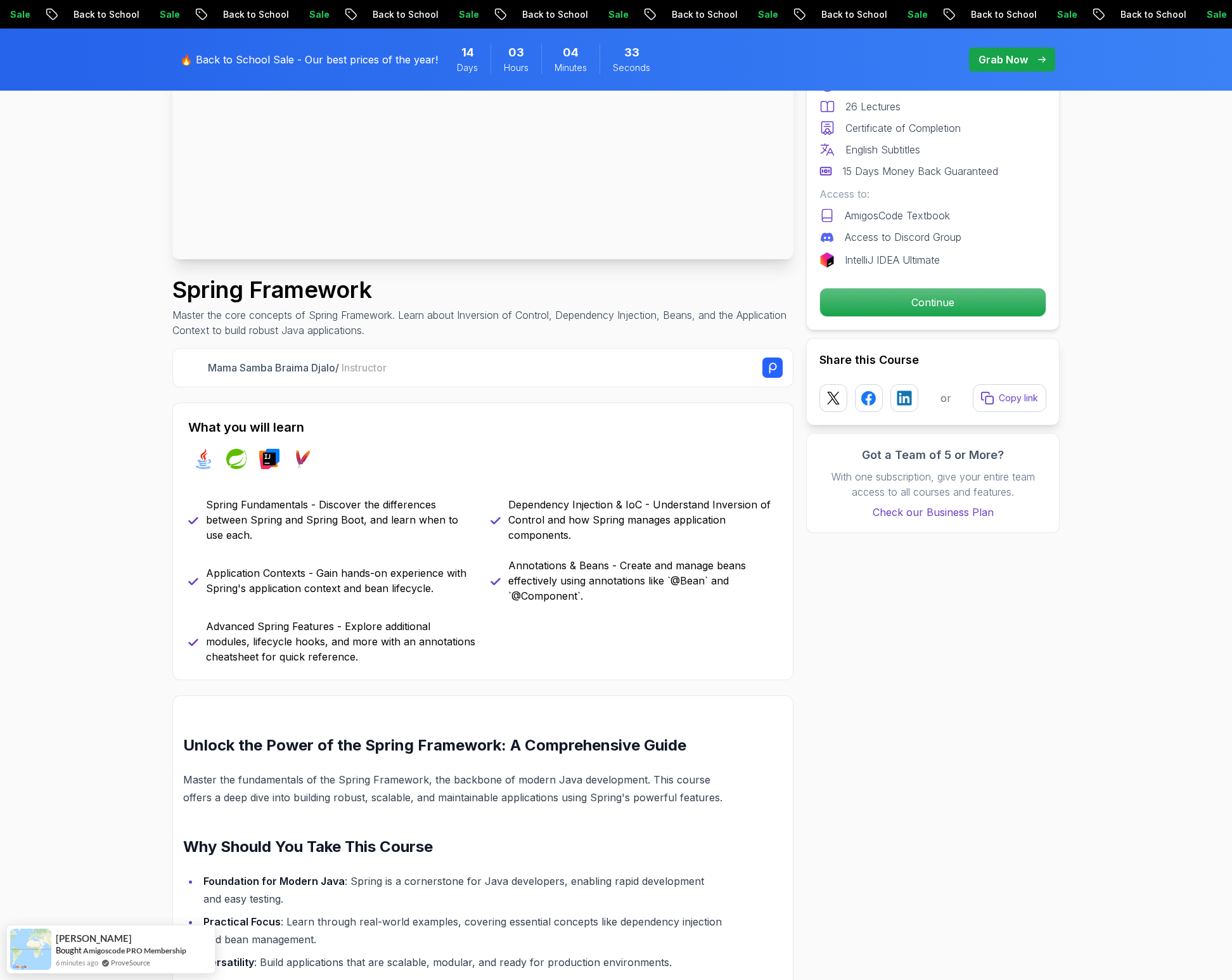
scroll to position [0, 0]
